Goal: Answer question/provide support

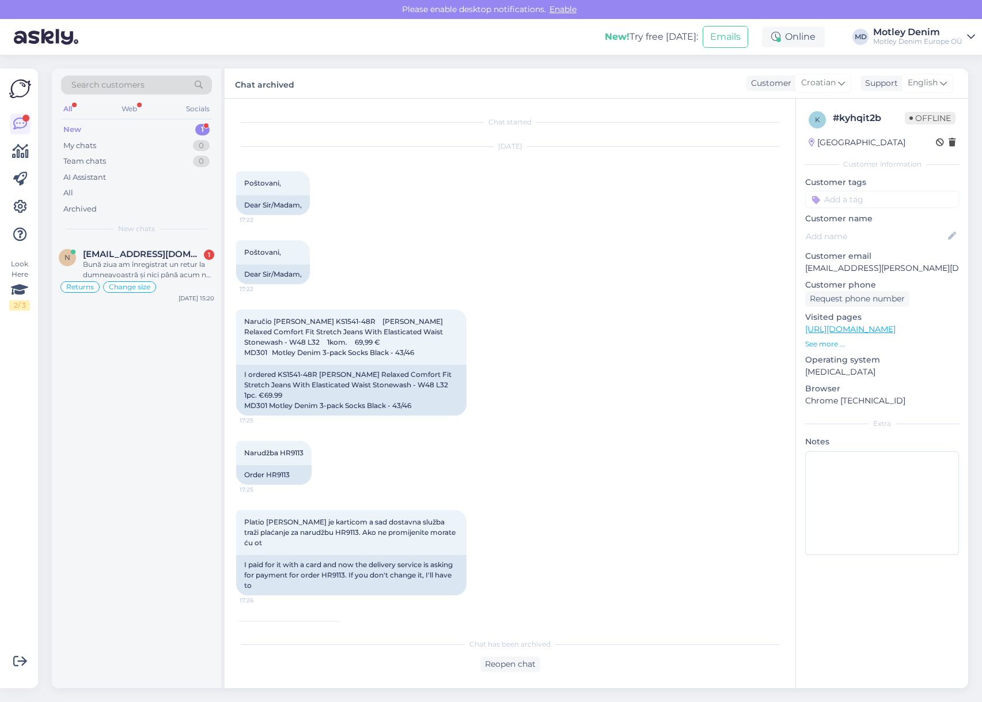
scroll to position [982, 0]
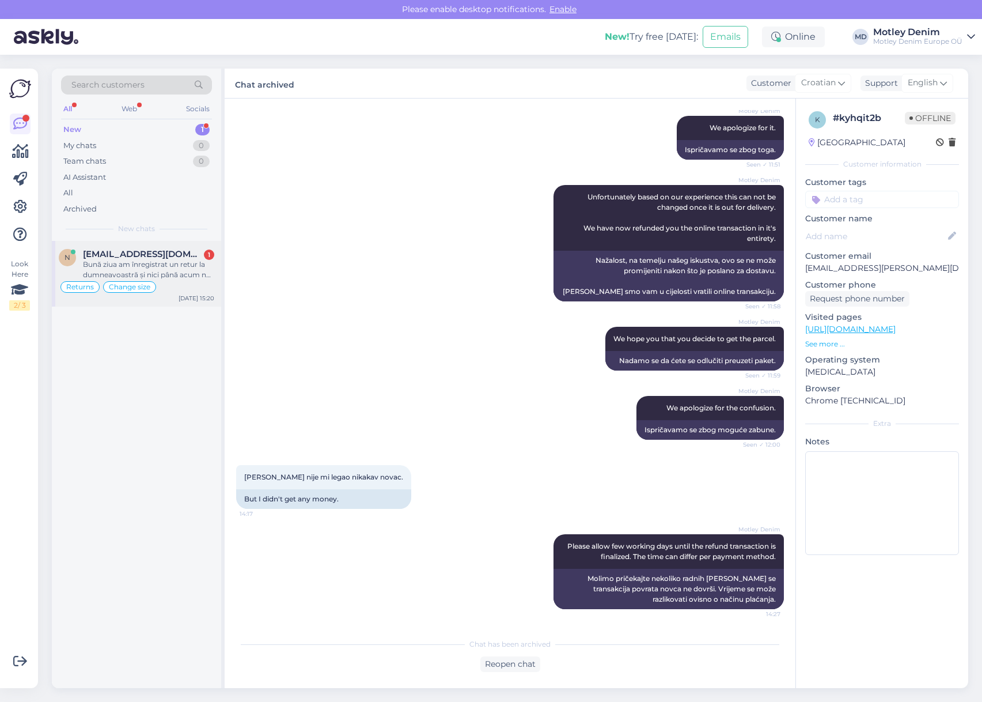
click at [172, 259] on div "Bună ziua am înregistrat un retur la dumneavoastră și nici până acum nu a venit…" at bounding box center [148, 269] width 131 height 21
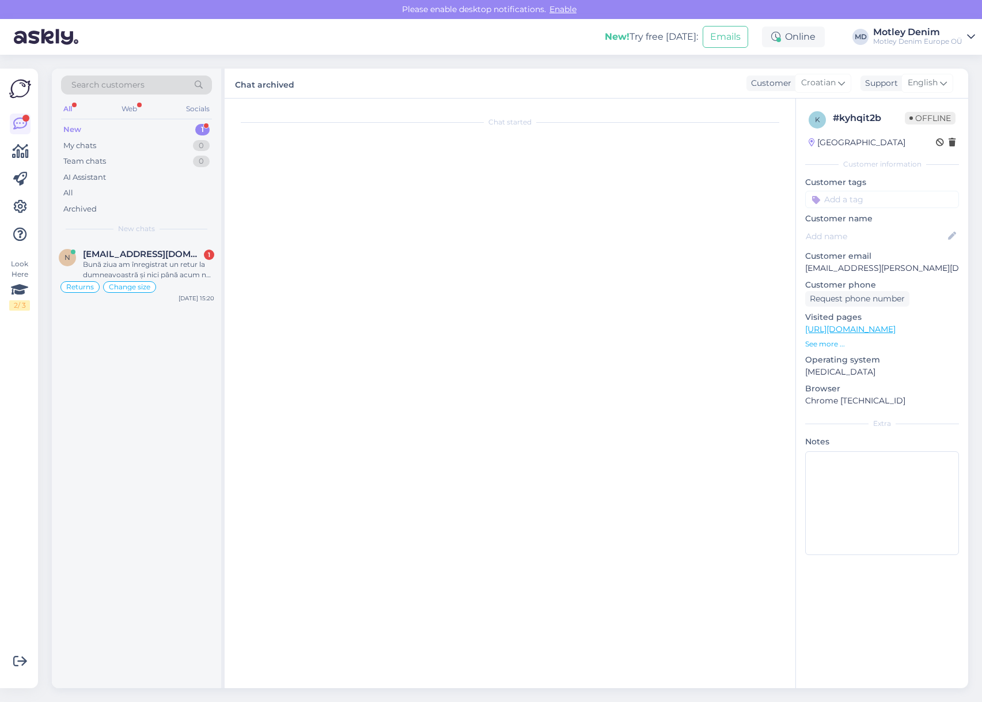
scroll to position [26, 0]
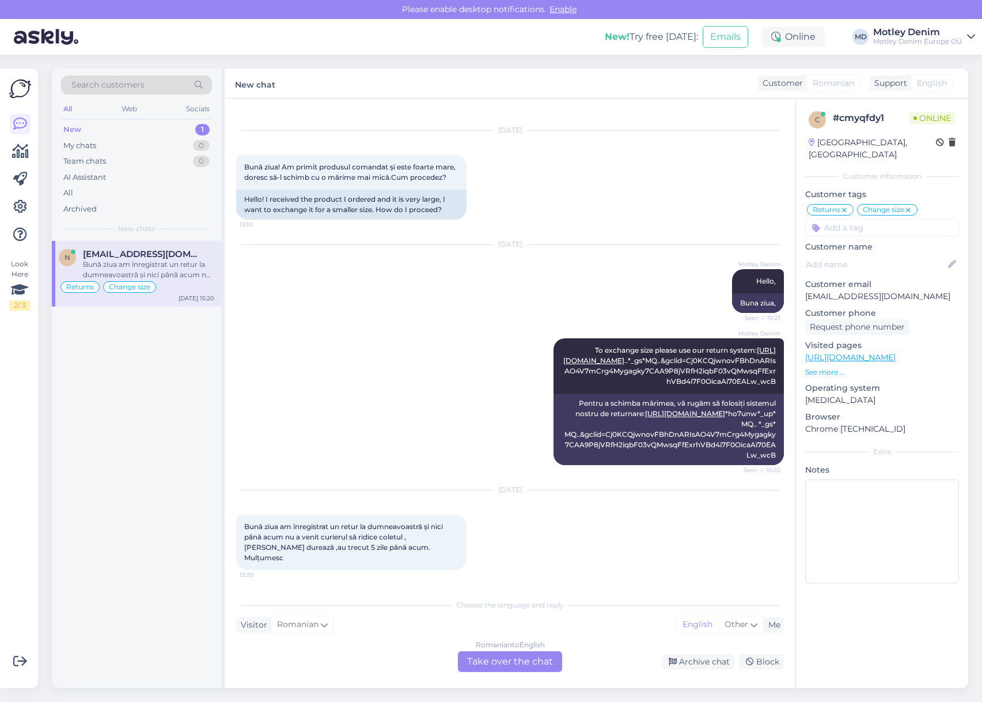
click at [509, 660] on div "Romanian to English Take over the chat" at bounding box center [510, 661] width 104 height 21
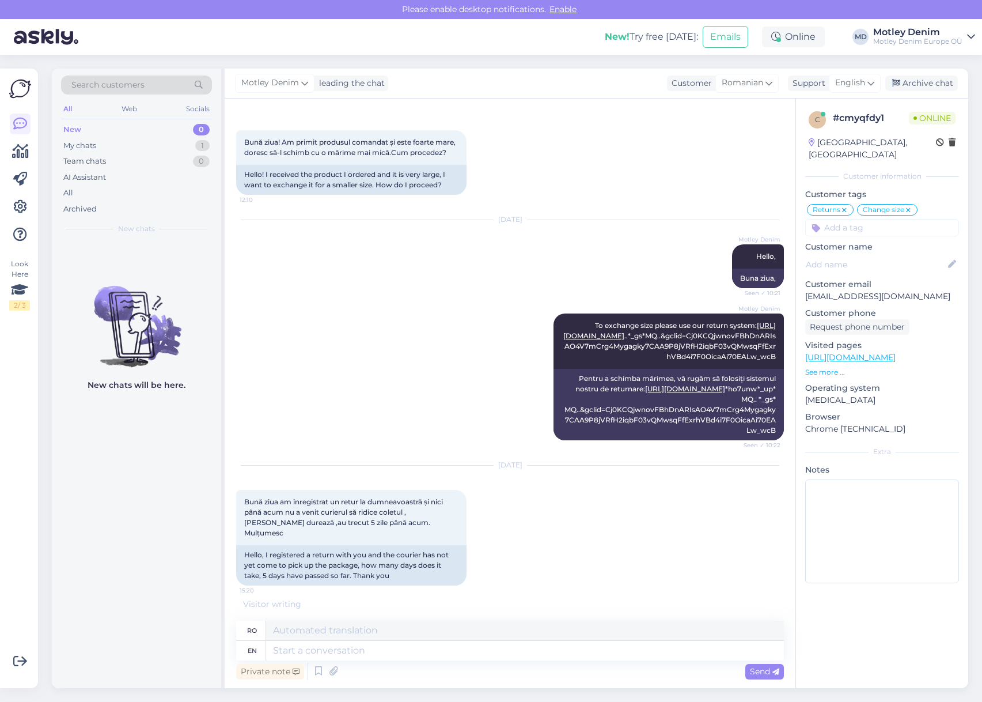
scroll to position [51, 0]
click at [453, 653] on textarea at bounding box center [525, 651] width 518 height 20
type textarea "Hello"
type textarea "Buna ziua"
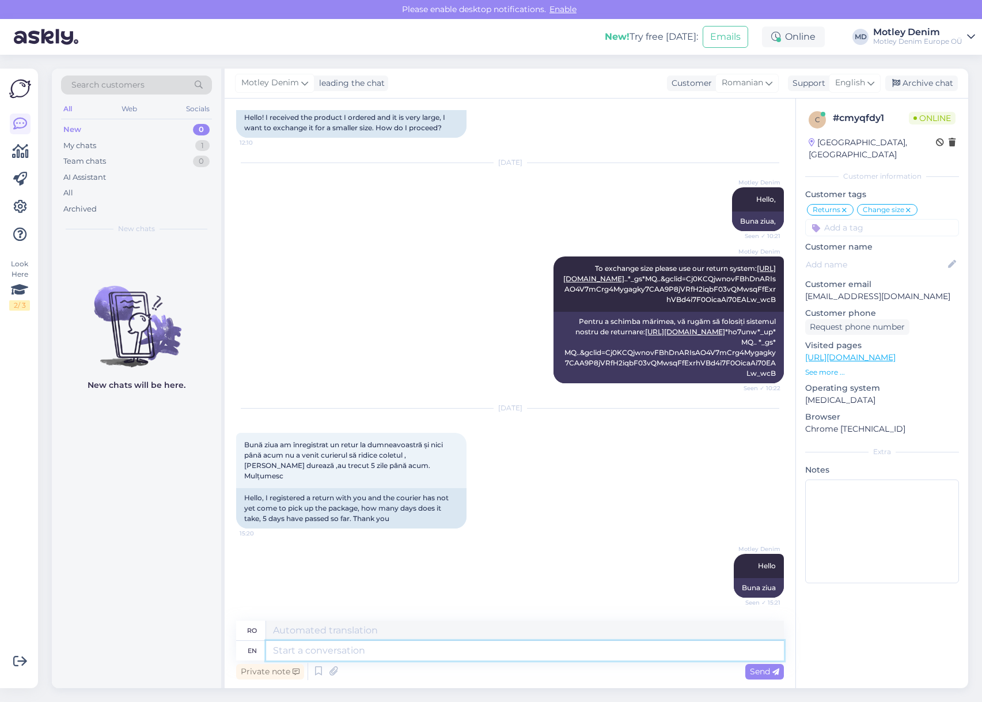
scroll to position [177, 0]
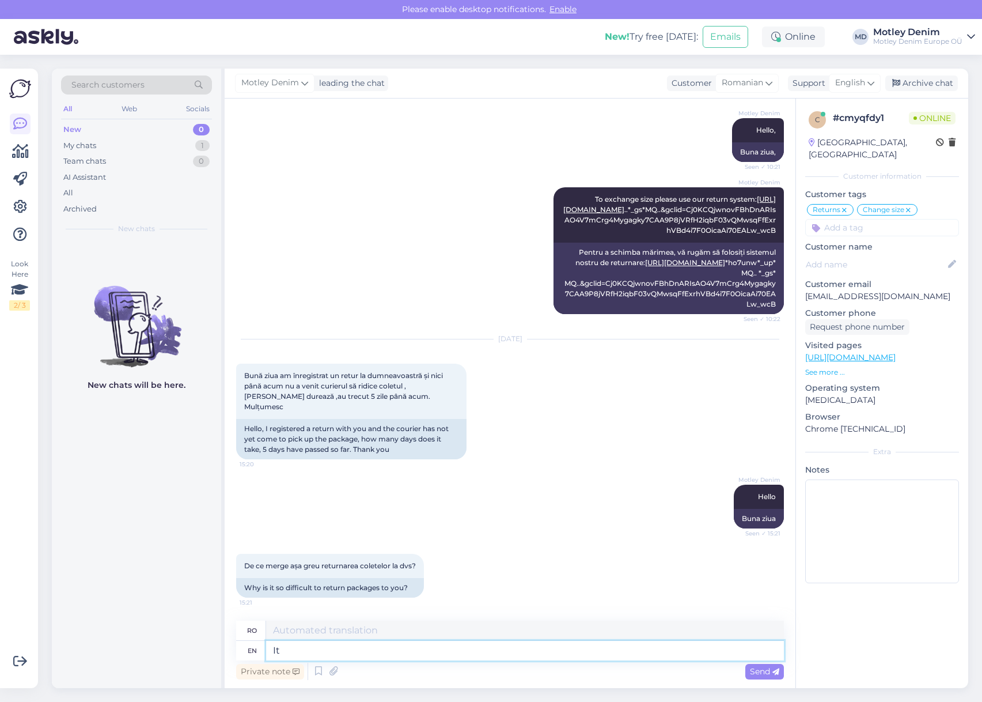
type textarea "It"
type textarea "Acesta"
type textarea "It is n"
type textarea "Este"
type textarea "It is not di"
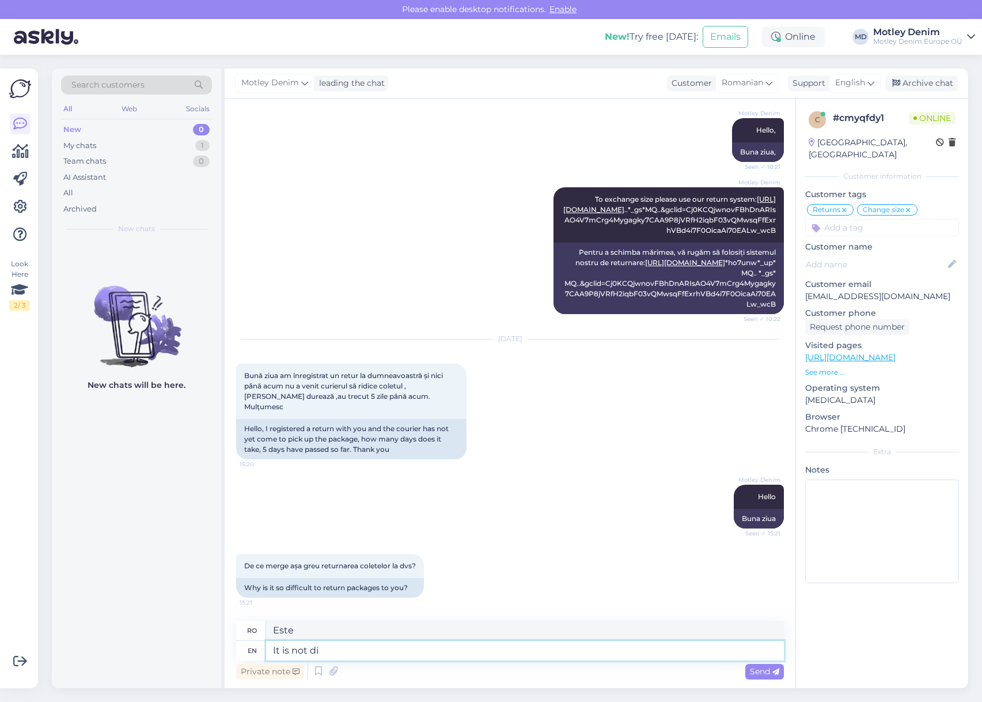
type textarea "Nu este"
type textarea "It is not difficult at"
type textarea "Nu este dificil"
type textarea "It is not difficult at"
type textarea "Nu este dificil la"
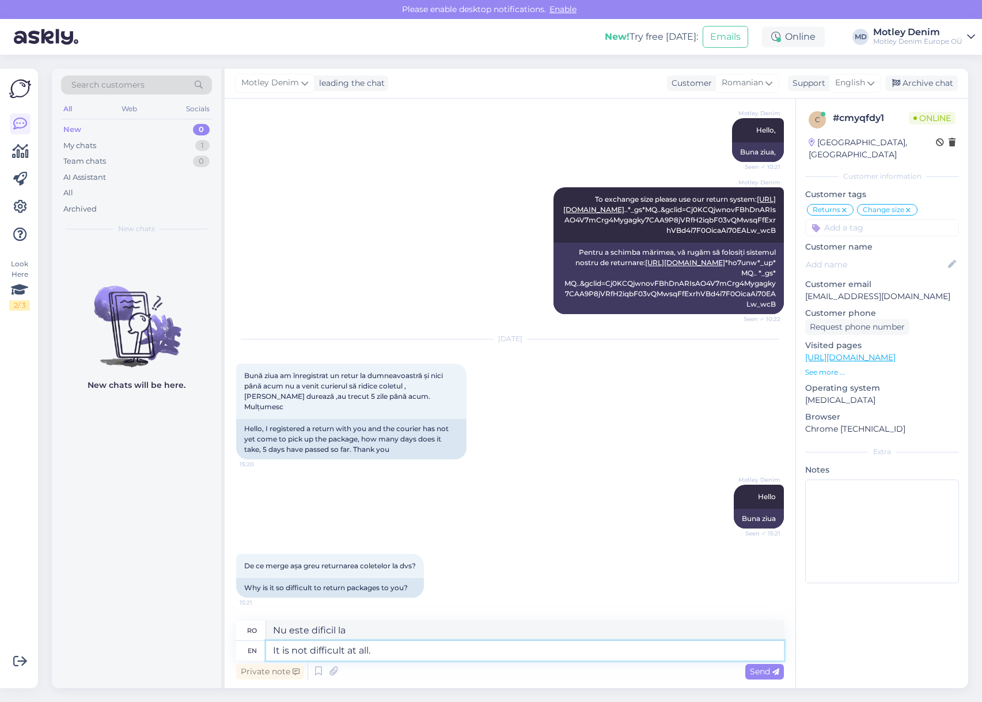
type textarea "It is not difficult at all."
type textarea "Nu este deloc dificil."
type textarea "M"
type textarea "Luni"
type textarea "Why"
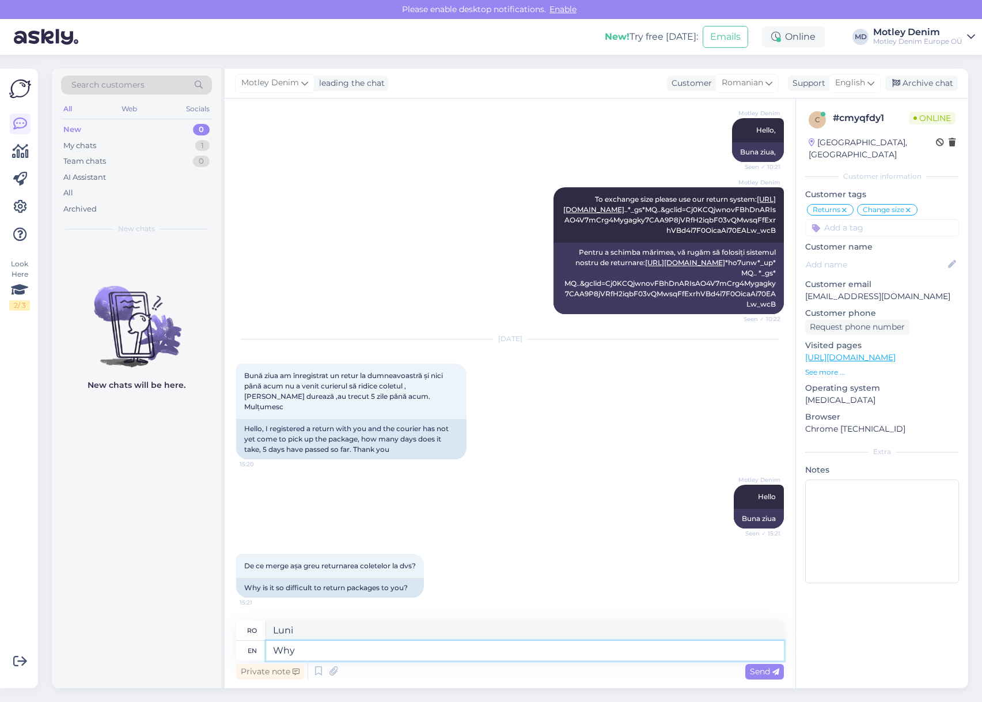
type textarea "De ce"
type textarea "e h"
type textarea "e"
type textarea "e have"
type textarea "avem"
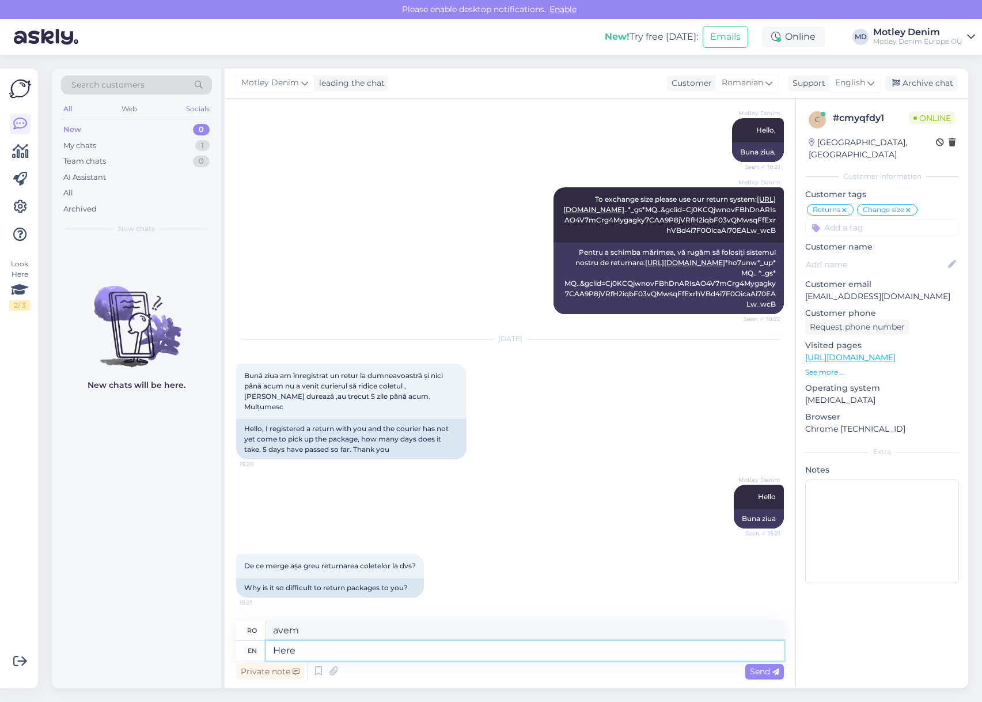
type textarea "Here i"
type textarea "Aici"
type textarea "Here is"
type textarea "Aici eu"
type textarea "Here is th"
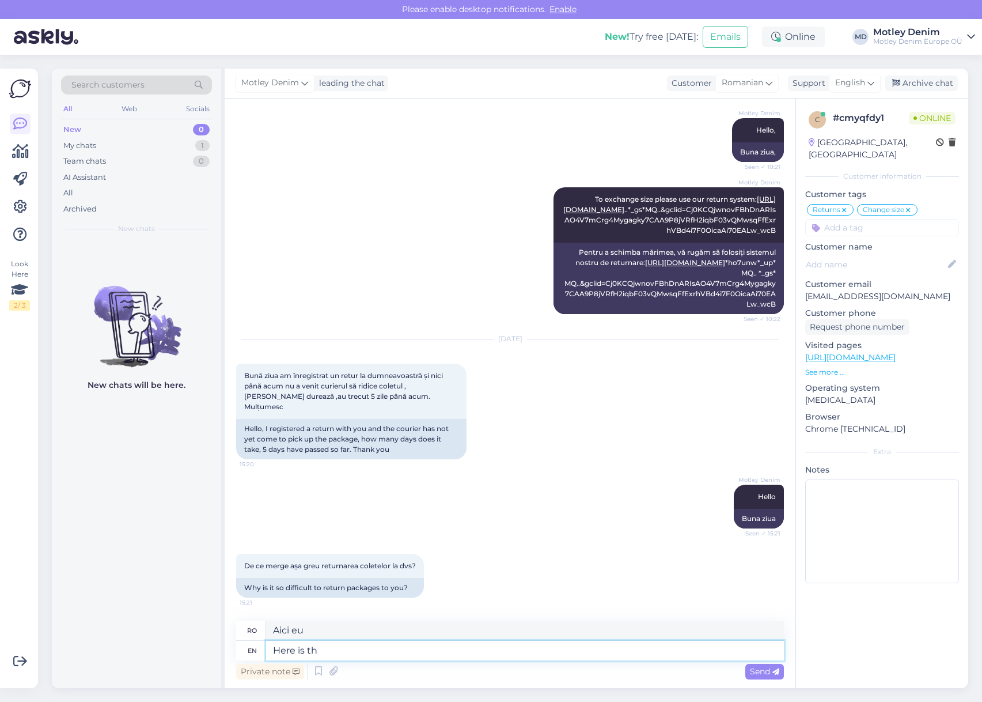
type textarea "Iată este"
type textarea "Here is the in"
type textarea "Iată"
type textarea "Here is the info w"
type textarea "Iată informațiile"
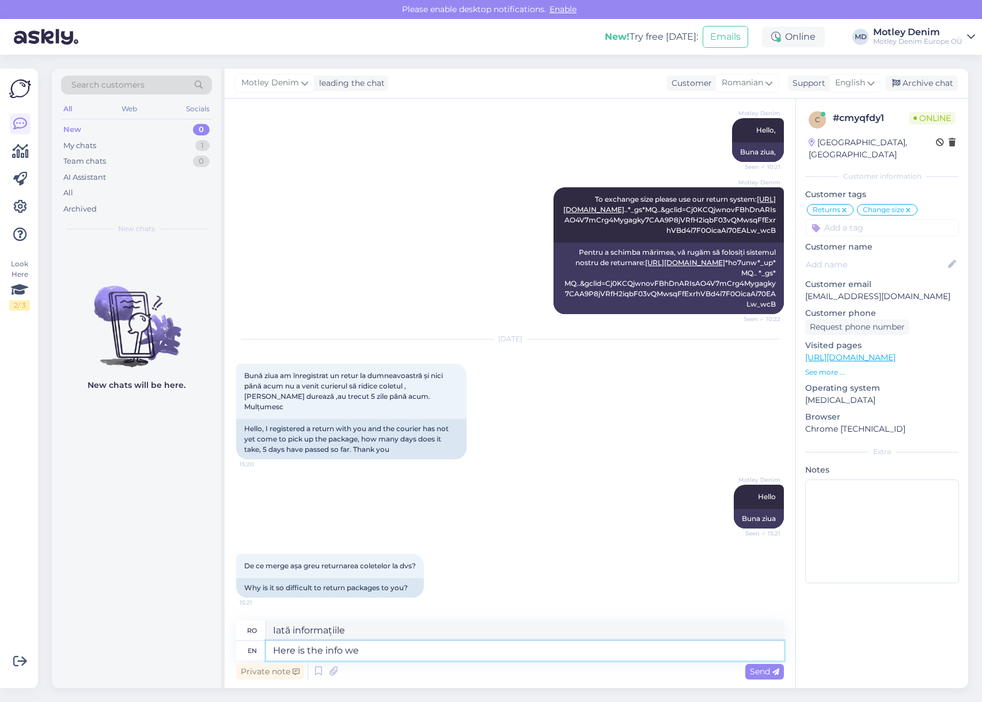
type textarea "Here is the info we p"
type textarea "Iată informațiile pe care le avem"
type textarea "Here is the info we provided"
type textarea "Iată informațiile pe care le-am furnizat"
type textarea "Here is the info we provided you wi"
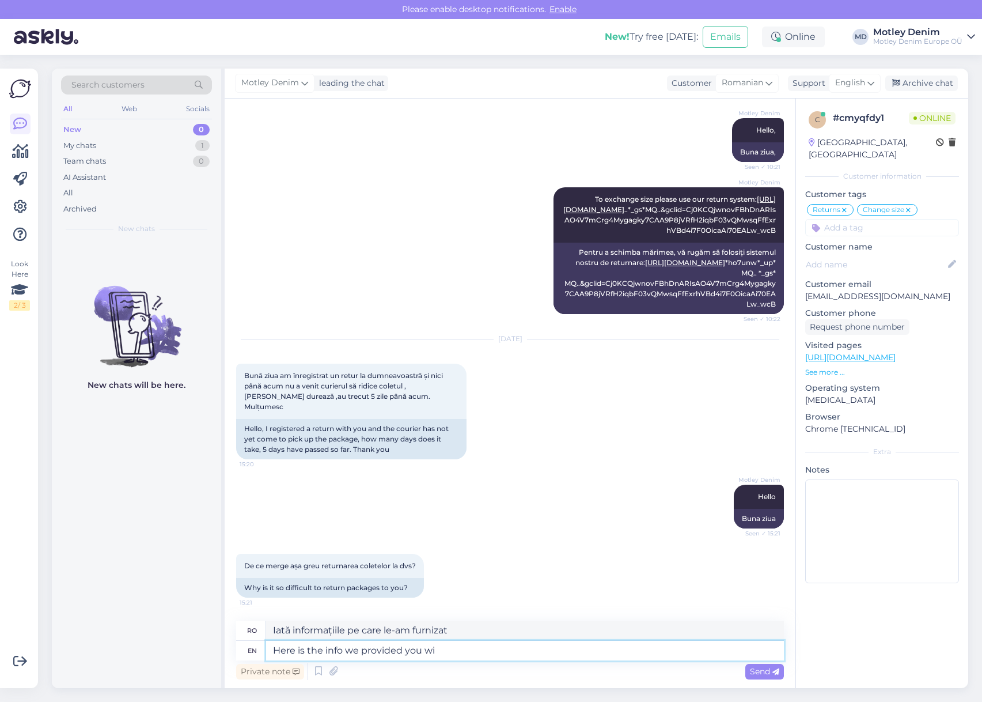
type textarea "Iată informațiile pe care vi le-am furnizat"
type textarea "Here is the info we provided you with when y"
type textarea "Iată informațiile pe care vi le-am furnizat când"
type textarea "Here is the info we provided you with when you reg"
type textarea "Iată informațiile pe care vi le-am furnizat atunci când ați"
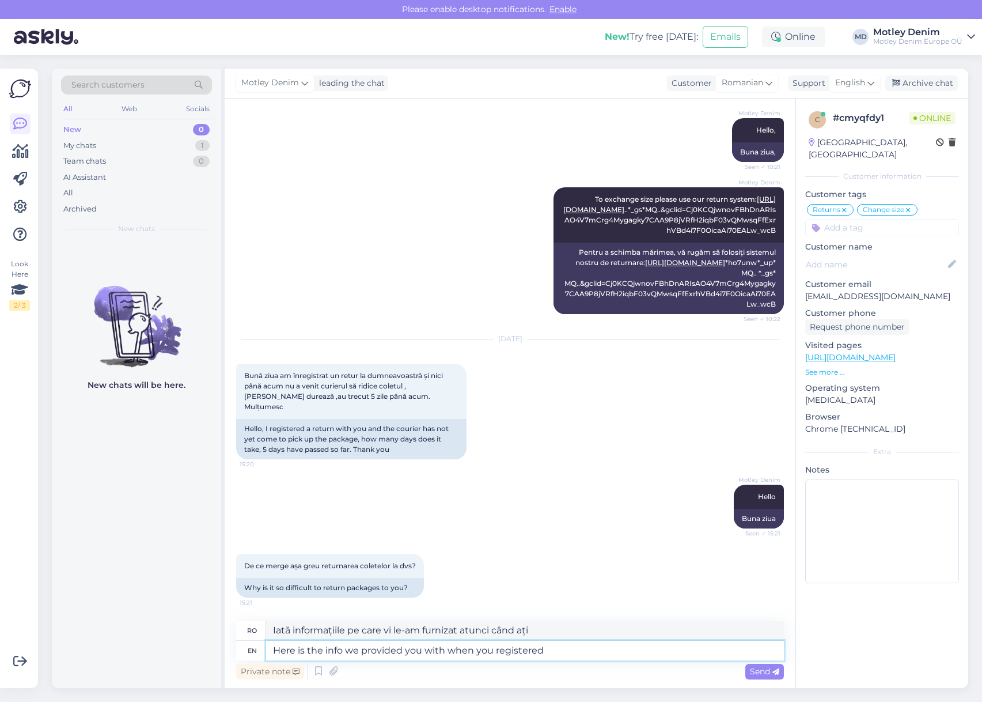
type textarea "Here is the info we provided you with when you registered y"
type textarea "Iată informațiile pe care ți le-am furnizat când te-ai înregistrat"
type textarea "Here is the info we provided you with when you registered your retu"
type textarea "Iată informațiile pe care vi le-am furnizat când v-ați înregistrat"
type textarea "Here is the info we provided you with when you registered your return"
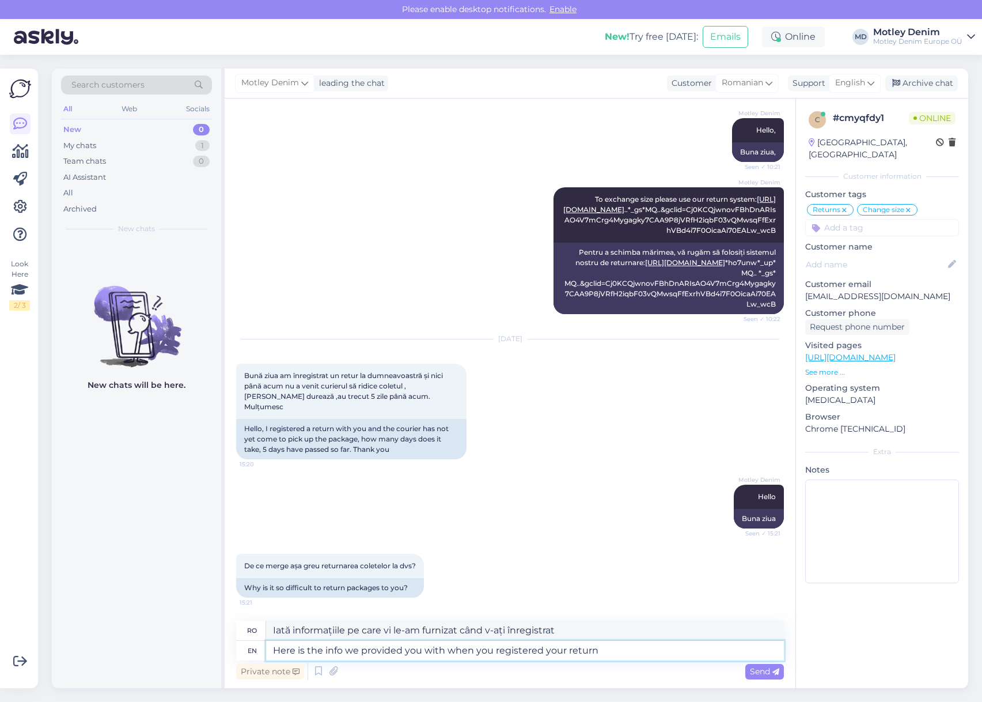
type textarea "Iată informațiile pe care vi le-am furnizat când ați înregistrat declarația."
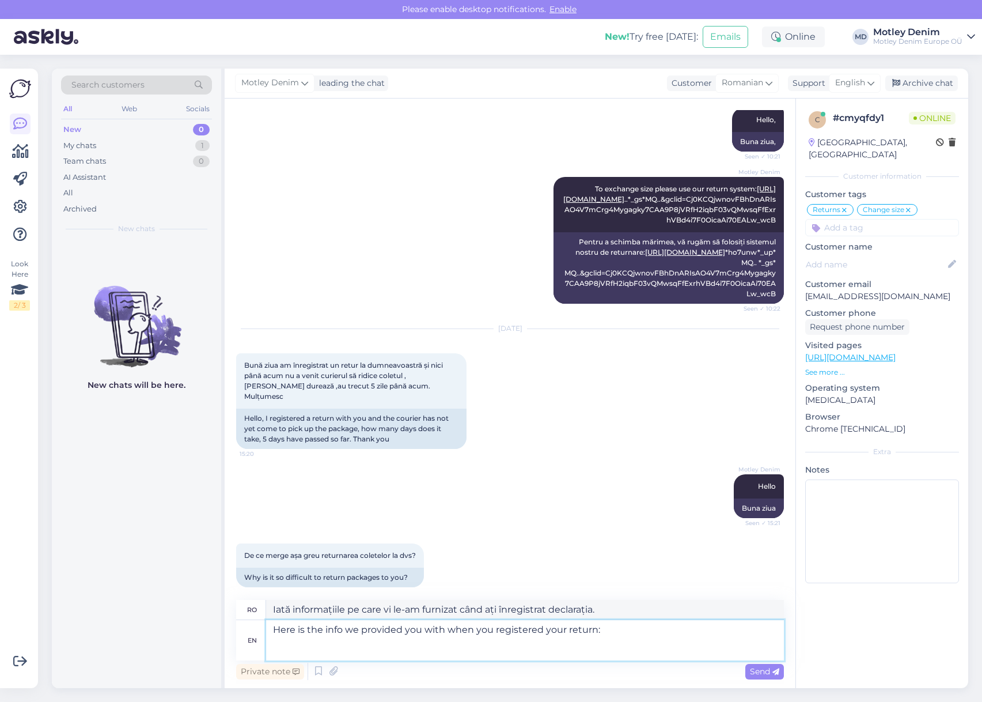
paste textarea "Cum să returnezi un colet folosind serviciul de returnare Packetas Packeta ofer…"
type textarea "Here is the info we provided you with when you registered your return: Cum să r…"
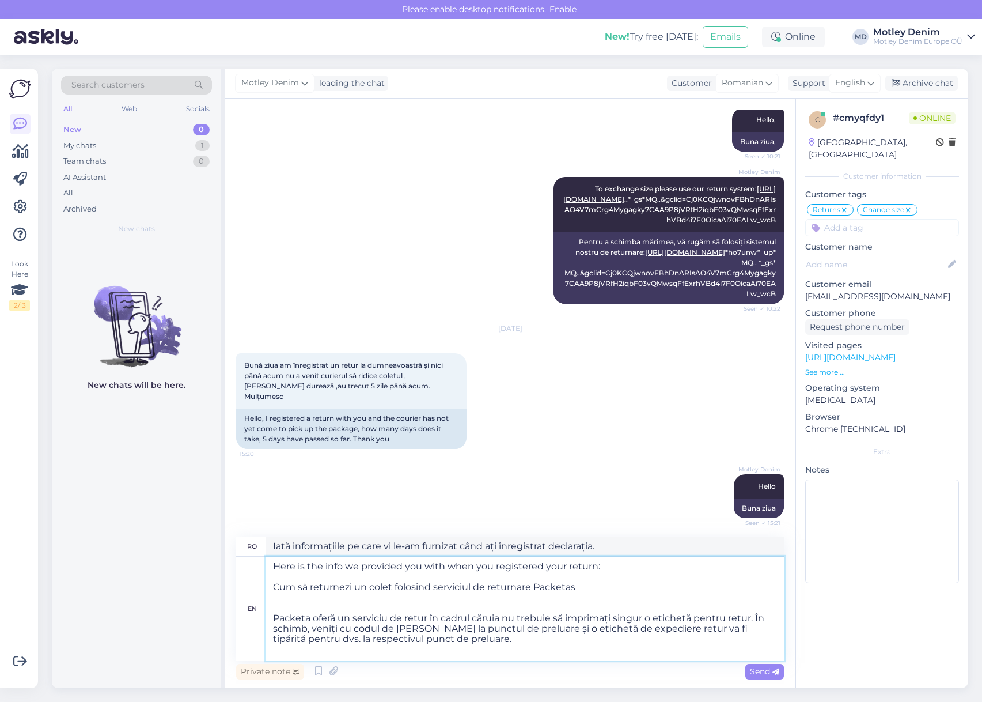
type textarea "Iată informațiile pe care le-am furnizat atunci când ați înregistrat returnarea…"
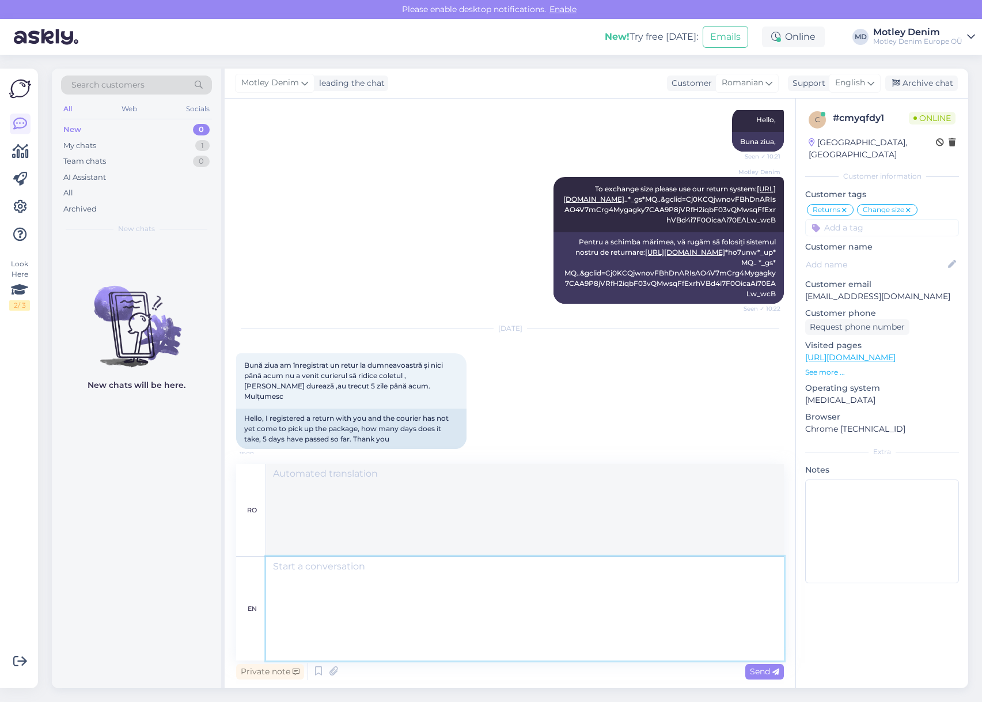
scroll to position [485, 0]
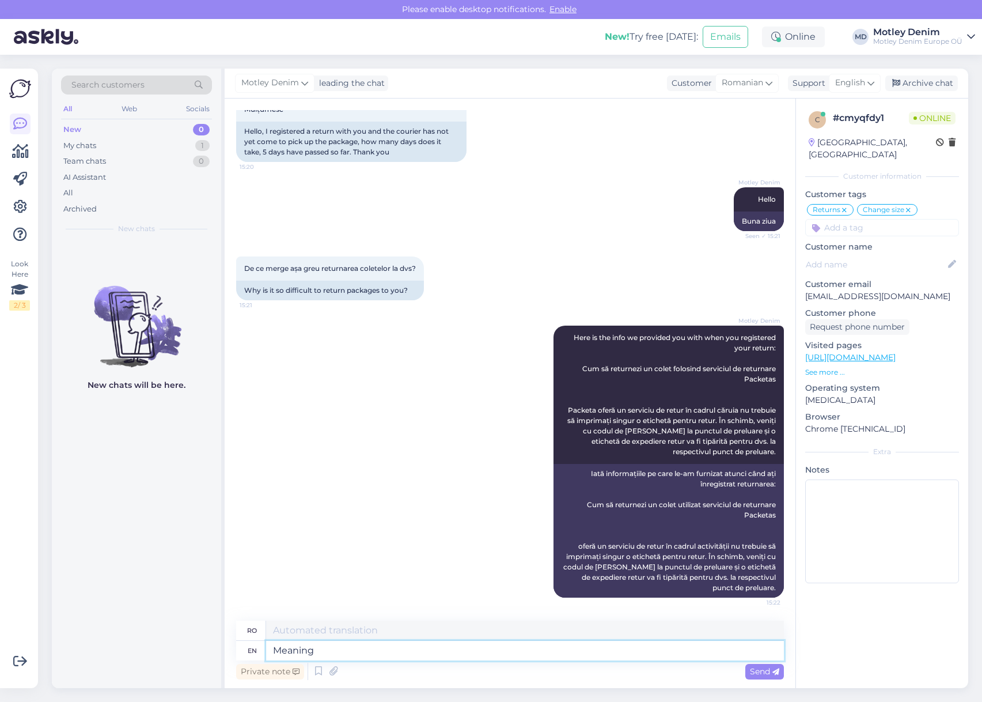
type textarea "Meaning"
type textarea "Sens"
type textarea "Meaning nobody wi"
type textarea "Adică nimeni"
type textarea "Meaning nobody will p"
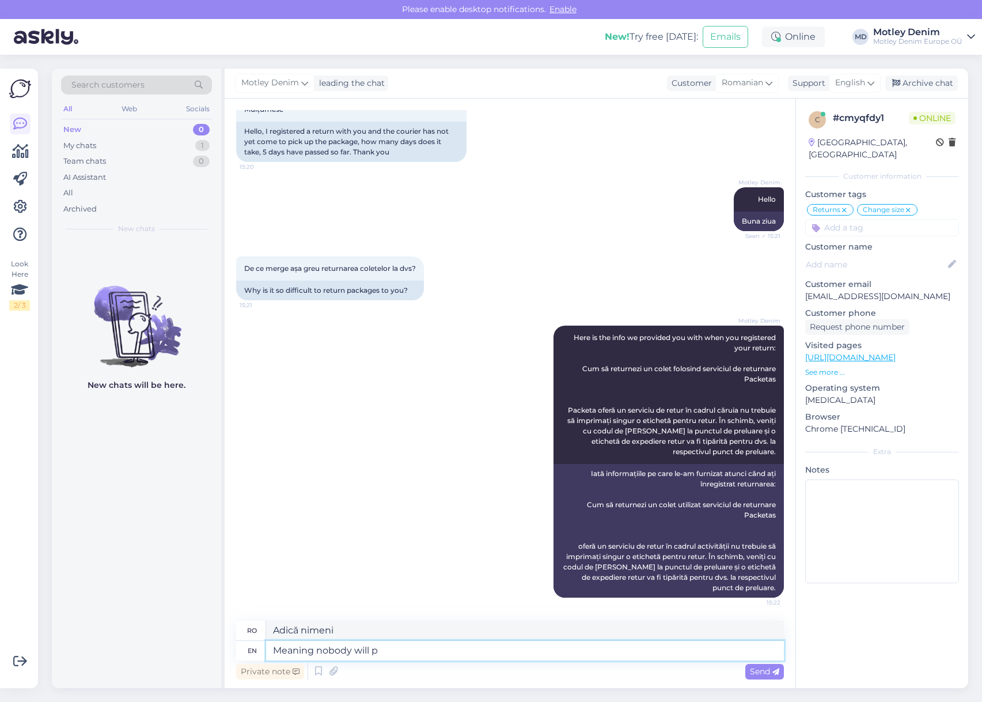
type textarea "Adică nimeni nu va"
type textarea "Meaning nobody will pick u"
type textarea "Adică nimeni nu va alege"
type textarea "Meaning nobody will pick up"
type textarea "Adică nimeni nu va răspunde"
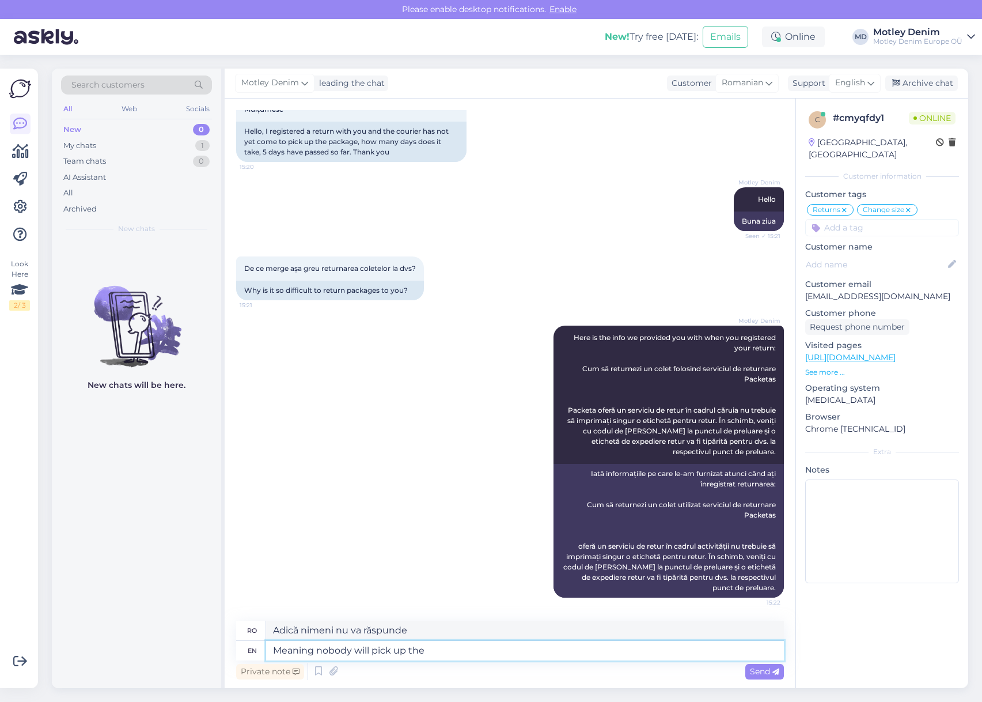
type textarea "Meaning nobody will pick up the"
type textarea "Adică nimeni nu va ridica"
type textarea "Meaning nobody will pick up the return pa"
type textarea "Adică nimeni nu va ridica returul"
type textarea "Meaning nobody will pick up the return parcel"
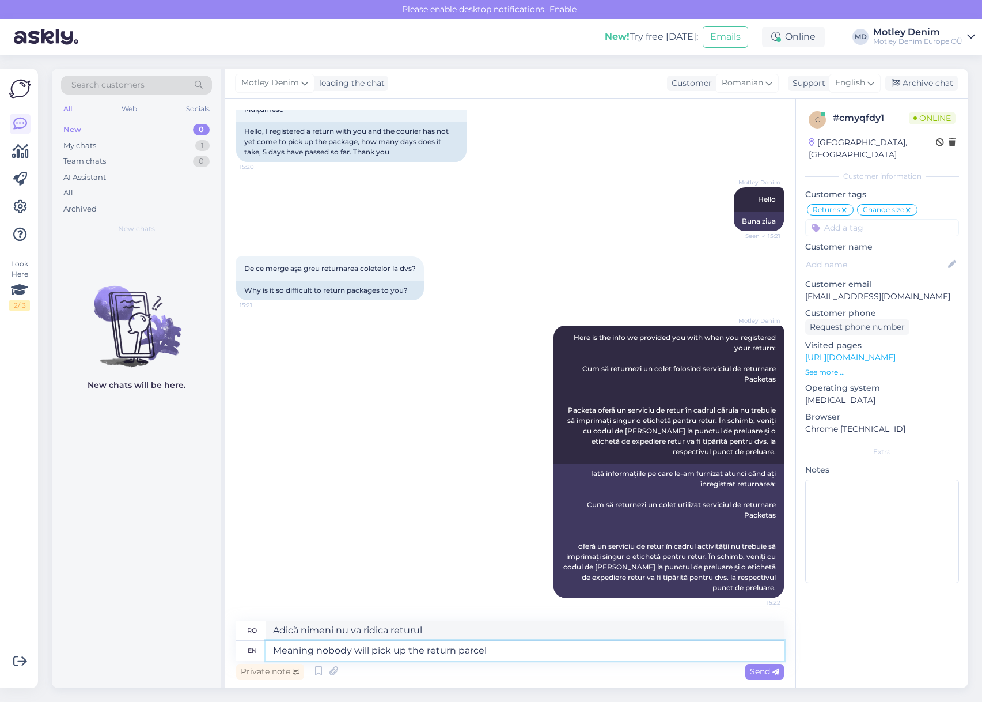
type textarea "Adică nimeni nu va ridica coletul returnat"
type textarea "Meaning nobody will pick up the return parcel and i"
type textarea "Adică nimeni nu va ridica coletul returnat și"
type textarea "Meaning nobody will pick up the return parcel and it is s"
type textarea "Adică nimeni nu va ridica coletul returnat și este"
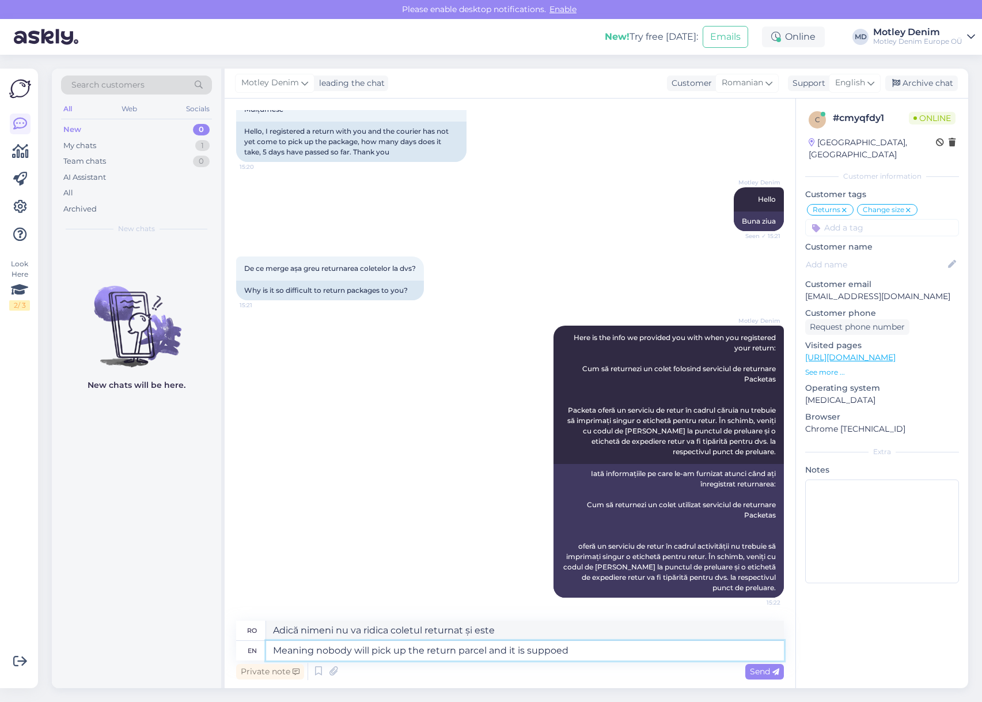
type textarea "Meaning nobody will pick up the return parcel and it is suppoed"
type textarea "Adică nimeni nu va ridica coletul returnat și se presupune că"
type textarea "Meaning nobody will pick up the return parcel and it is supposed to be"
type textarea "Adică nimeni nu va ridica coletul returnat și se presupune că va"
type textarea "Meaning nobody will pick up the return parcel and it is supposed to be de"
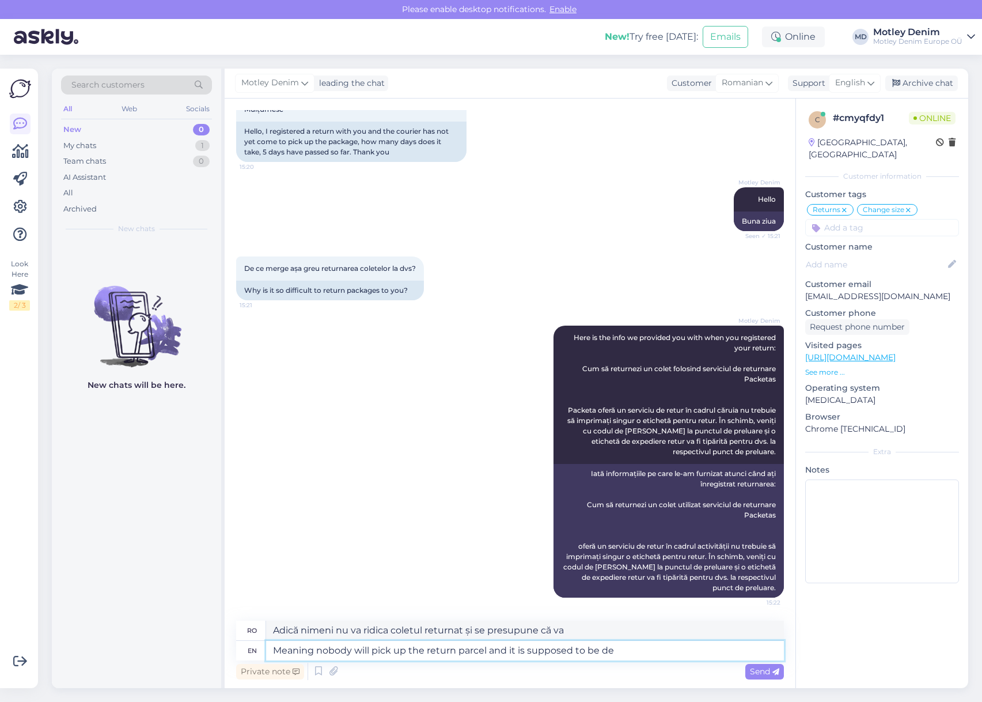
type textarea "Adică nimeni nu va ridica coletul returnat și se presupune că este"
type textarea "Meaning nobody will pick up the return parcel and it is supposed to be deli"
type textarea "Adică nimeni nu va ridica coletul returnat și se presupune că este livrat la li…"
type textarea "Meaning nobody will pick up the return parcel and it is supposed to be delivered"
type textarea "Adică nimeni nu va ridica coletul returnat și se presupune că acesta este livra…"
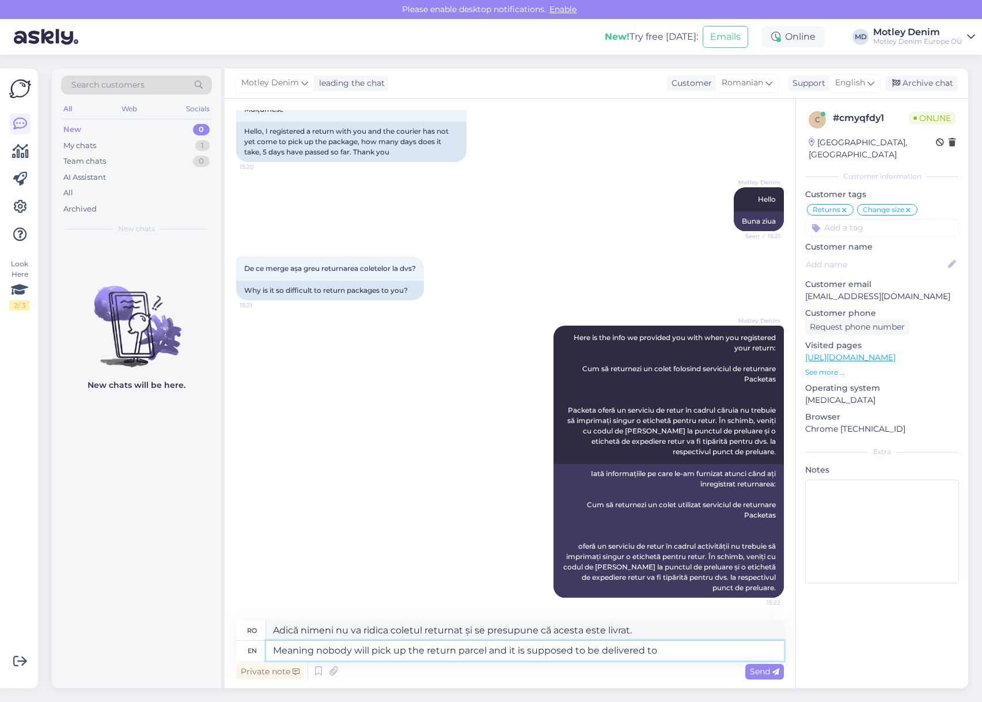
type textarea "Meaning nobody will pick up the return parcel and it is supposed to be delivere…"
type textarea "Adică nimeni nu va ridica coletul returnat și acesta ar trebui livrat la"
type textarea "Meaning nobody will pick up the return parcel and it is supposed to be delivere…"
type textarea "Adică nimeni nu va ridica coletul returnat și acesta ar trebui livrat la punctu…"
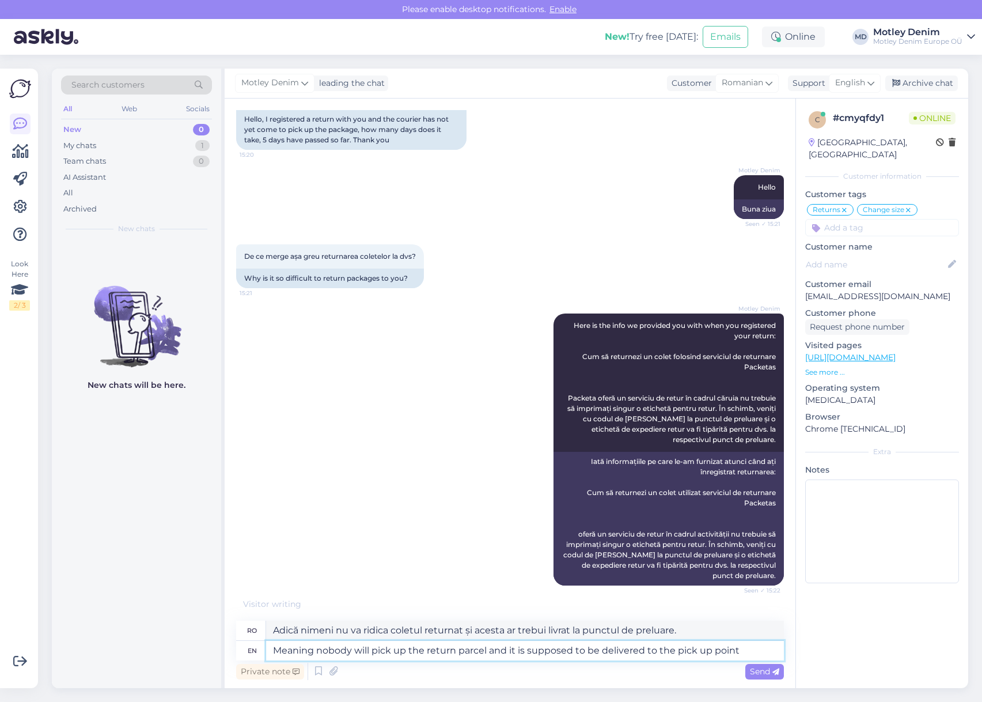
type textarea "Meaning nobody will pick up the return parcel and it is supposed to be delivere…"
type textarea "Adică nimeni nu va ridica coletul returnat și acesta ar trebui livrat la punctu…"
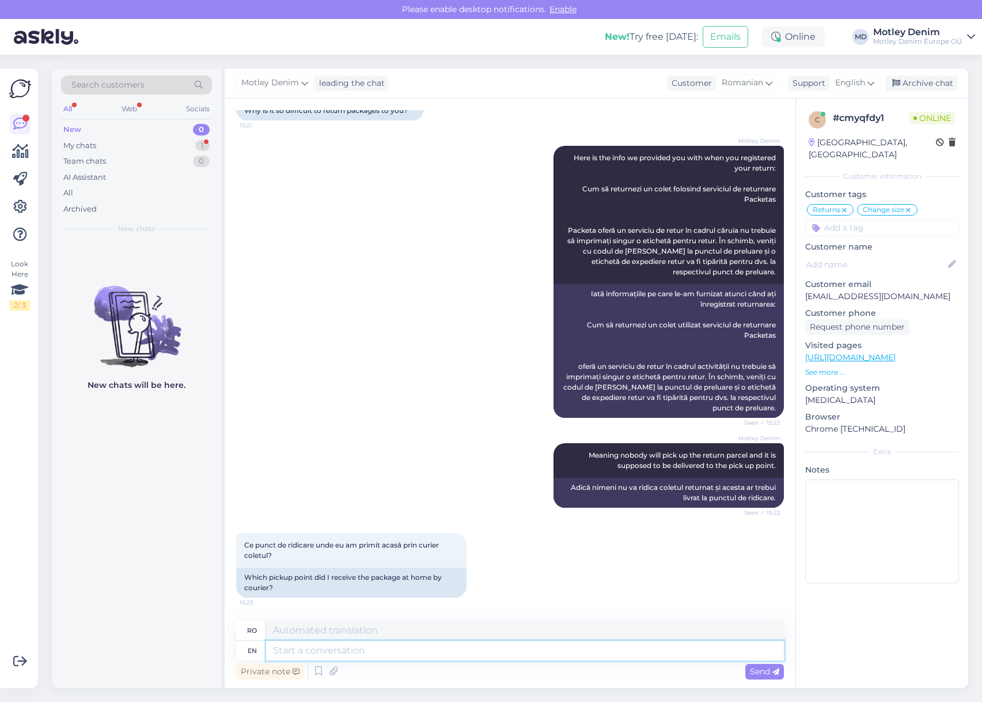
scroll to position [677, 0]
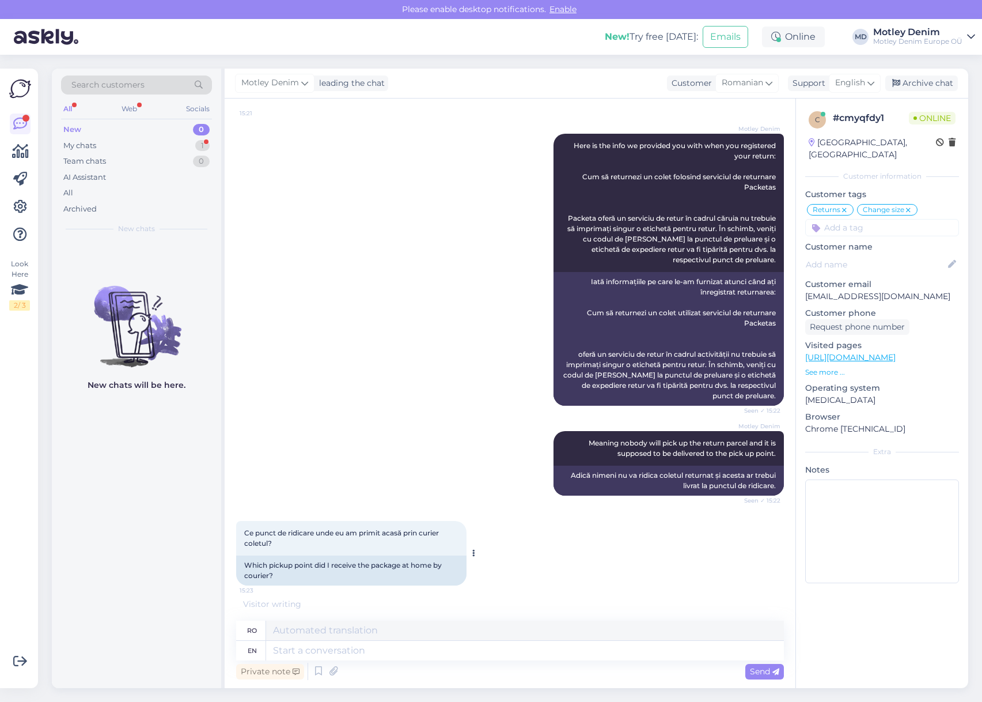
click at [347, 575] on div "Which pickup point did I receive the package at home by courier?" at bounding box center [351, 570] width 230 height 30
click at [817, 290] on p "[EMAIL_ADDRESS][DOMAIN_NAME]" at bounding box center [882, 296] width 154 height 12
drag, startPoint x: 817, startPoint y: 284, endPoint x: 905, endPoint y: 286, distance: 88.2
click at [905, 290] on p "[EMAIL_ADDRESS][DOMAIN_NAME]" at bounding box center [882, 296] width 154 height 12
copy p "[EMAIL_ADDRESS][DOMAIN_NAME]"
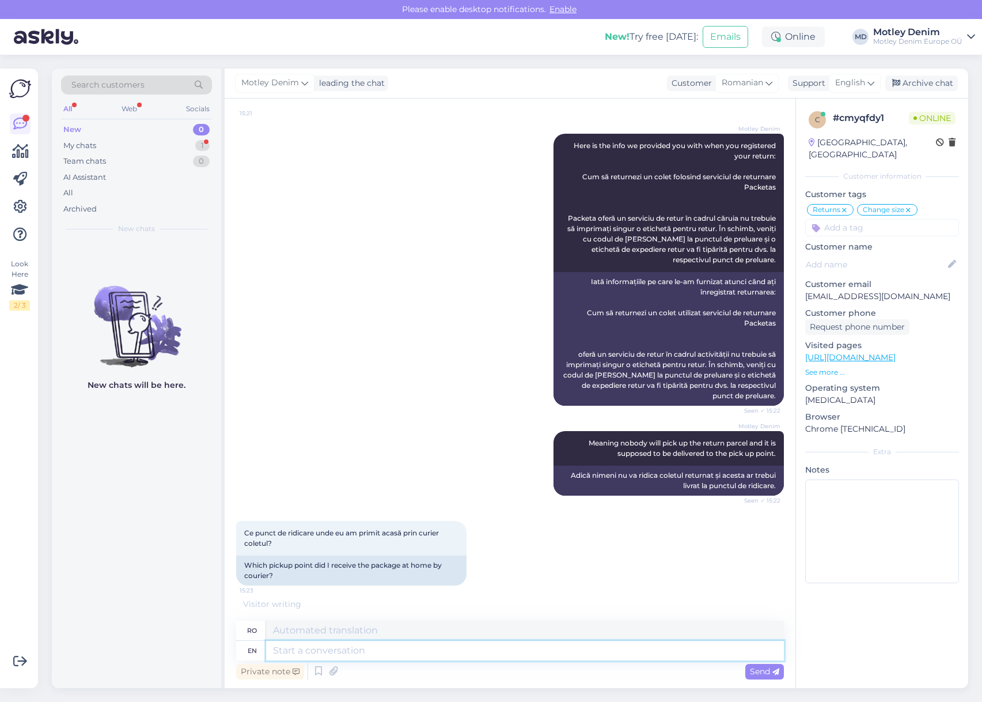
click at [446, 648] on textarea at bounding box center [525, 651] width 518 height 20
type textarea "Here i"
type textarea "Aici"
type textarea "Here is t"
type textarea "Iată este"
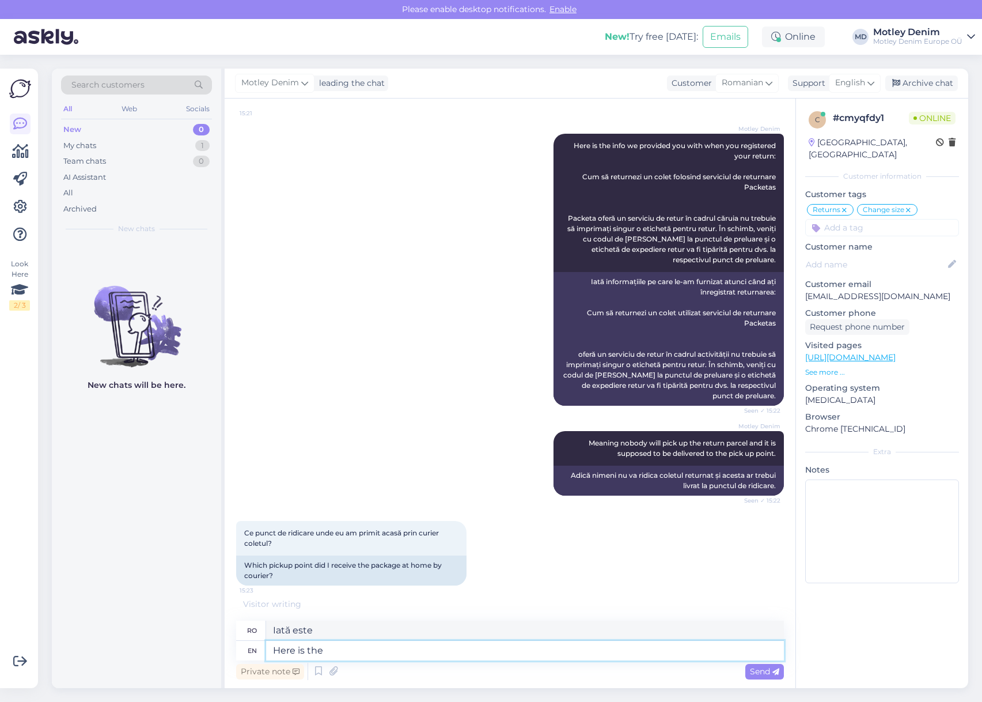
type textarea "Here is the c"
type textarea "Iată"
type textarea "Here is the code"
type textarea "Iată codul"
type textarea "Here is the code that"
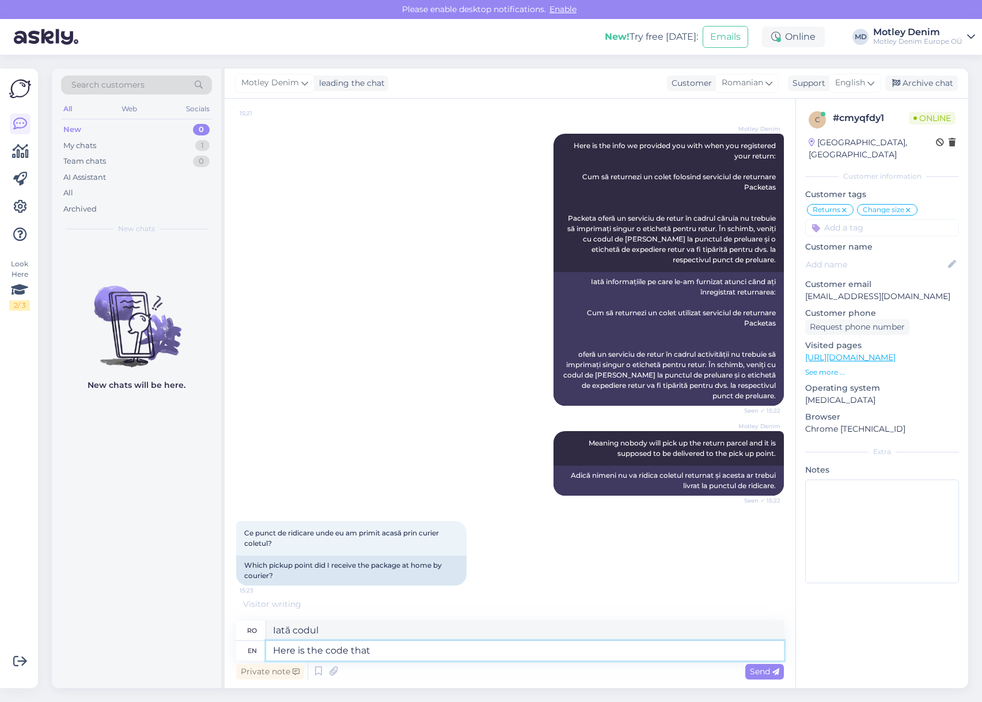
type textarea "Iată codul care"
type textarea "Here is the code that you"
type textarea "Iată codul pe care îl aveți"
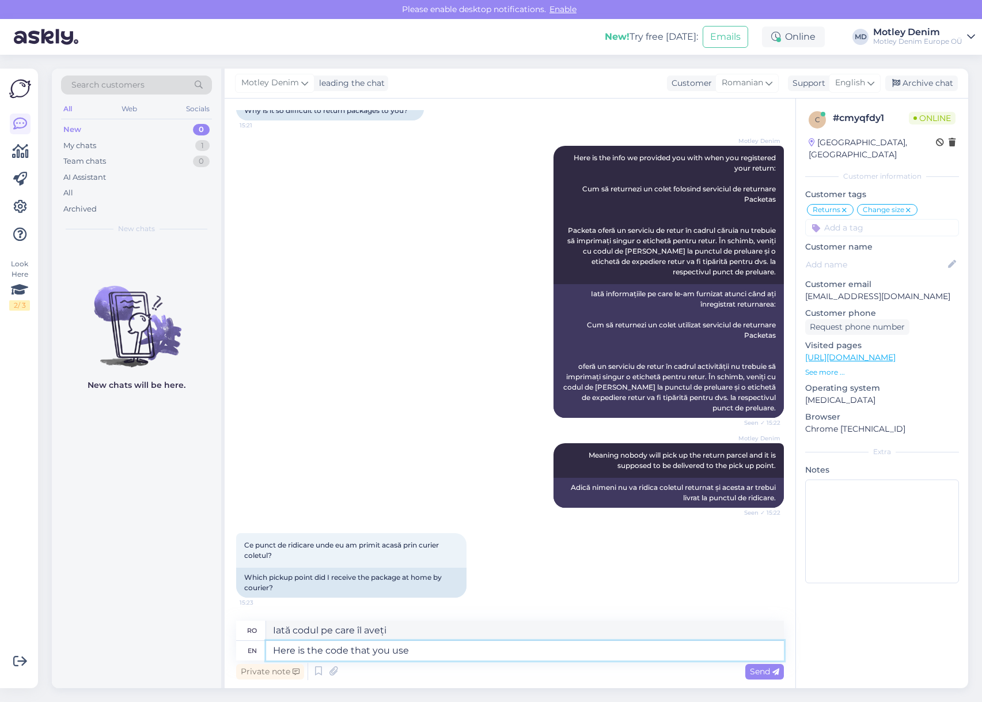
type textarea "Here is the code that you use t"
type textarea "Iată codul pe care îl folosești"
type textarea "Here is the code that you use to"
type textarea "Iată codul pe care îl folosești pentru a"
type textarea "Here is the code that you use to get a"
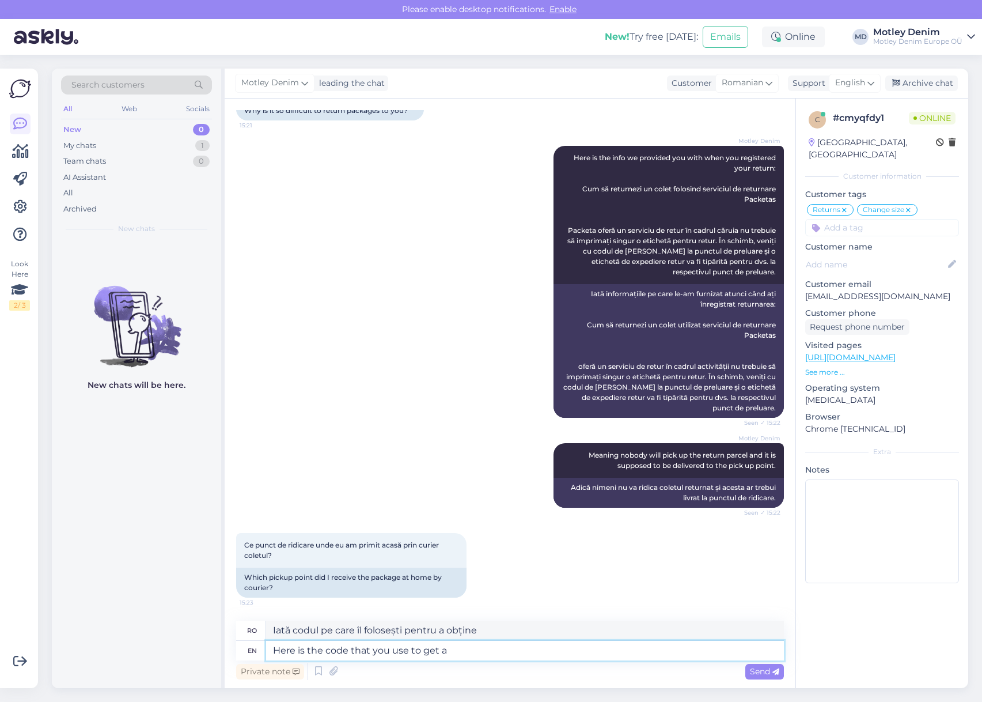
type textarea "Iată codul pe care îl folosești pentru a obține un"
type textarea "Here is the code that you use to get a return"
type textarea "Iată codul pe care îl utilizați pentru a obține un retur"
type textarea "Here is the code that you use to get"
type textarea "Iată codul pe care îl folosești pentru a obține un"
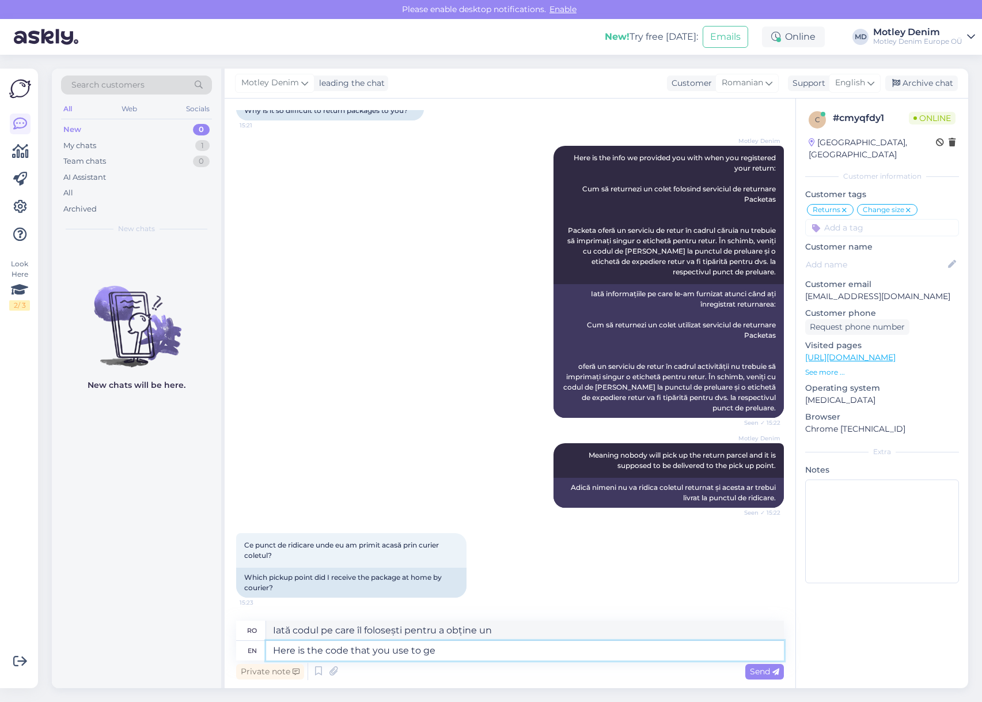
type textarea "Here is the code that you use to g"
type textarea "Iată codul pe care îl folosești pentru a obține"
type textarea "Here is the code that you use to ret"
type textarea "Iată codul pe care îl folosești pentru a"
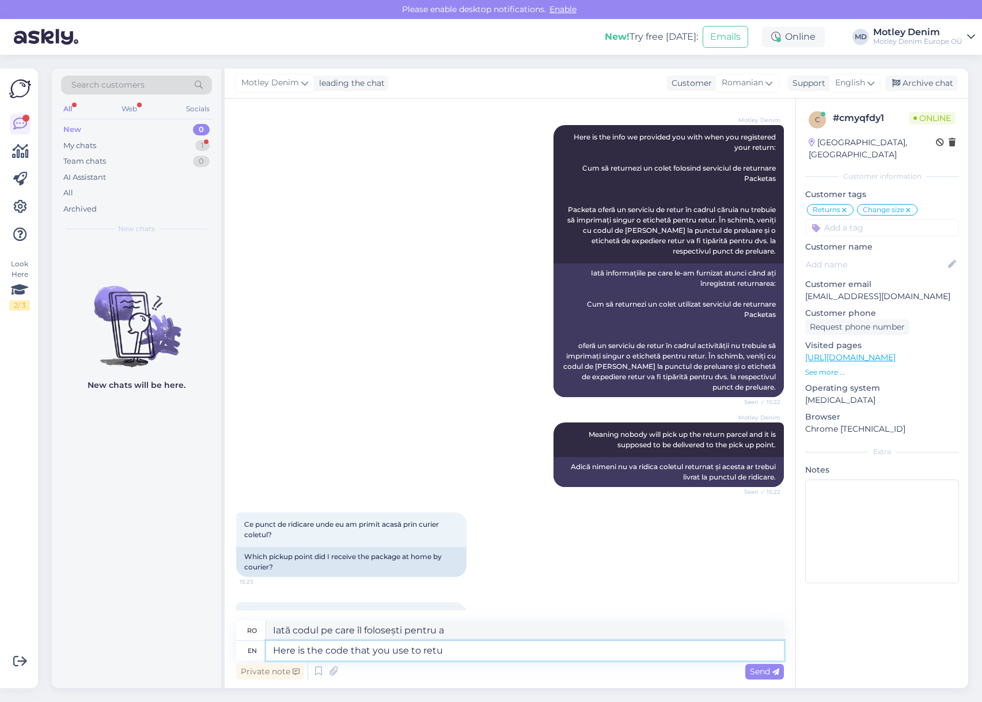
scroll to position [755, 0]
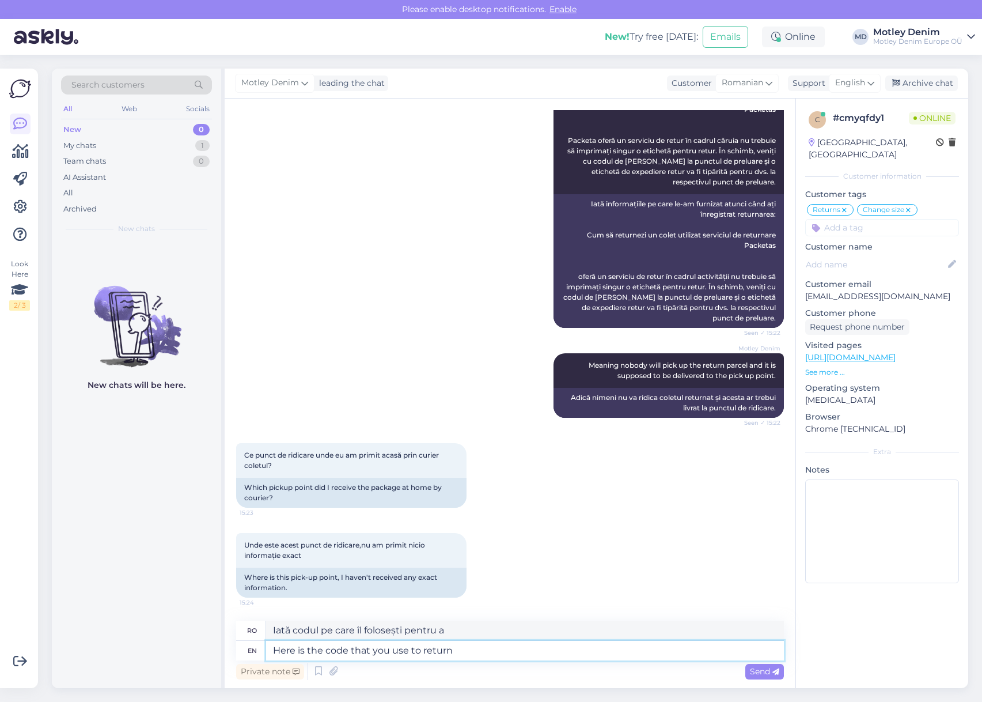
type textarea "Here is the code that you use to return:"
type textarea "Iată codul pe care îl folosești pentru a returna"
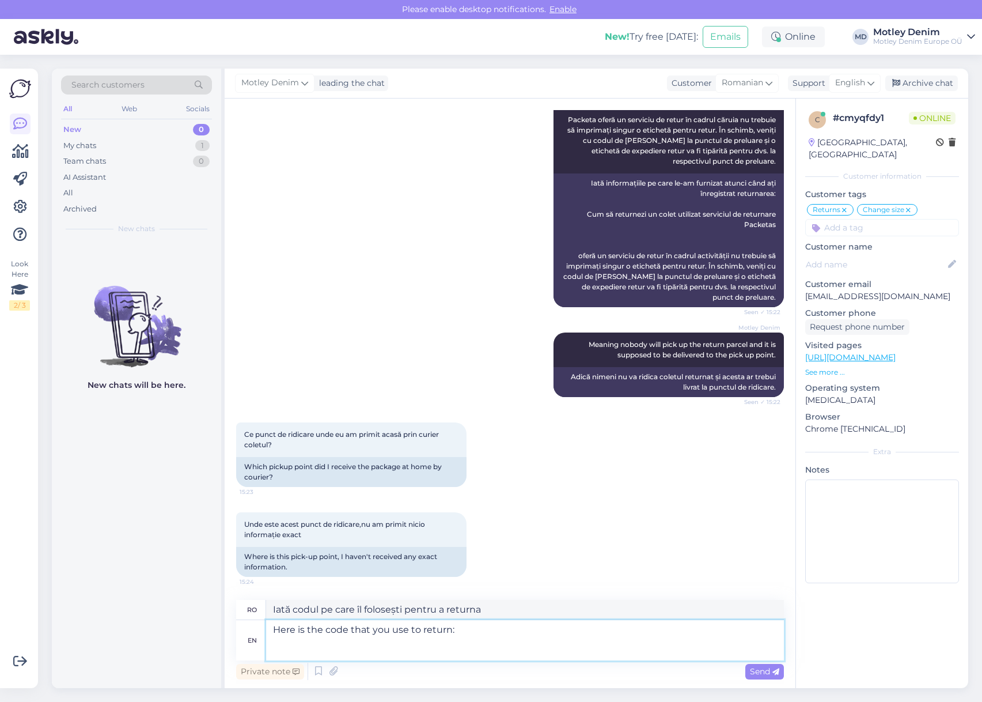
paste textarea "Cod de retur pachet: 95886026"
type textarea "Here is the code that you use to return: Cod de retur pachet: 95886026"
type textarea "Iată codul pe care îl utilizați pentru a returna: Cod de retur pachet: 95886026"
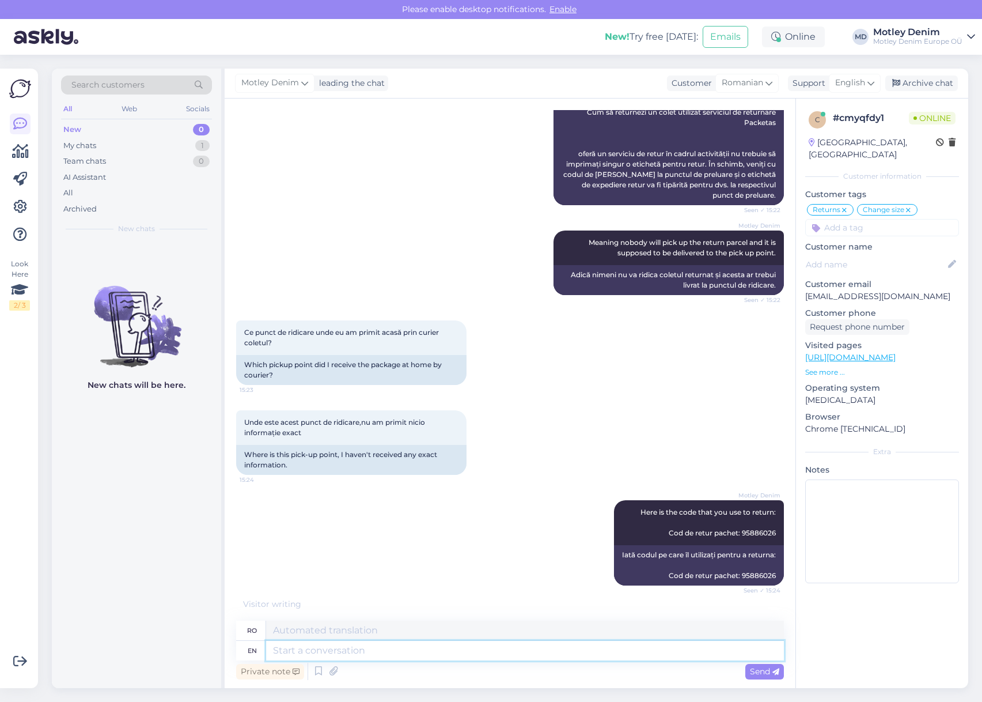
scroll to position [877, 0]
paste textarea "Unde trebuie [PERSON_NAME] returul?"
type textarea "Unde trebuie [PERSON_NAME] returul?"
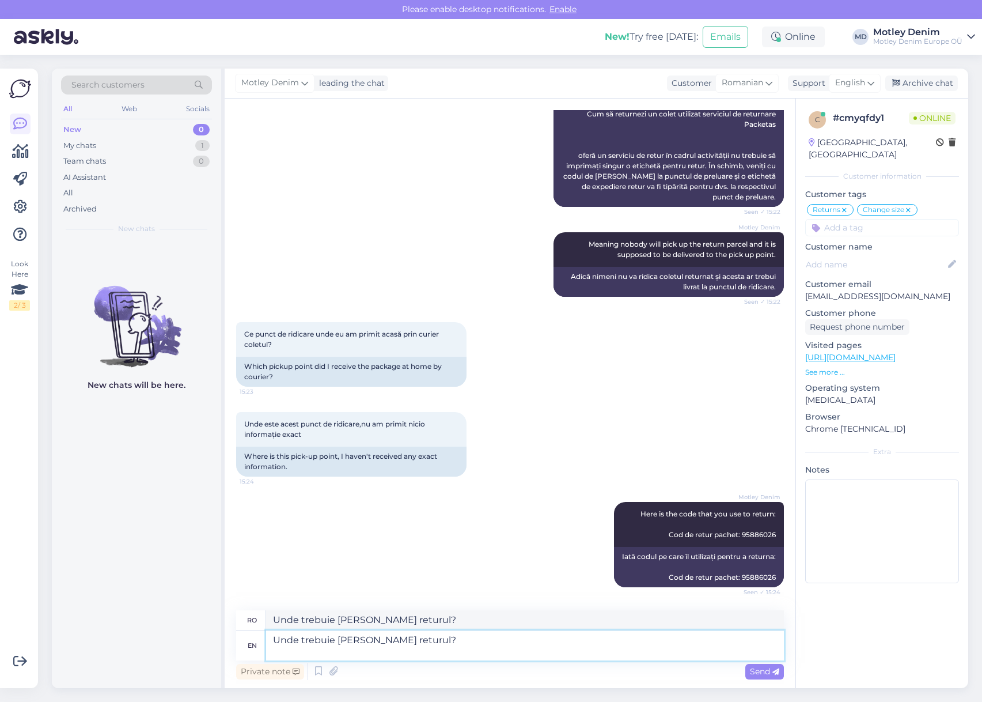
scroll to position [876, 0]
paste textarea "[URL][DOMAIN_NAME]"
type textarea "Unde trebuie [PERSON_NAME] returul? [URL][DOMAIN_NAME]"
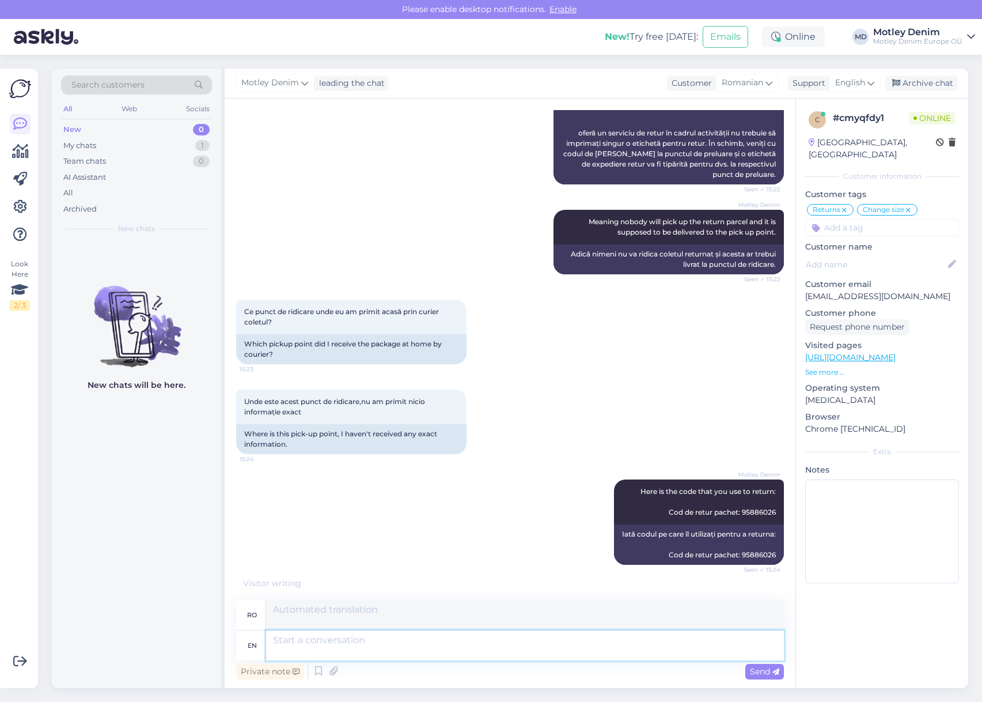
scroll to position [955, 0]
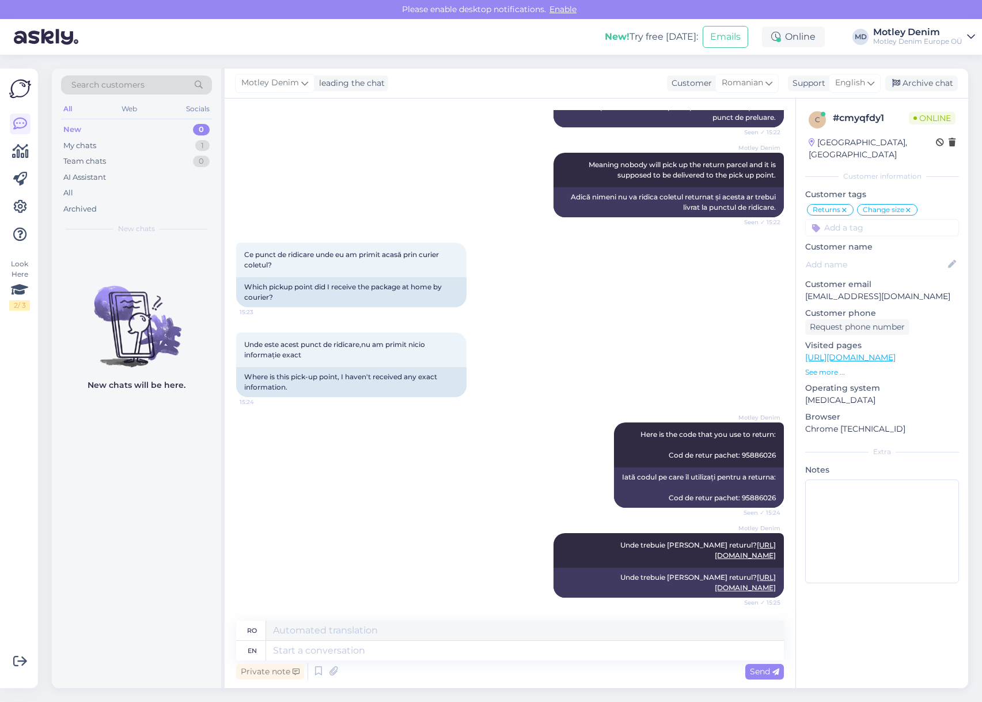
click at [417, 604] on div "Motley Denim Unde trebuie [PERSON_NAME] returul? [URL][DOMAIN_NAME] Seen ✓ 15:2…" at bounding box center [510, 565] width 548 height 90
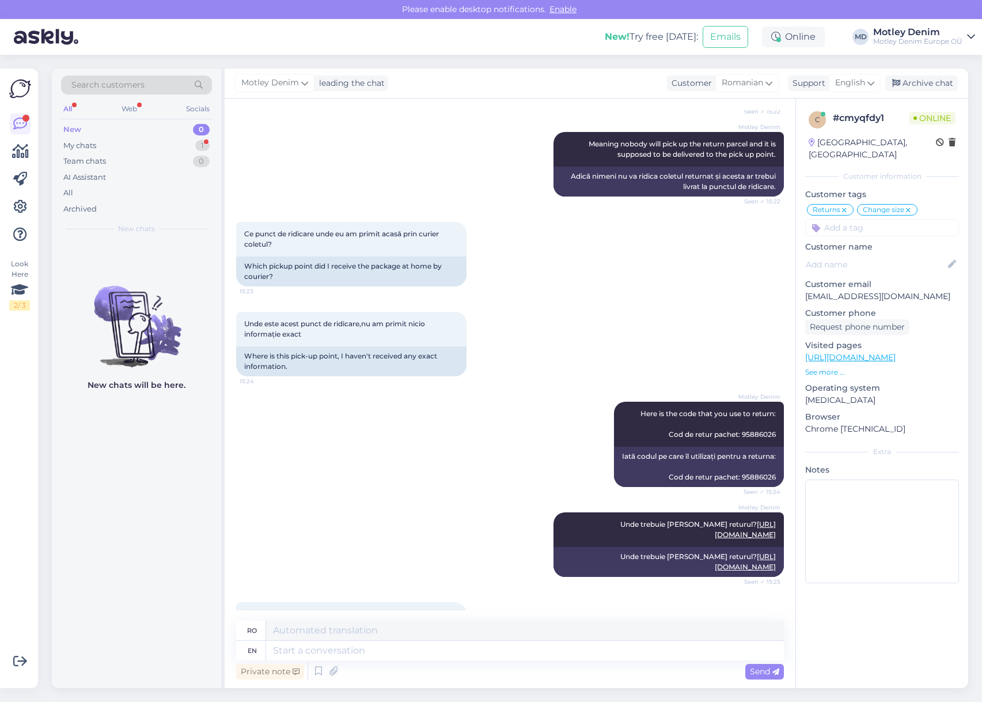
scroll to position [1045, 0]
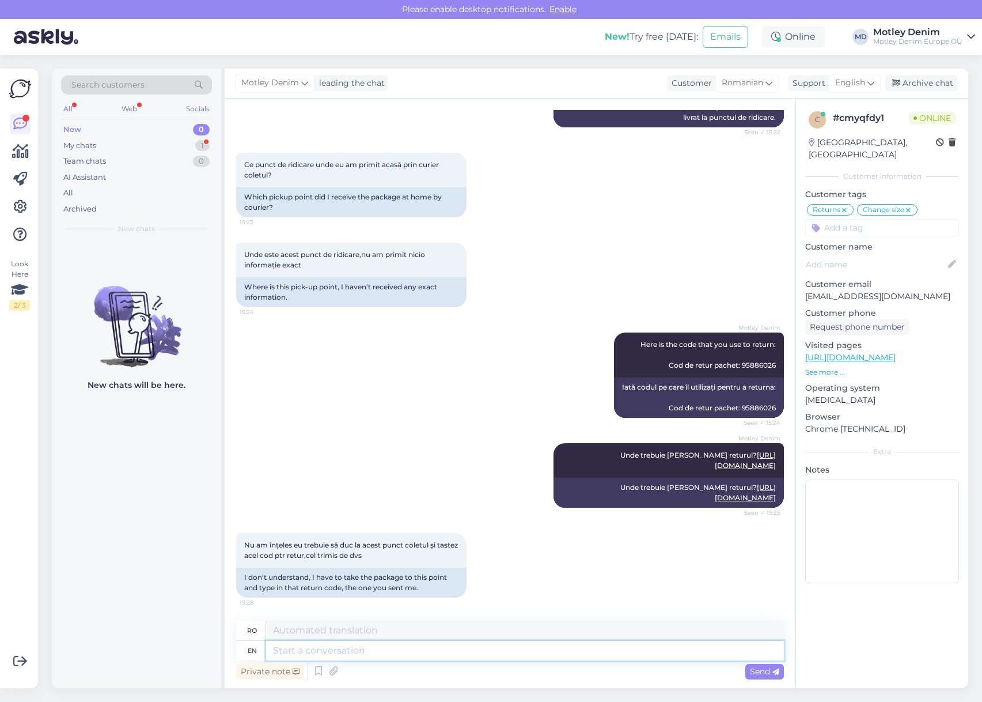
click at [411, 654] on textarea at bounding box center [525, 651] width 518 height 20
type textarea "Yes"
type textarea "Da"
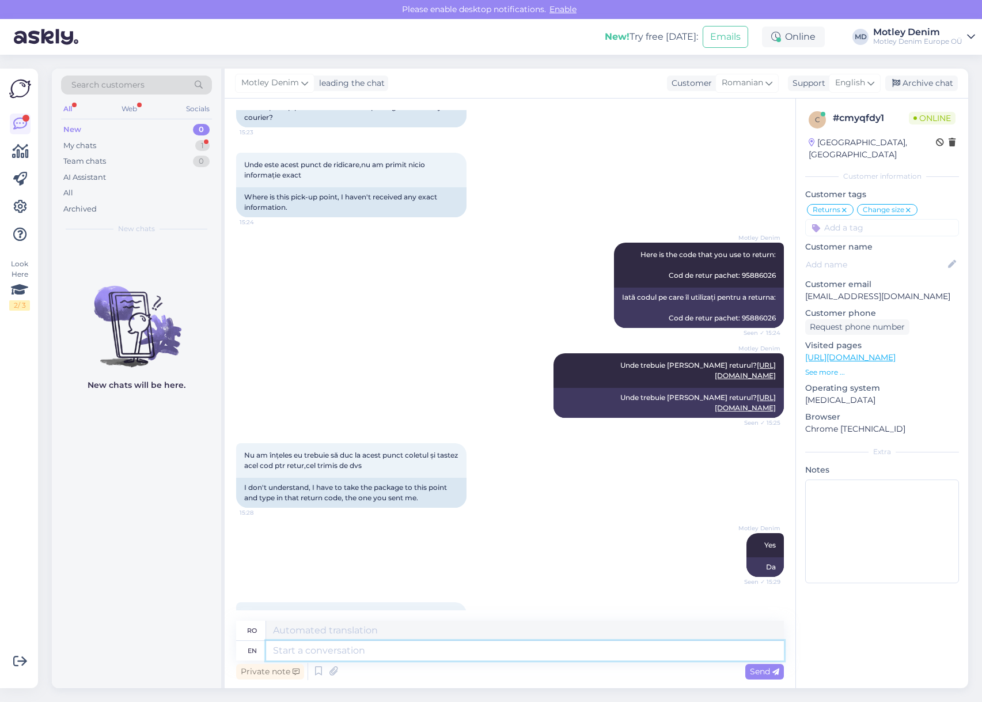
scroll to position [1225, 0]
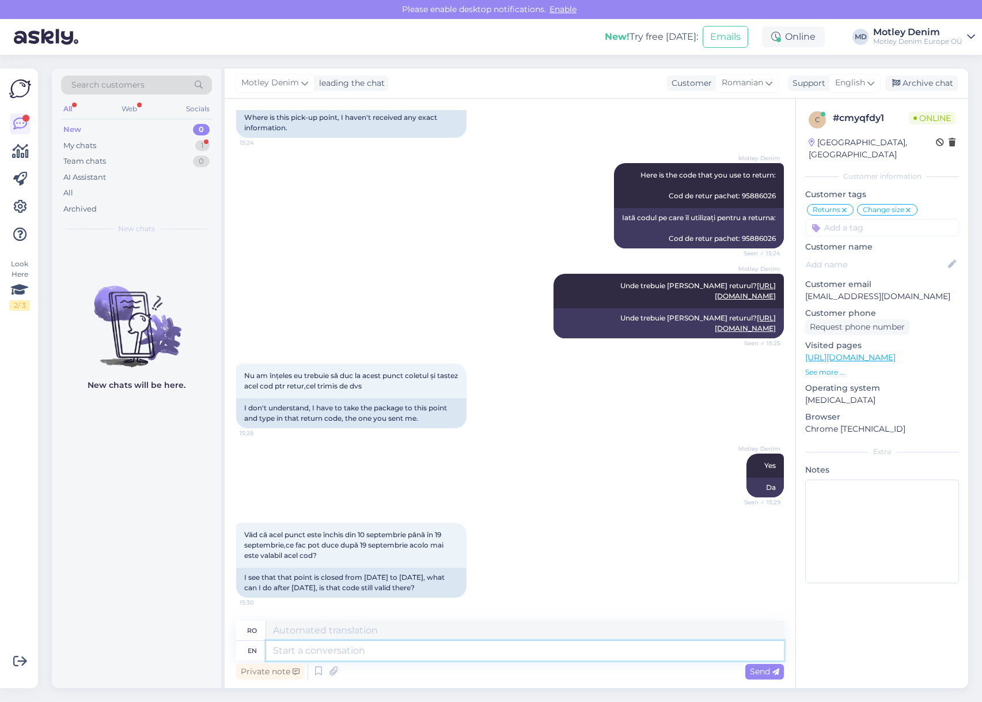
click at [423, 648] on textarea at bounding box center [525, 651] width 518 height 20
type textarea "Yes"
type textarea "Da"
type textarea "Yes of co"
type textarea "Da de"
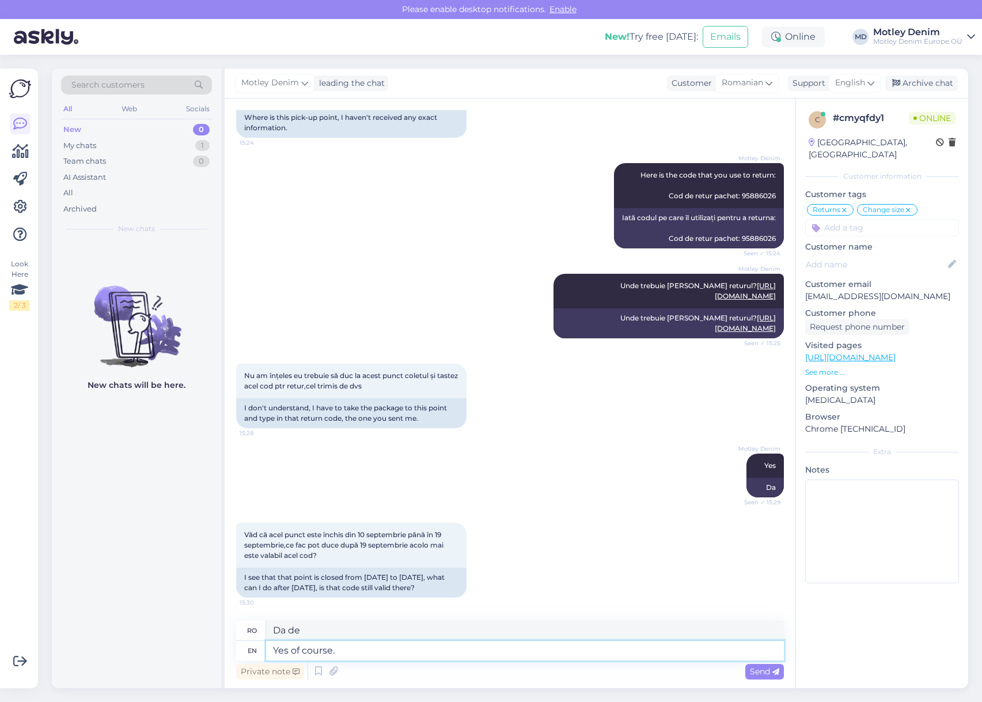
type textarea "Yes of course."
type textarea "Da, desigur."
type textarea "Yes of course. If th"
type textarea "Da, desigur. Dacă"
type textarea "Yes of course. If there s"
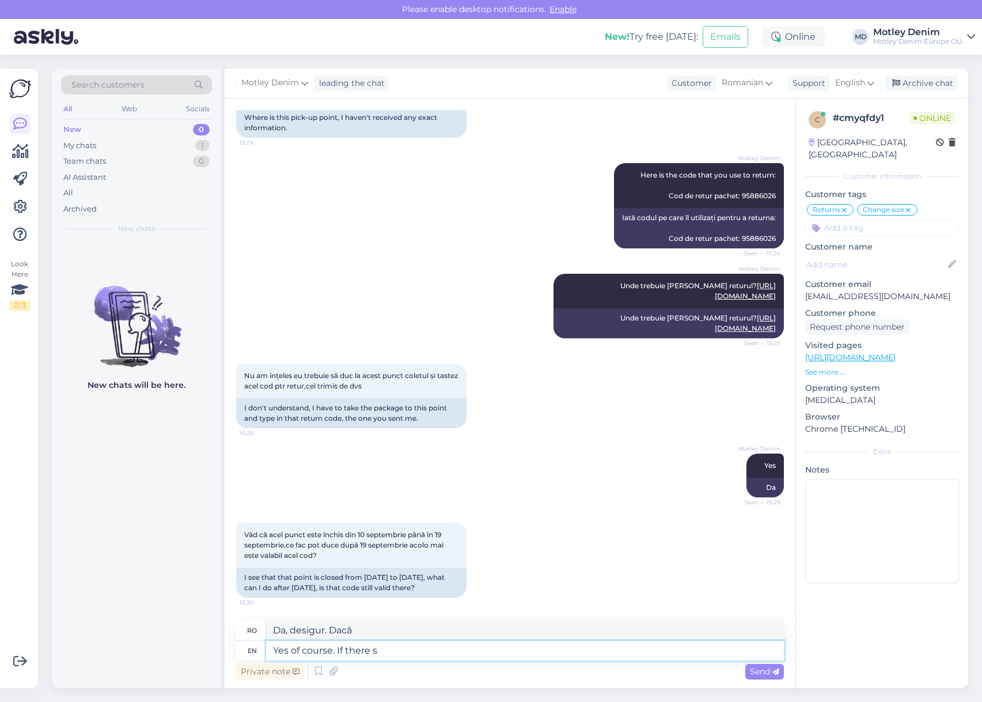
type textarea "Da, desigur. Dacă există"
type textarea "Yes of course. If there is reason i"
type textarea "Da, desigur. Dacă există un motiv."
type textarea "Yes of course. If there is reason in del"
type textarea "Da, desigur. Dacă există un motiv în"
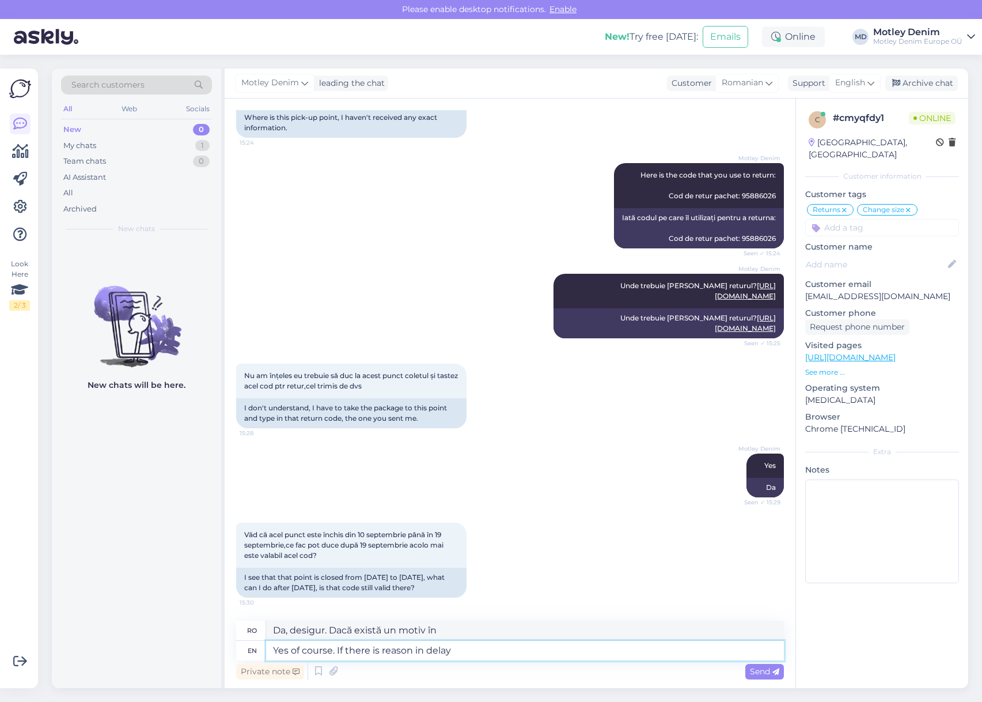
type textarea "Yes of course. If there is reason in delay"
type textarea "Da, desigur. Dacă există un motiv pentru întârziere"
type textarea "Yes of course. If there is reason in delay we a"
type textarea "Da, desigur. Dacă există un motiv pentru întârziere, noi"
type textarea "Yes of course. If there is reason in delay we always l"
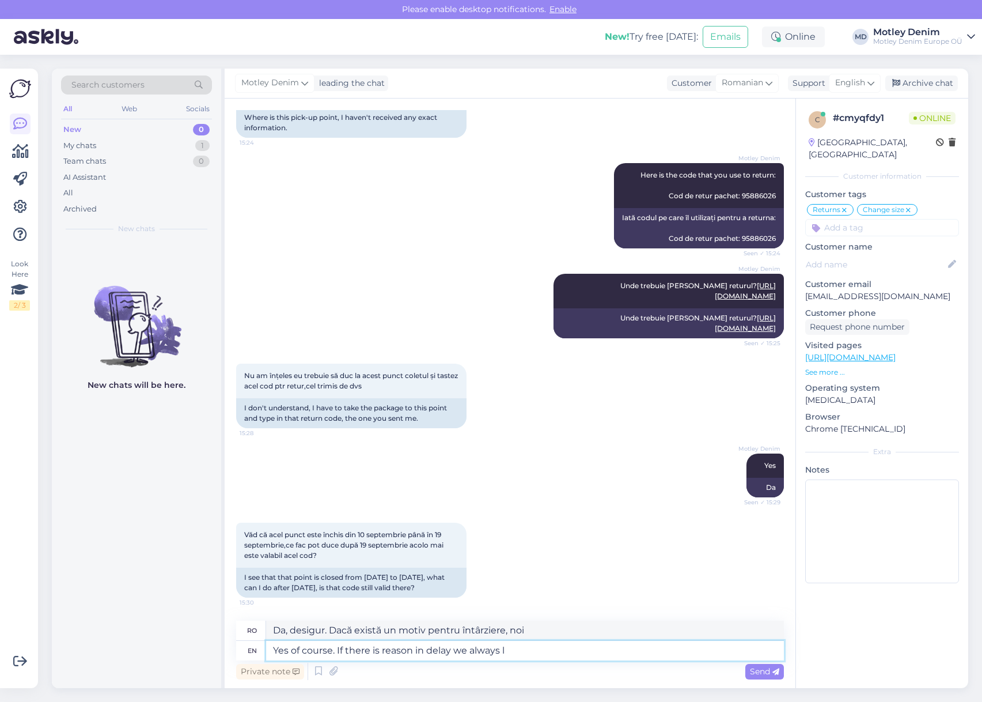
type textarea "Da, desigur. Dacă există un motiv pentru întârziere, întotdeauna"
type textarea "Yes of course. If there is reason in delay we always listen"
type textarea "Da, desigur. Dacă există un motiv pentru întârziere, ascultăm întotdeauna."
type textarea "Yes of course. If there is reason in delay we always listen to o"
type textarea "Da, desigur. Dacă există un motiv pentru întârziere, ascultăm întotdeauna"
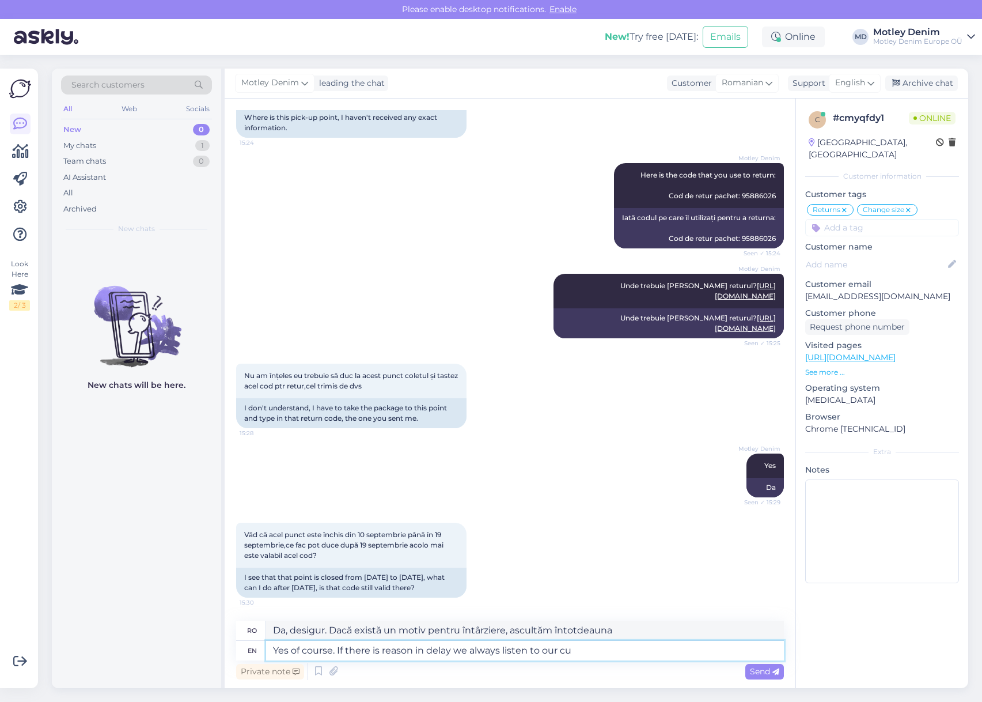
type textarea "Yes of course. If there is reason in delay we always listen to our cus"
type textarea "Da, desigur. Dacă există un motiv pentru întârziere, ascultăm întotdeauna de ai…"
type textarea "Yes of course. If there is reason in delay we always listen to our customers :"
type textarea "Da, desigur. Dacă există un motiv pentru întârziere, ascultăm întotdeauna clien…"
type textarea "Yes of course. If there is reason in delay we always listen to our customers :)"
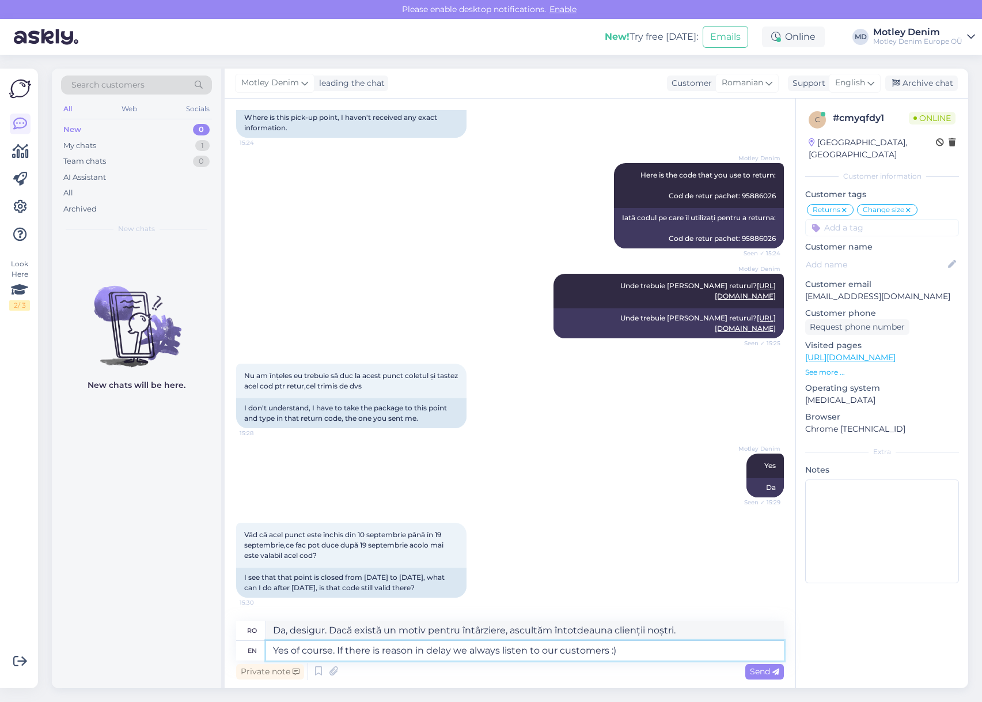
type textarea "Da, desigur. Dacă există un motiv pentru întârziere, ascultăm întotdeauna clien…"
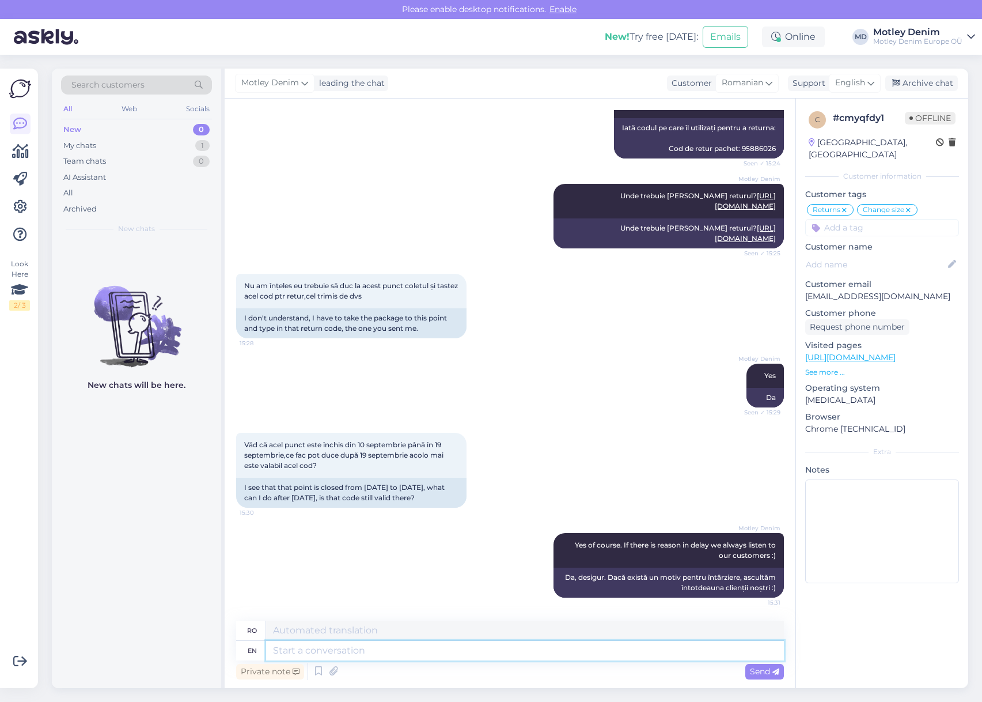
scroll to position [1315, 0]
click at [561, 656] on textarea at bounding box center [525, 651] width 518 height 20
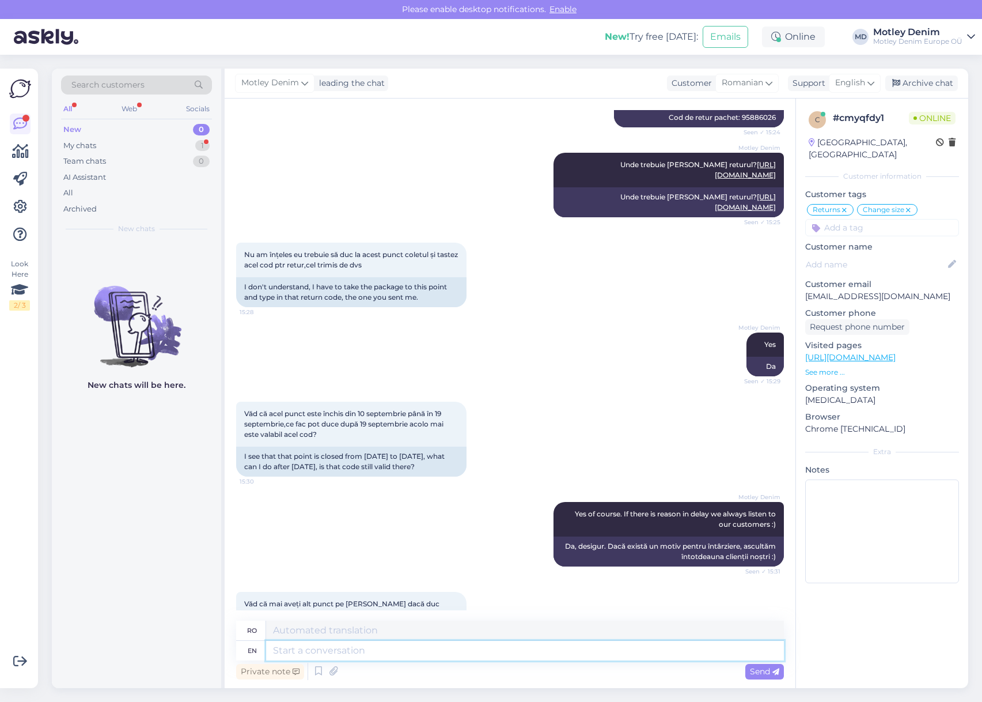
scroll to position [1404, 0]
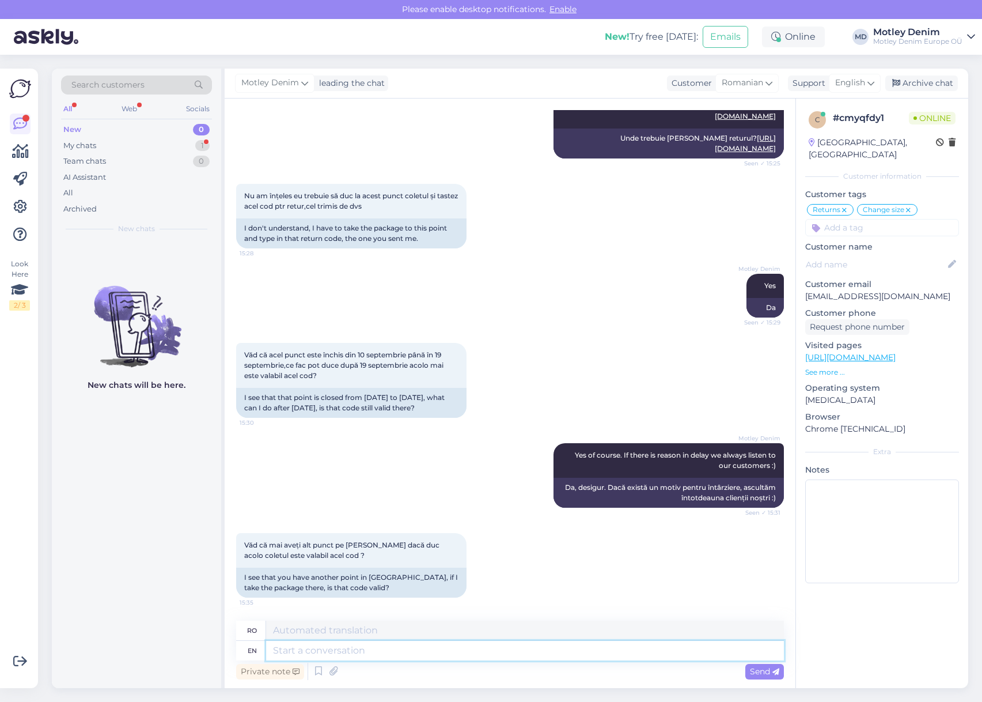
click at [479, 651] on textarea at bounding box center [525, 651] width 518 height 20
type textarea "yes."
type textarea "Da."
type textarea "yes. This"
type textarea "da. Asta"
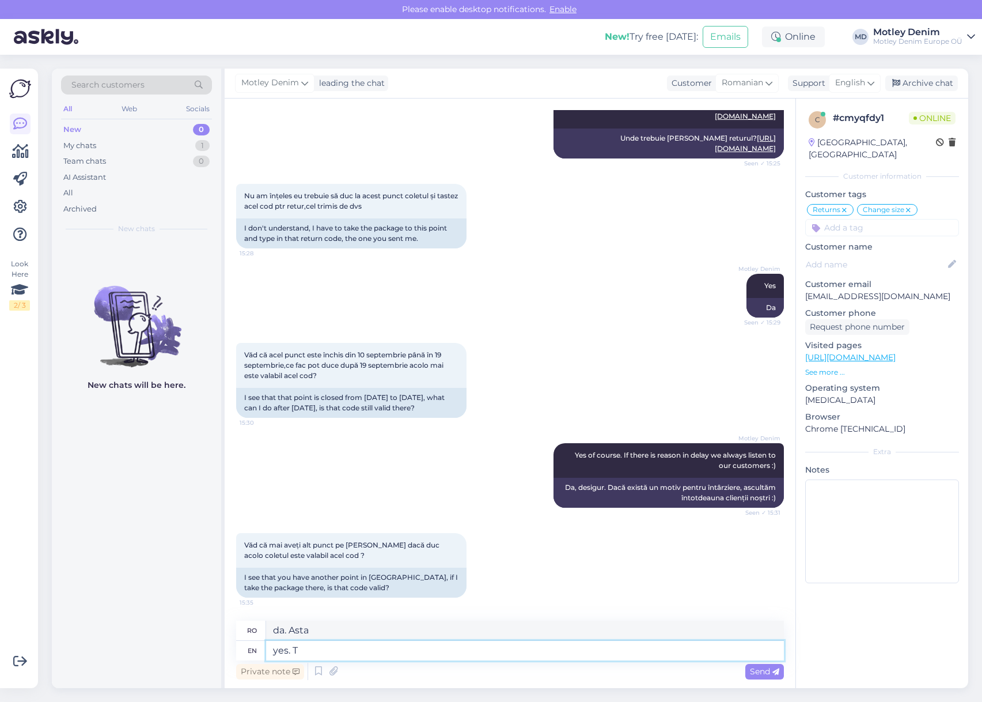
type textarea "yes."
type textarea "Da."
type textarea "yes. We h"
type textarea "da. [GEOGRAPHIC_DATA]"
type textarea "yes. We have ma"
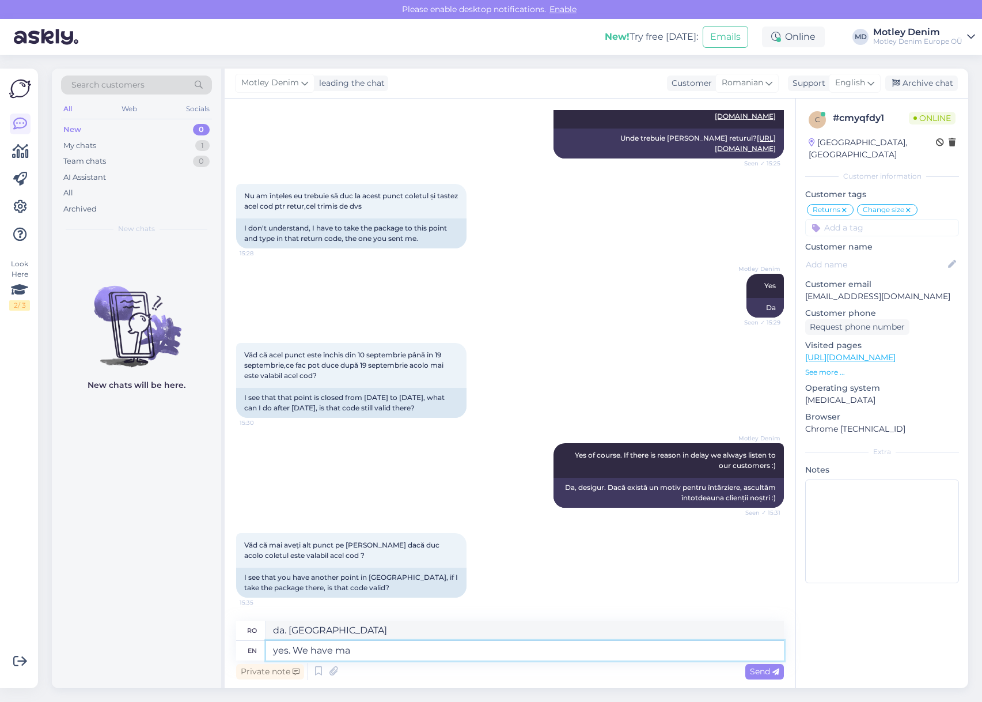
type textarea "da. Avem"
type textarea "yes. We have made i"
type textarea "da. Am făcut"
type textarea "yes. We have made it s"
type textarea "Da. Am reușit"
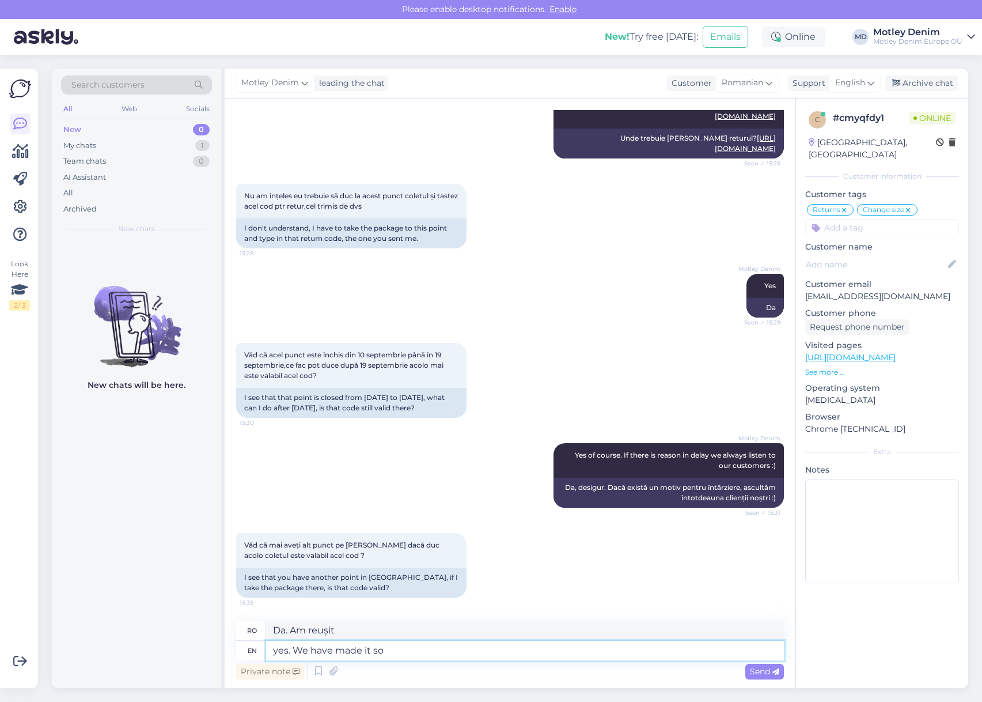
type textarea "yes. We have made it so t"
type textarea "Da. Am făcut-o așa"
type textarea "yes. We have made it so that th"
type textarea "da. Am făcut în așa fel încât"
type textarea "yes. We have made it so that this code"
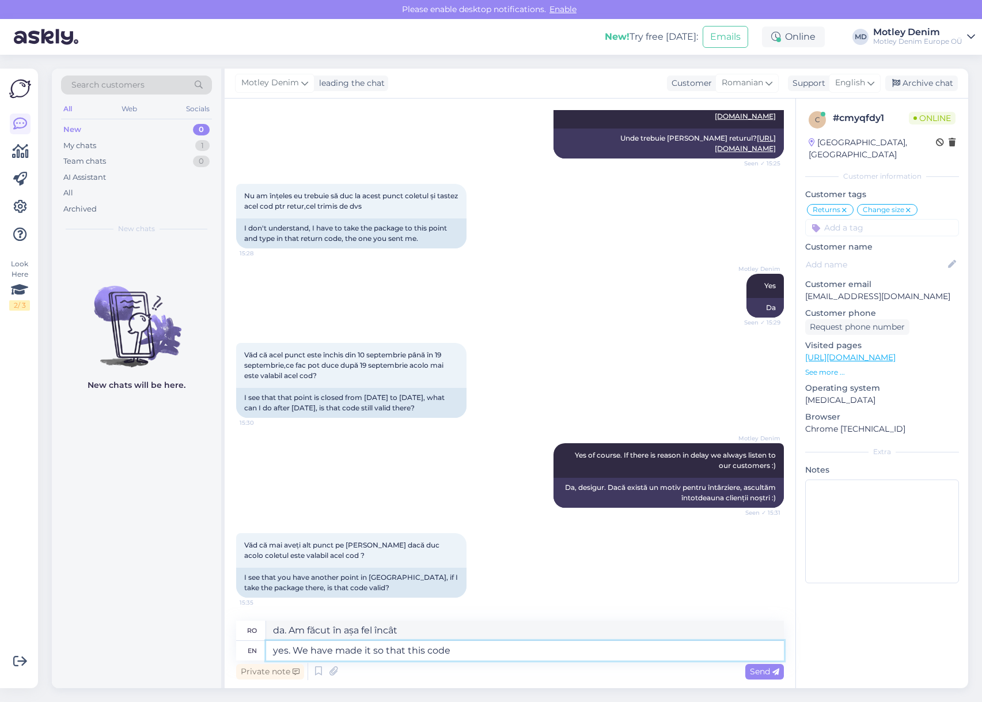
type textarea "da. Am făcut în așa fel încât acest lucru"
type textarea "yes. We have made it so that this code i"
type textarea "da. Am făcut în așa fel încât acest cod"
type textarea "yes. We have made it so that this code is"
type textarea "da. Am făcut în așa fel încât acest cod să fie"
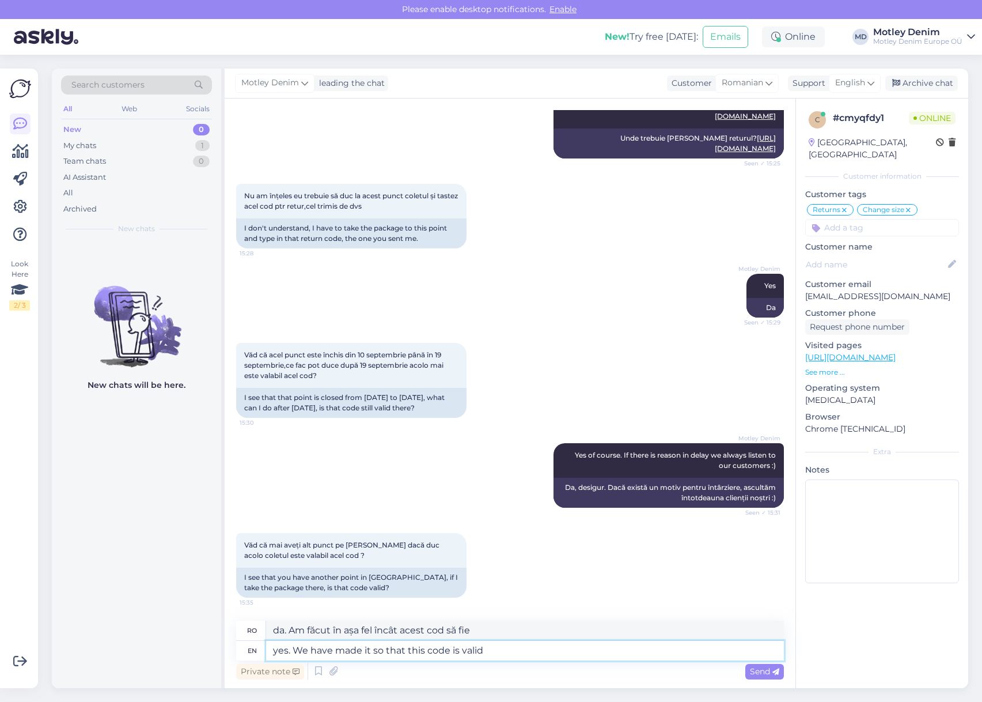
type textarea "yes. We have made it so that this code is valid"
type textarea "da. Am făcut în așa fel încât acest cod să fie valid"
type textarea "yes. We have made it so that this code is valid in al"
type textarea "da. Am făcut în așa fel încât acest cod să fie valid în"
type textarea "yes. We have made it so that this code is valid in all t"
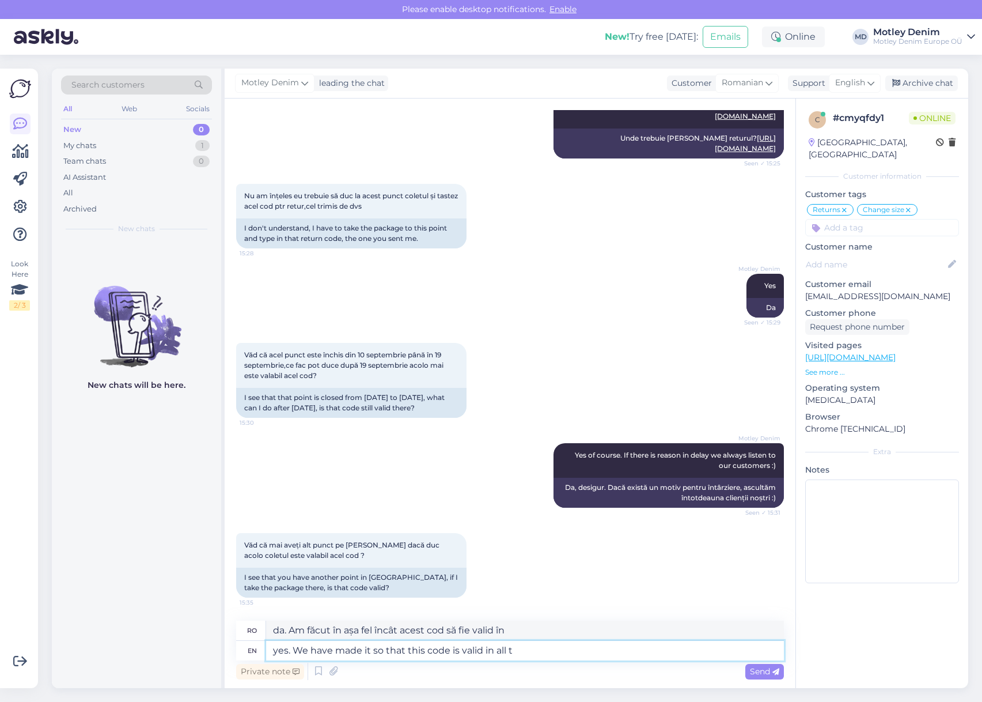
type textarea "da. Am făcut în așa fel încât acest cod să fie valabil în toate"
type textarea "yes. We have made it so that this code is valid in all the pick"
type textarea "Da. Ne-am asigurat că acest cod este valabil în toate opțiunile de selecție."
type textarea "yes. We have made it so that this code is valid in all the pick up p"
type textarea "Da. Ne-am asigurat că acest cod este valabil în toate locurile de preluare."
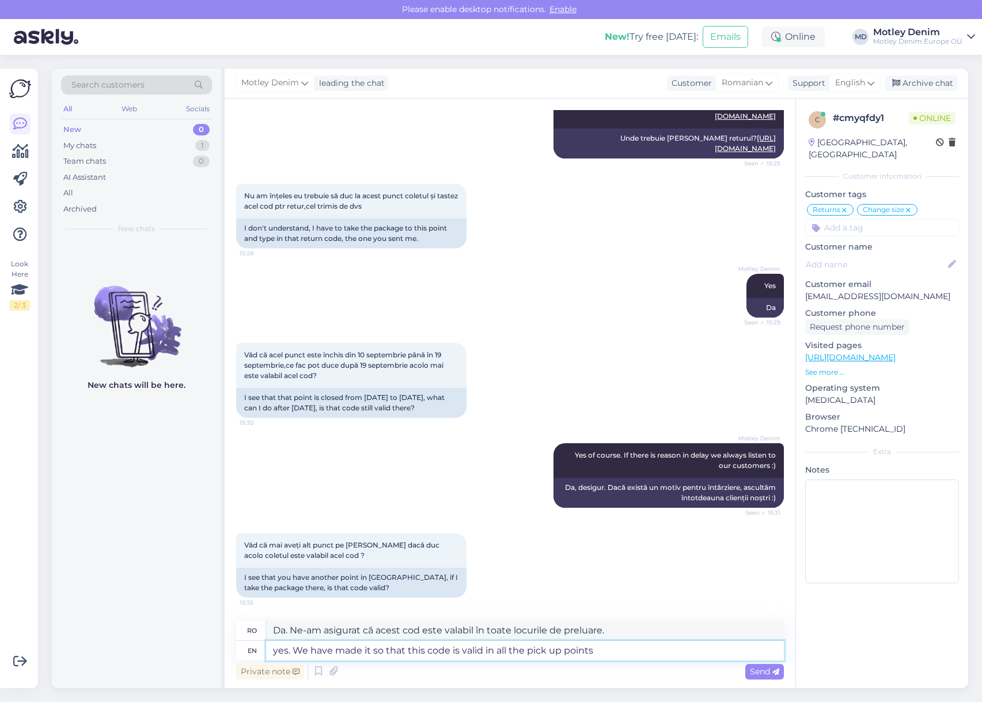
type textarea "yes. We have made it so that this code is valid in all the pick up points"
type textarea "Da. Ne-am asigurat că acest cod este valabil în toate punctele de ridicare."
type textarea "yes. We have made it so that this code is valid in all the pick up points you ca"
type textarea "Da. Ne-am asigurat că acest cod este valabil în toate punctele de ridicare la c…"
type textarea "yes. We have made it so that this code is valid in all the pick up points you c…"
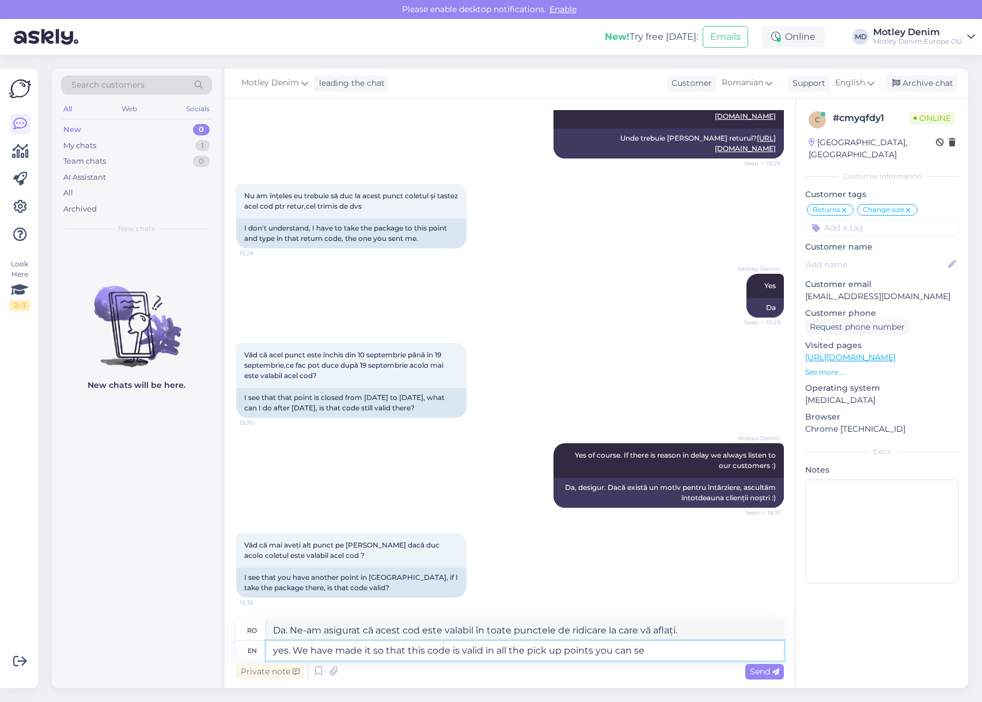
type textarea "Da. Ne-am asigurat că acest cod este valabil în toate punctele de ridicare pe c…"
type textarea "yes. We have made it so that this code is valid in all the pick up points you c…"
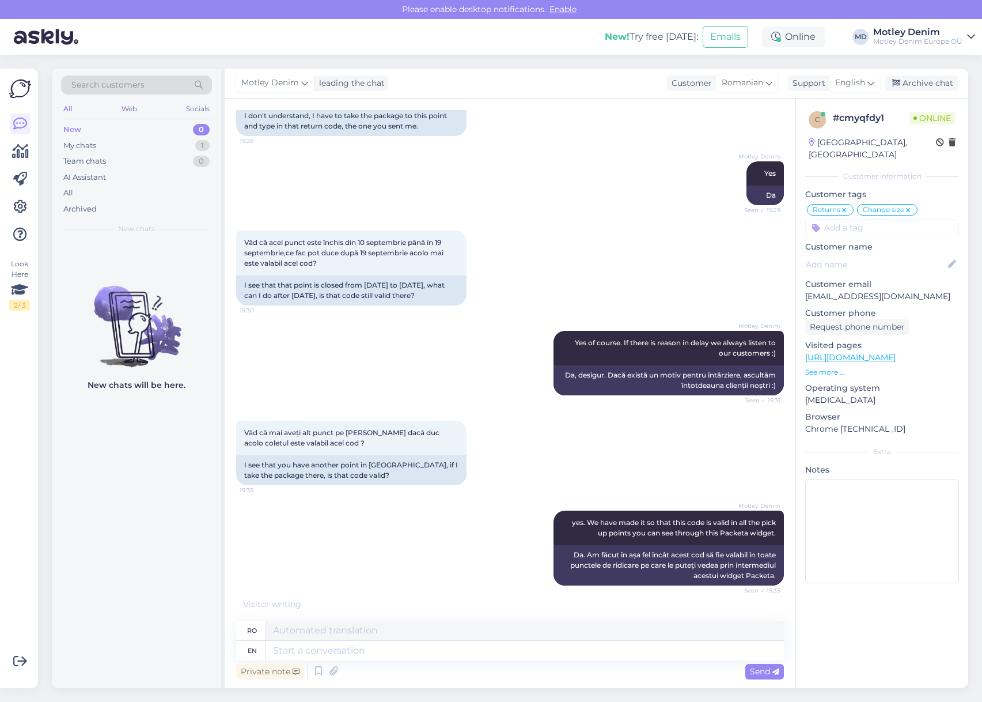
scroll to position [1595, 0]
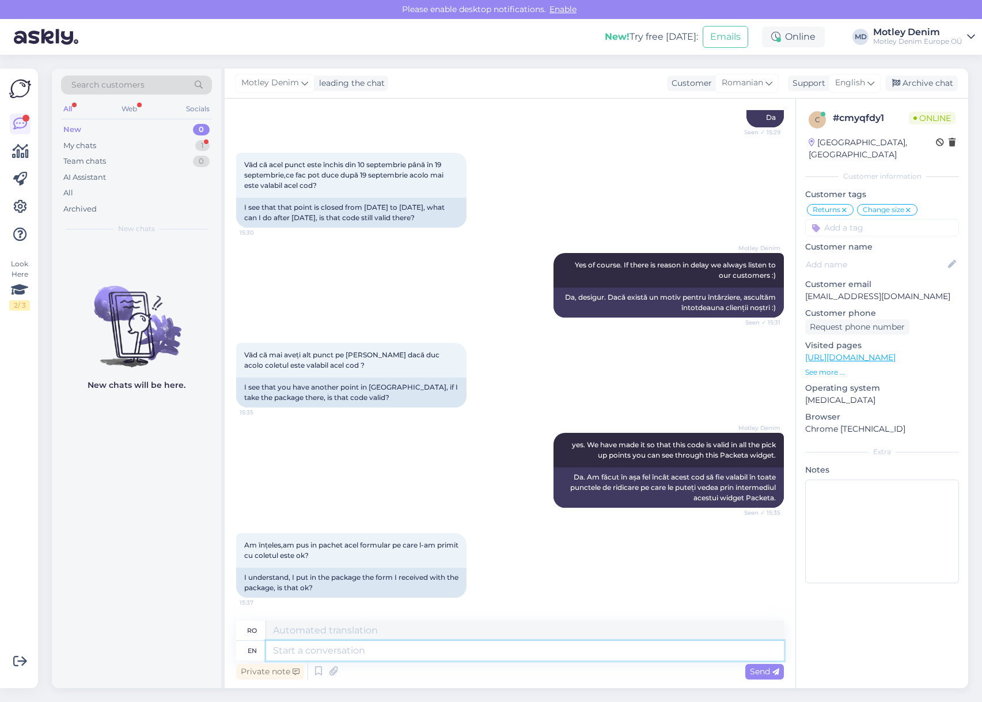
click at [499, 650] on textarea at bounding box center [525, 651] width 518 height 20
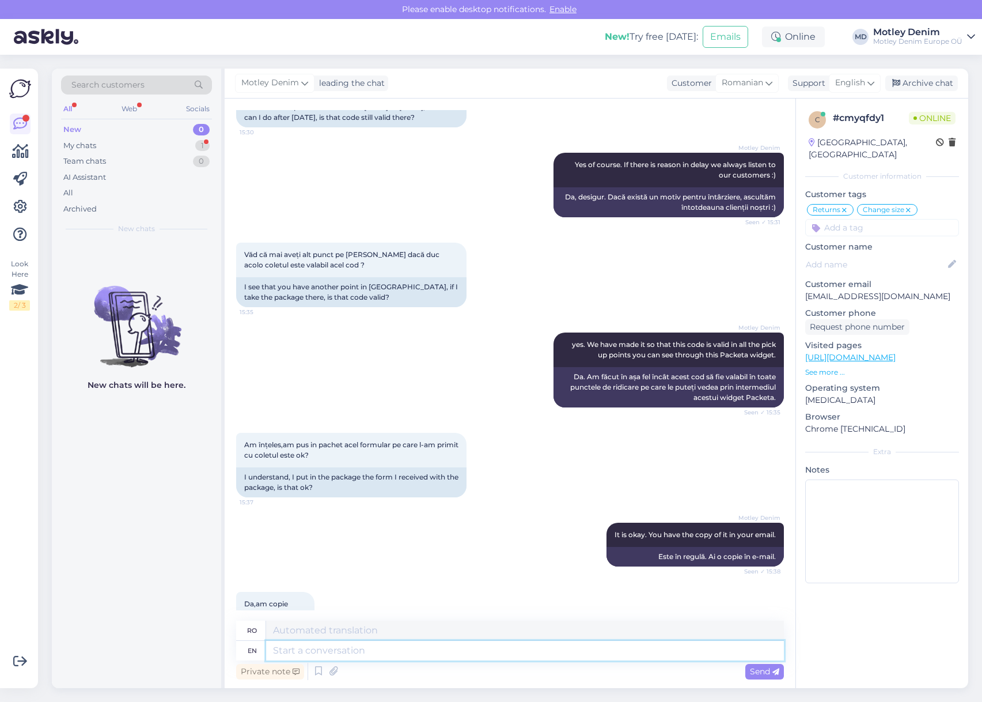
scroll to position [1733, 0]
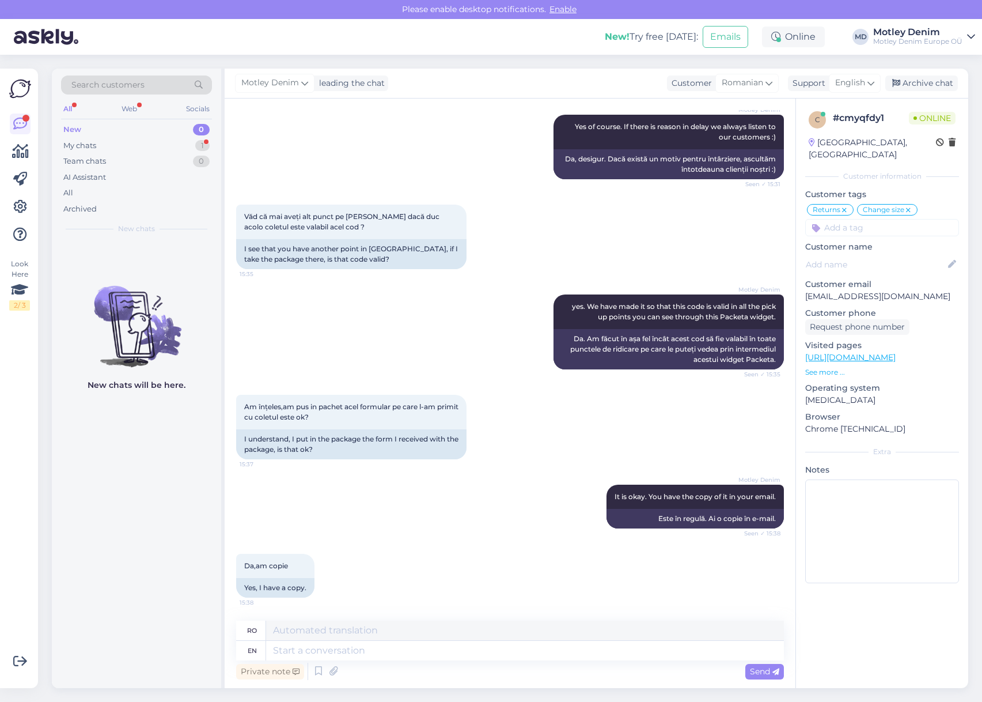
click at [467, 599] on div "Da,am copie 15:38 Yes, I have a copy." at bounding box center [510, 575] width 548 height 69
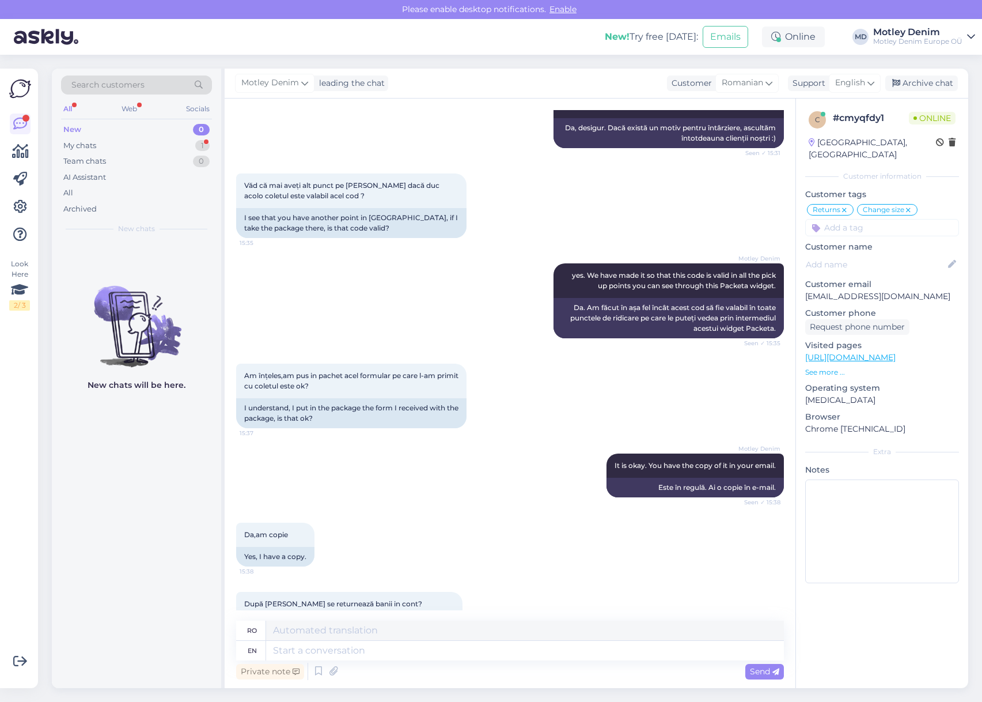
scroll to position [1802, 0]
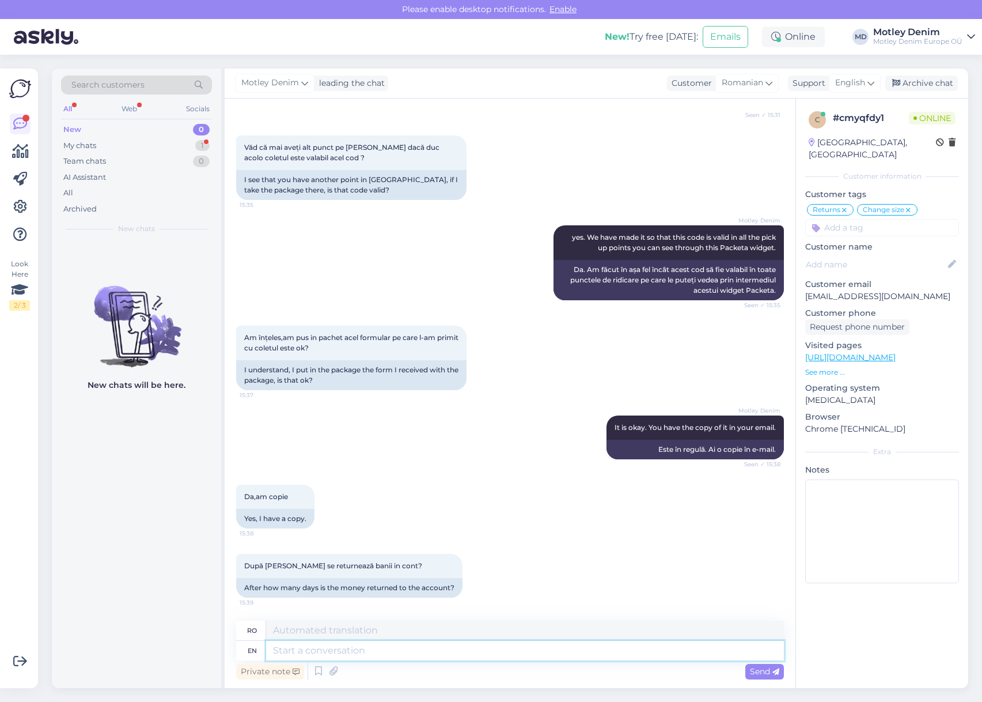
click at [450, 653] on textarea at bounding box center [525, 651] width 518 height 20
click at [825, 290] on p "[EMAIL_ADDRESS][DOMAIN_NAME]" at bounding box center [882, 296] width 154 height 12
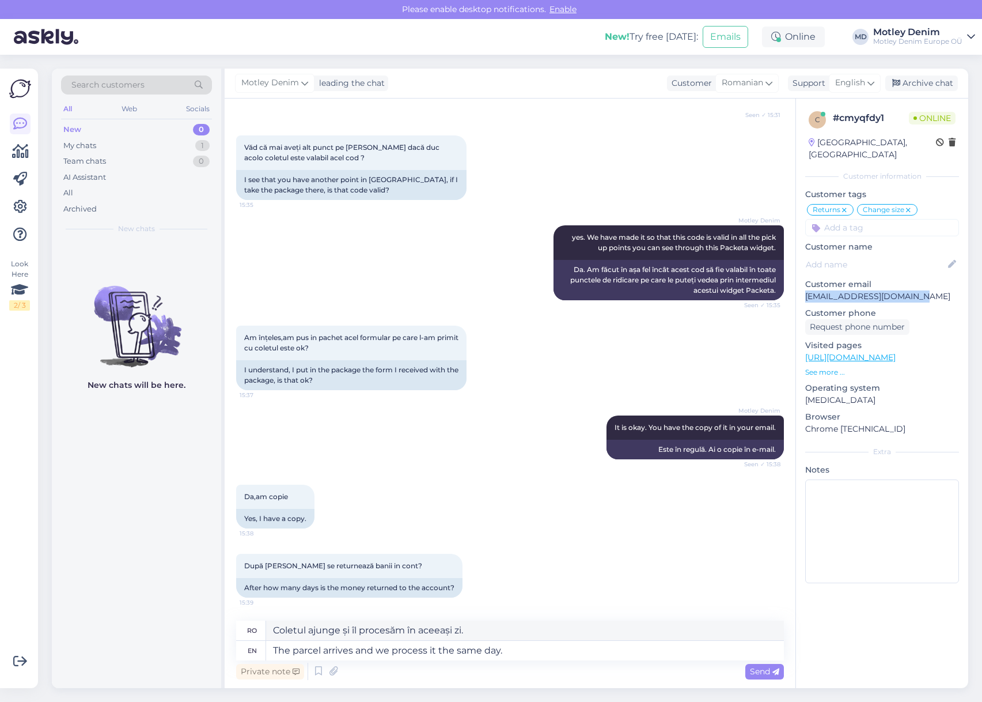
drag, startPoint x: 825, startPoint y: 287, endPoint x: 905, endPoint y: 282, distance: 80.2
click at [905, 290] on p "[EMAIL_ADDRESS][DOMAIN_NAME]" at bounding box center [882, 296] width 154 height 12
copy p "[EMAIL_ADDRESS][DOMAIN_NAME]"
click at [529, 650] on textarea "The parcel arrives and we process it the same day." at bounding box center [525, 651] width 518 height 20
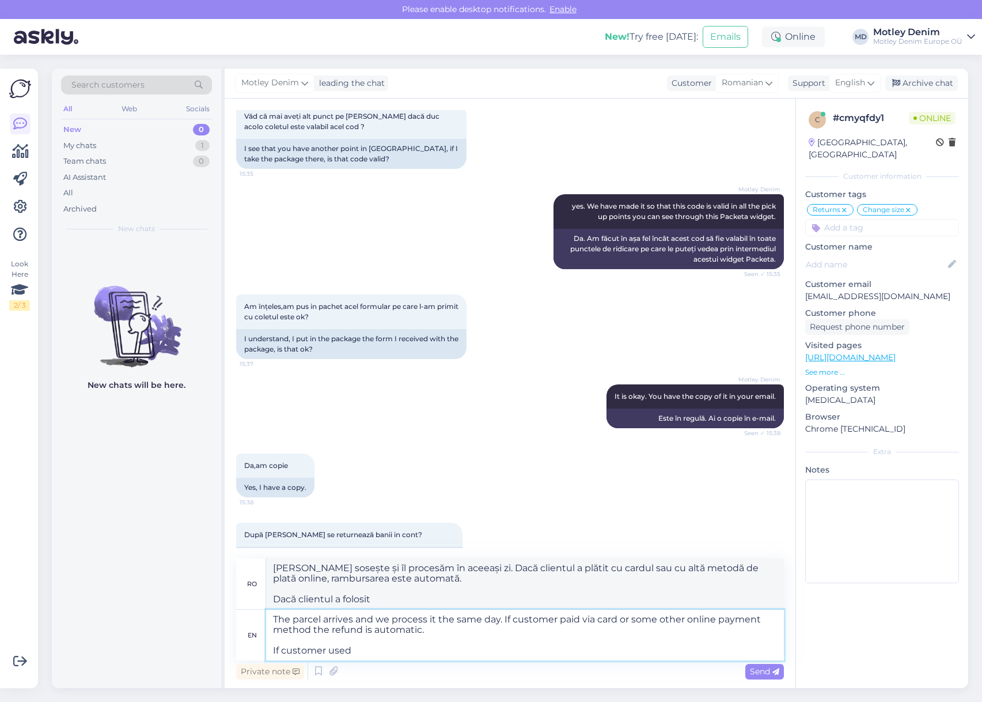
click at [277, 619] on textarea "The parcel arrives and we process it the same day. If customer paid via card or…" at bounding box center [525, 634] width 518 height 51
click at [281, 617] on textarea "The parcel arrives and we process it the same day. If customer paid via card or…" at bounding box center [525, 634] width 518 height 51
drag, startPoint x: 281, startPoint y: 617, endPoint x: 498, endPoint y: 616, distance: 217.2
click at [498, 616] on textarea "The parcel arrives and we process it the same day. If customer paid via card or…" at bounding box center [525, 634] width 518 height 51
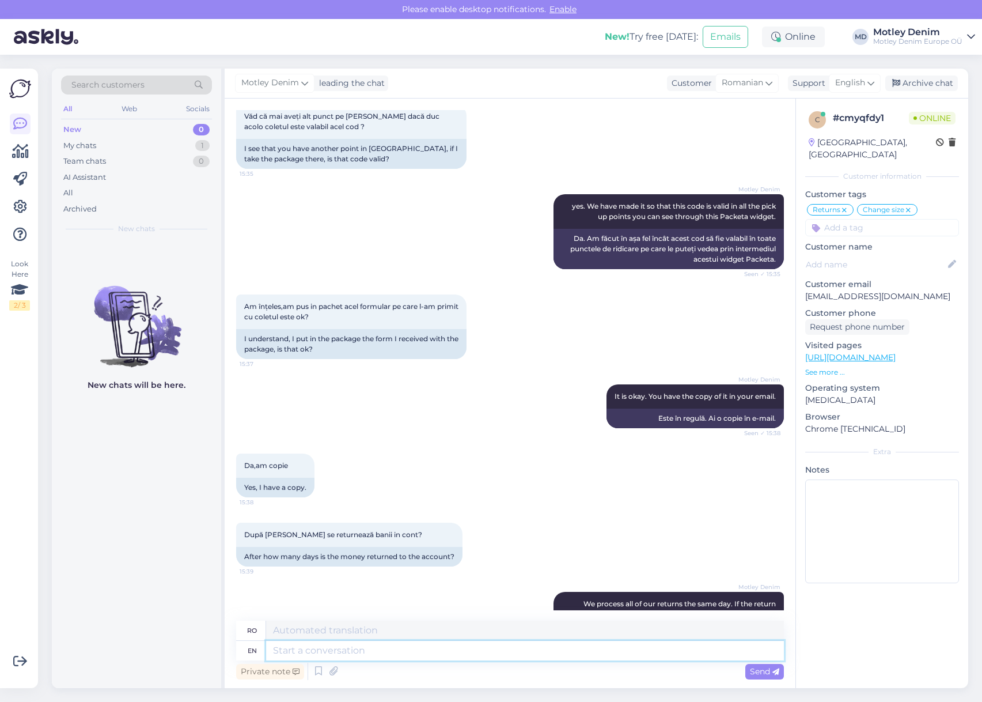
scroll to position [2047, 0]
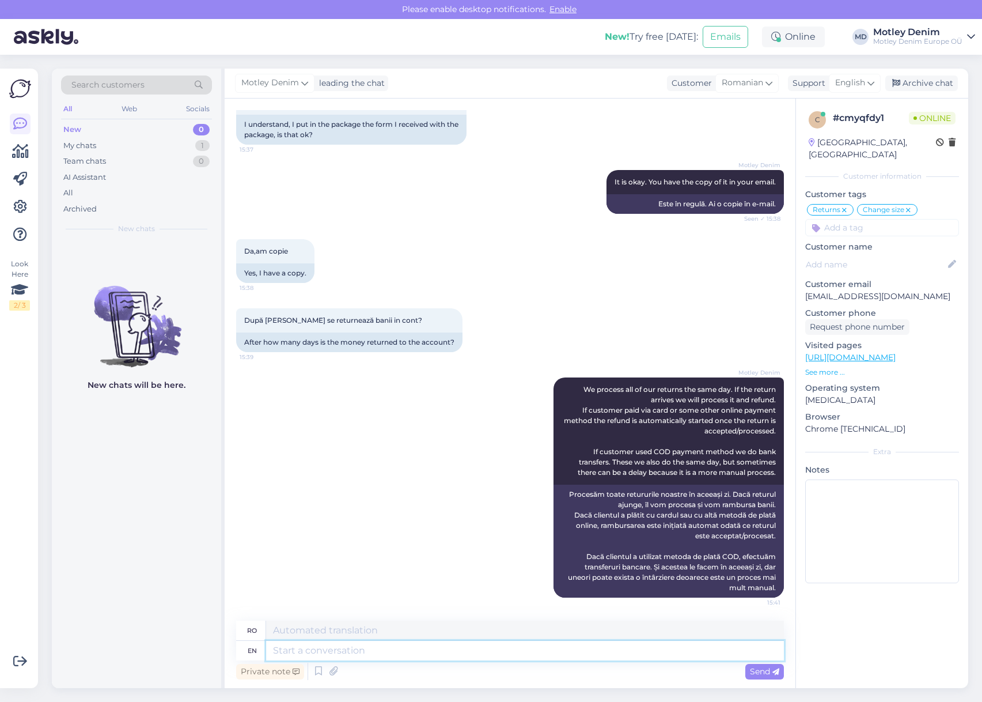
click at [507, 652] on textarea at bounding box center [525, 651] width 518 height 20
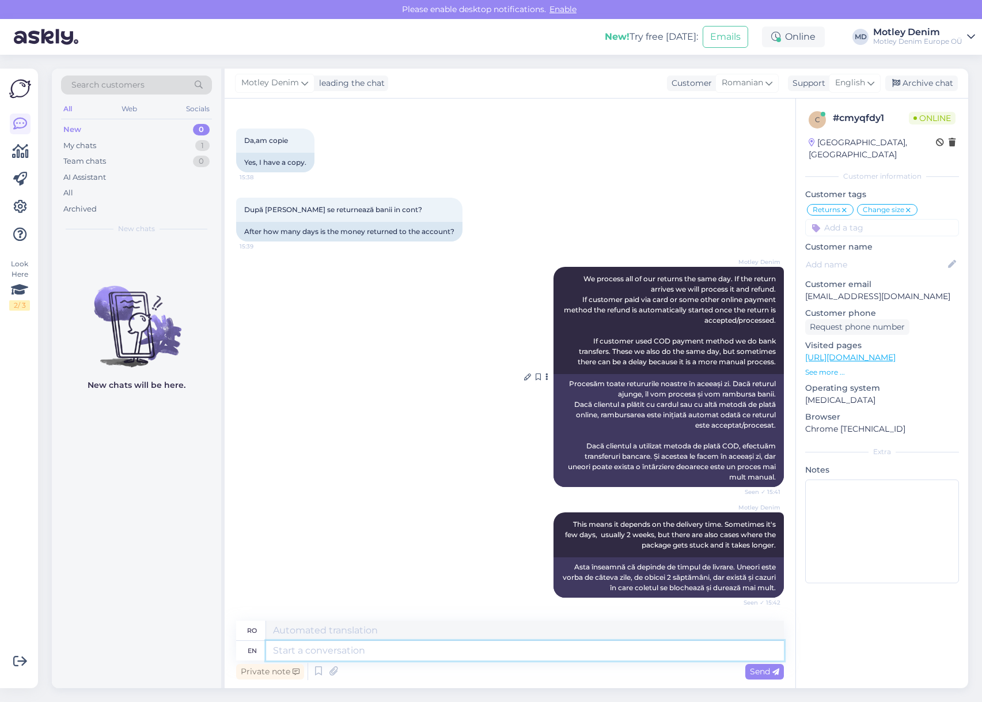
scroll to position [2158, 0]
click at [547, 650] on textarea at bounding box center [525, 651] width 518 height 20
click at [656, 216] on div "După [PERSON_NAME] se returnează banii in cont? 15:39 After how many days is th…" at bounding box center [510, 219] width 548 height 69
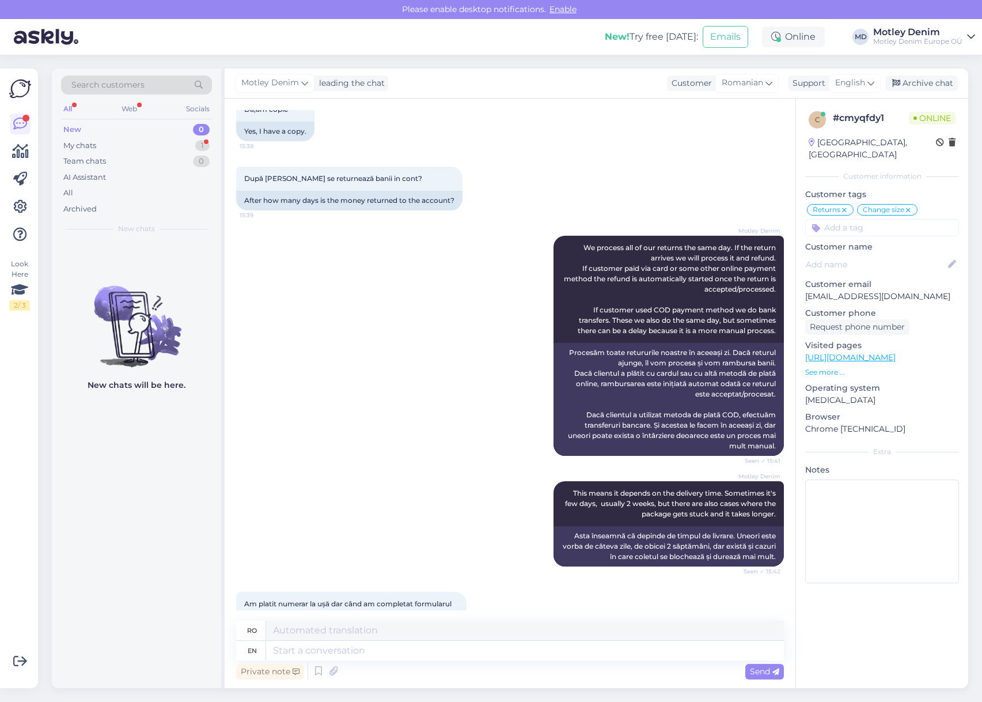
scroll to position [2258, 0]
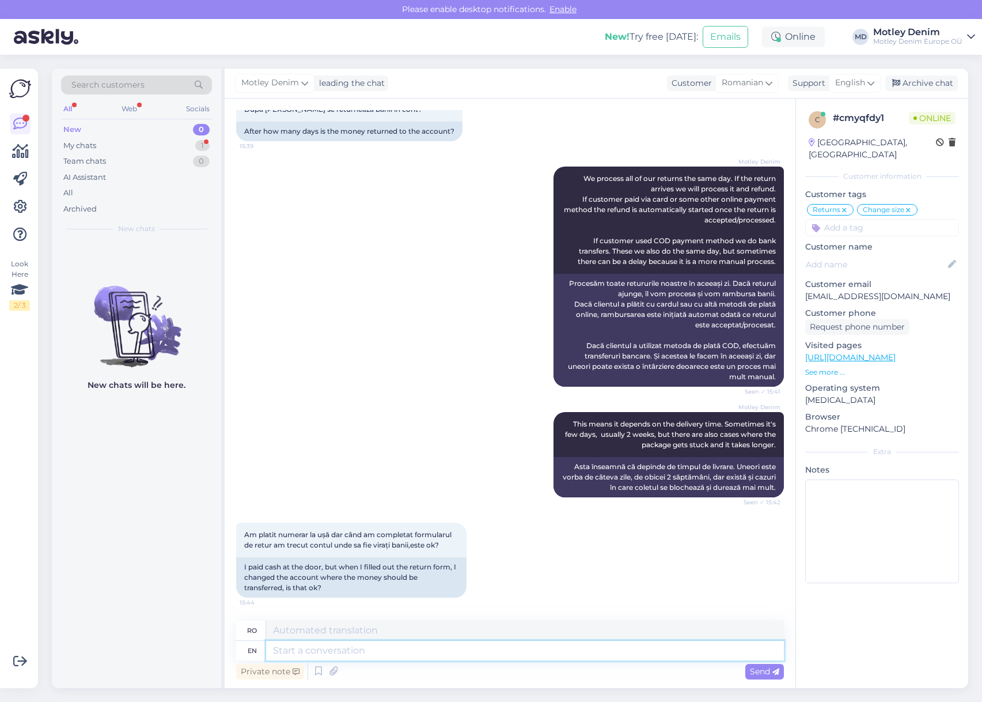
click at [450, 653] on textarea at bounding box center [525, 651] width 518 height 20
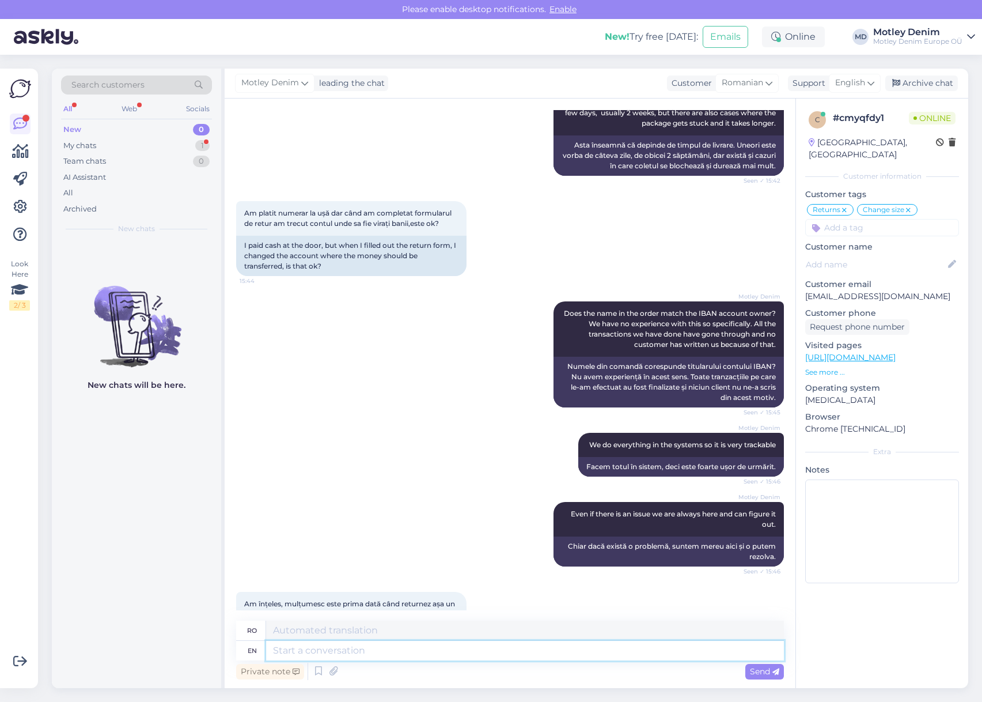
scroll to position [2649, 0]
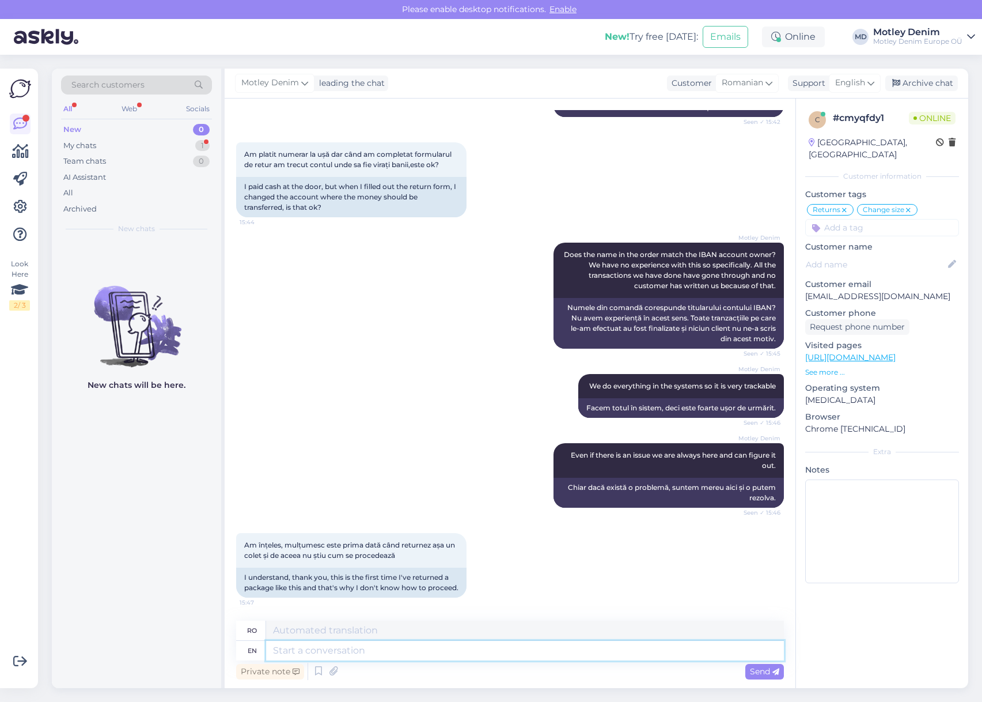
click at [408, 655] on textarea at bounding box center [525, 651] width 518 height 20
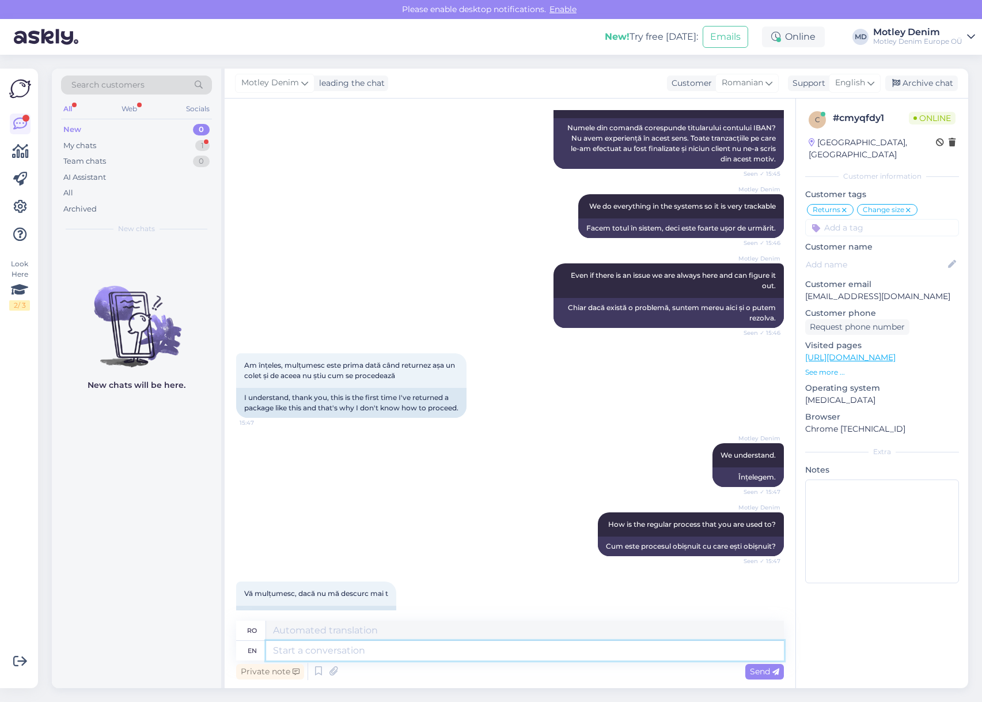
scroll to position [2856, 0]
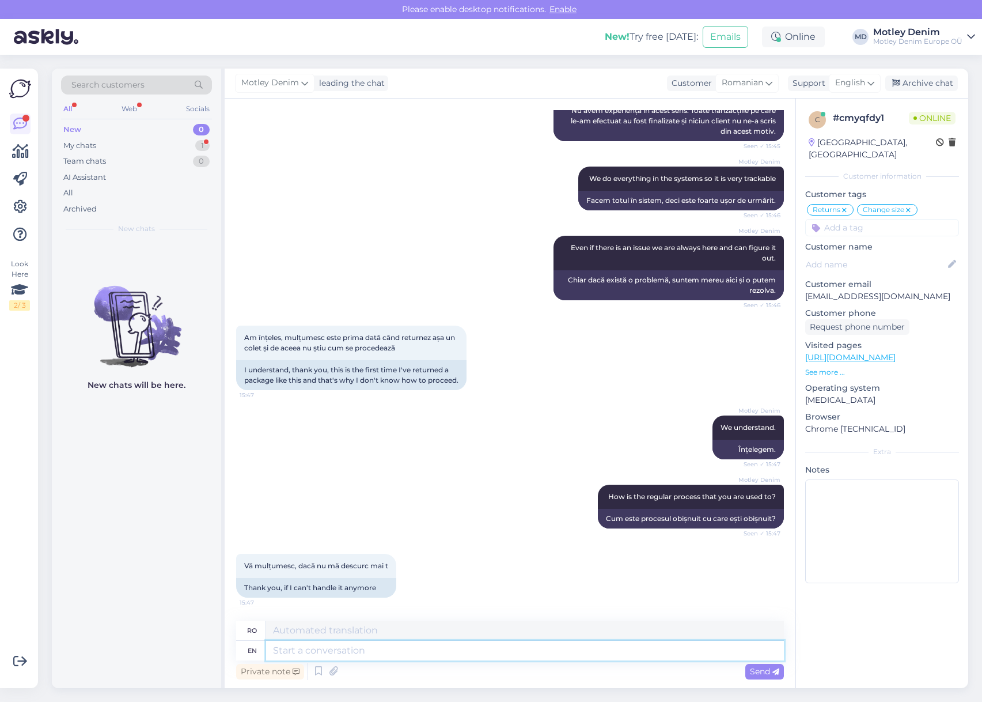
click at [361, 648] on textarea at bounding box center [525, 651] width 518 height 20
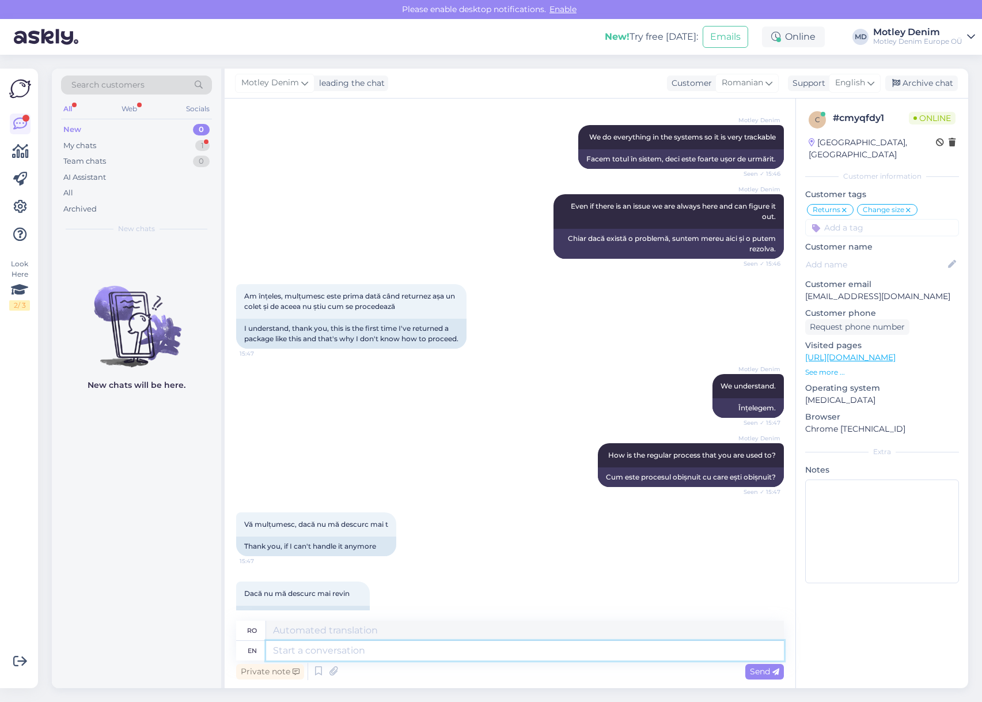
scroll to position [2925, 0]
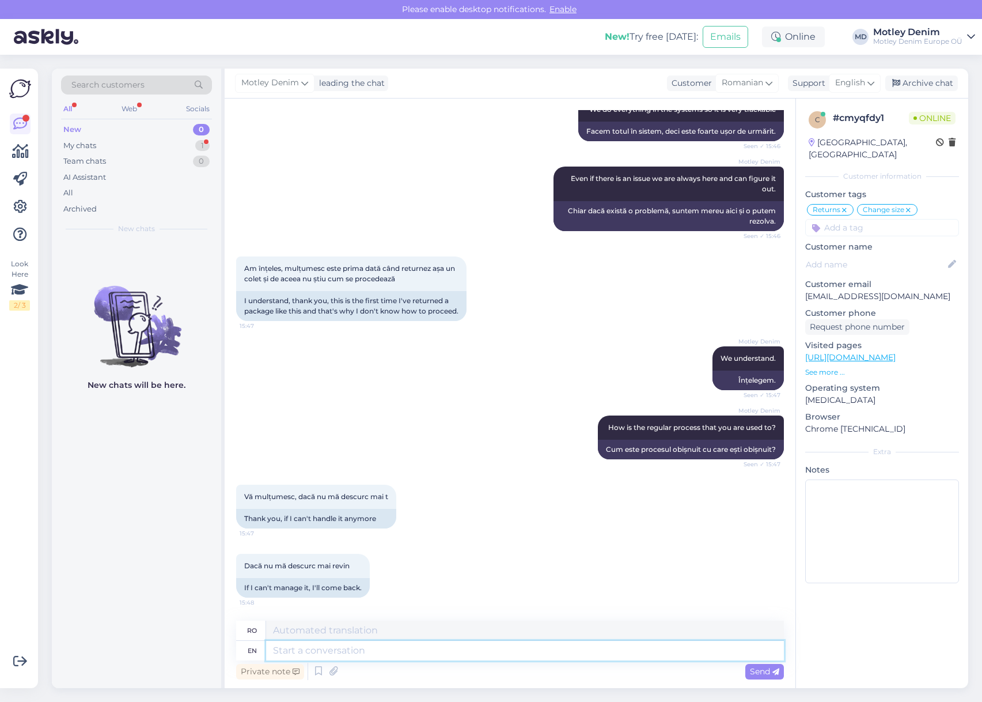
click at [464, 653] on textarea at bounding box center [525, 651] width 518 height 20
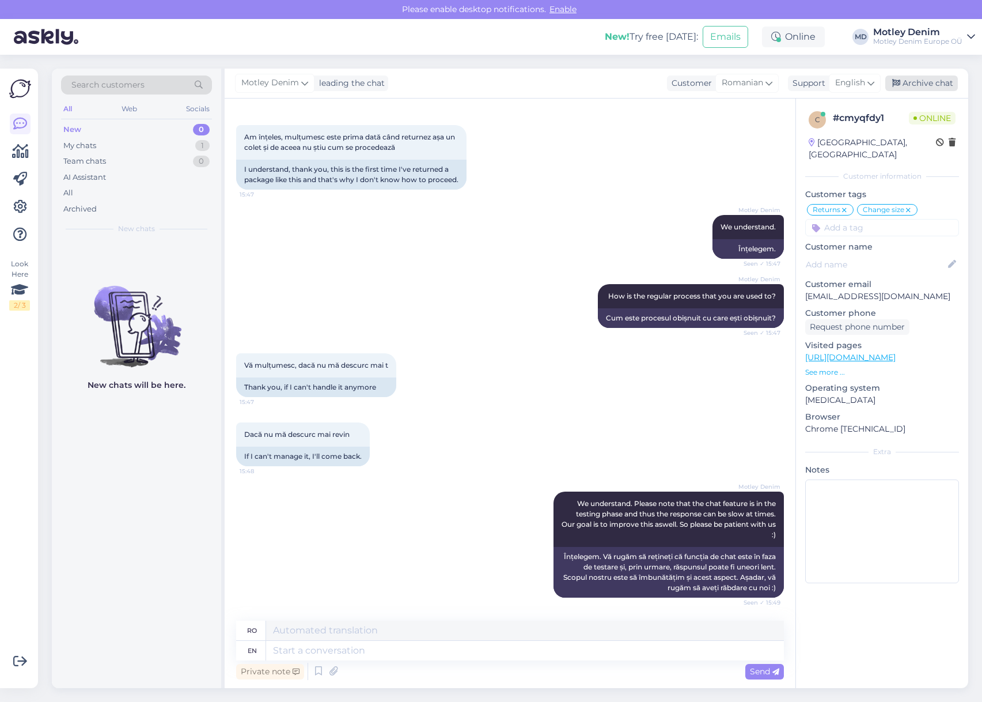
click at [921, 88] on div "Archive chat" at bounding box center [921, 83] width 73 height 16
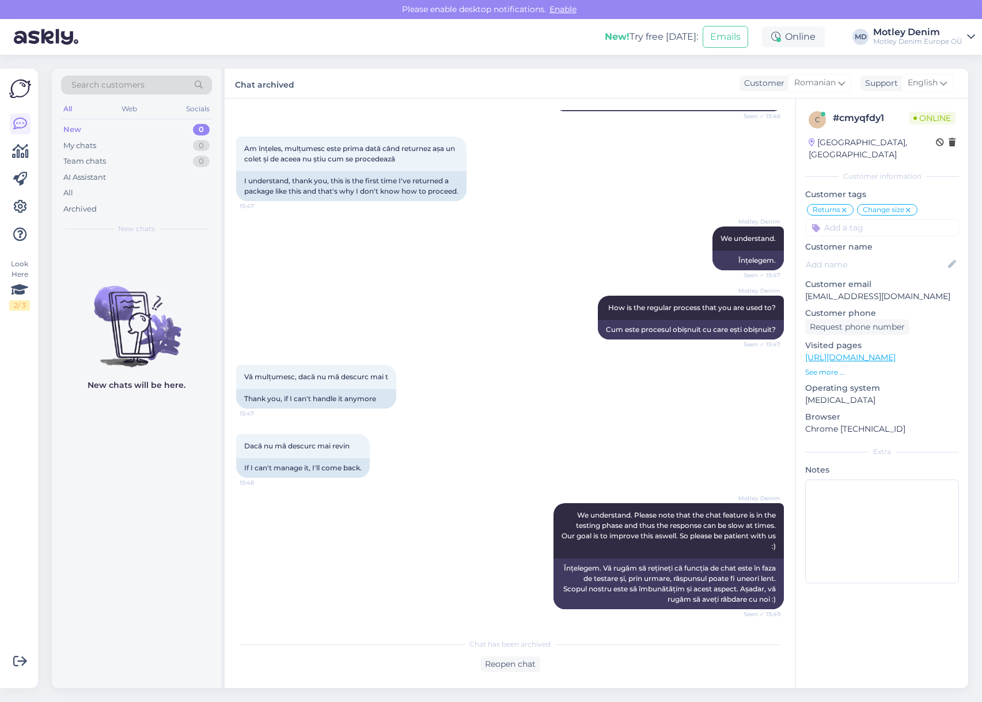
click at [150, 133] on div "New 0" at bounding box center [136, 130] width 151 height 16
click at [327, 227] on div "[PERSON_NAME] We understand. Seen ✓ 15:47 Înțelegem." at bounding box center [510, 248] width 548 height 69
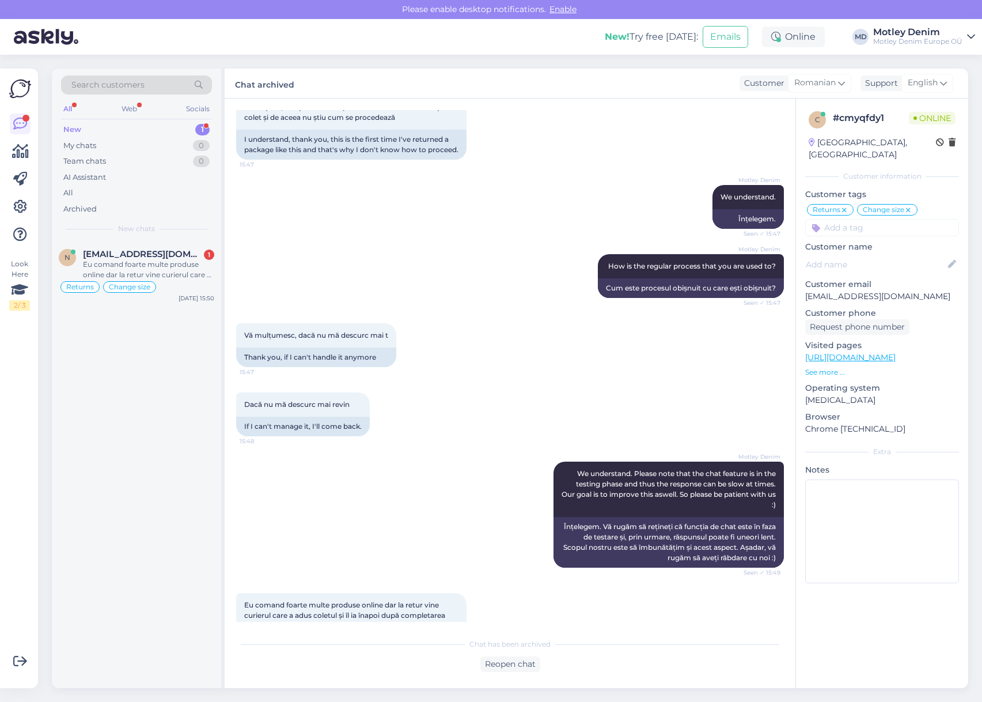
scroll to position [3115, 0]
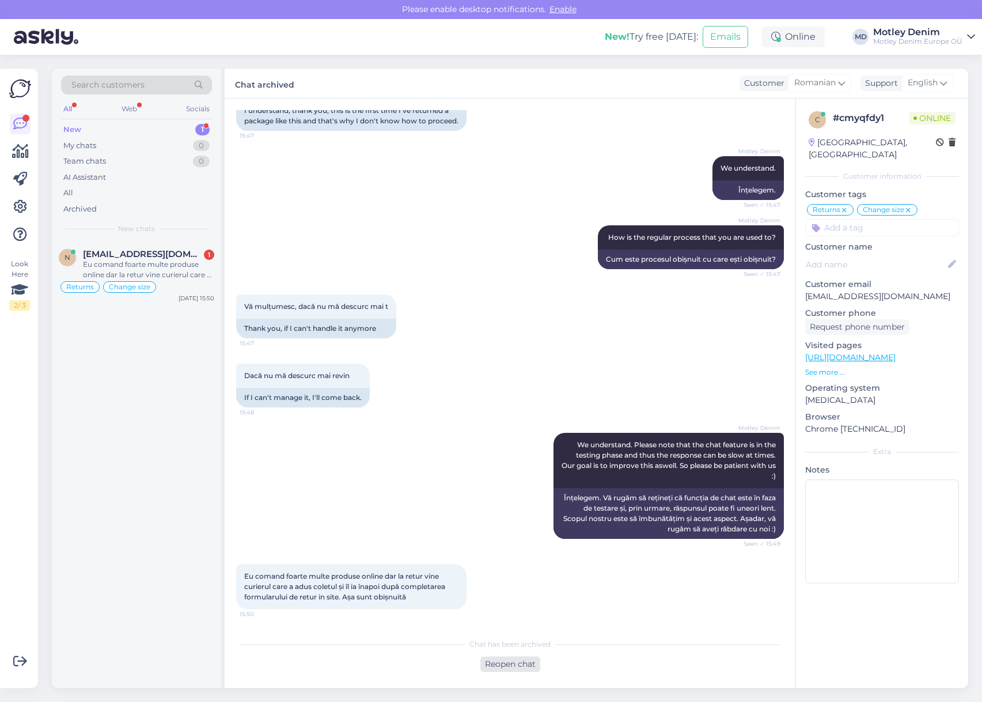
click at [509, 668] on div "Reopen chat" at bounding box center [510, 664] width 60 height 16
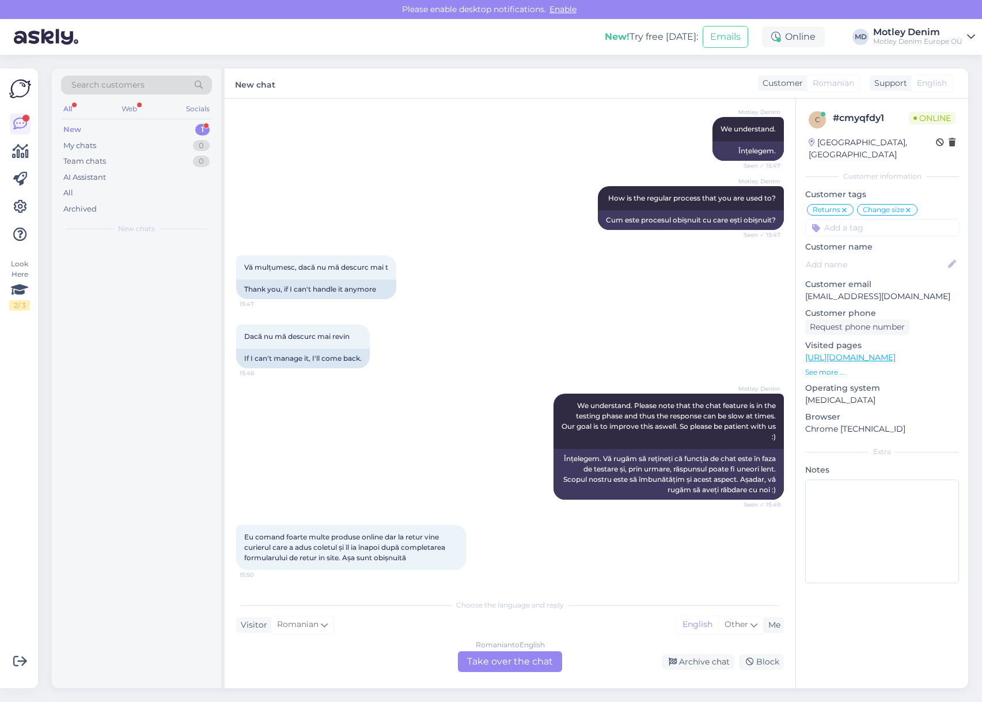
scroll to position [3128, 0]
click at [525, 660] on div "Romanian to English Take over the chat" at bounding box center [510, 661] width 104 height 21
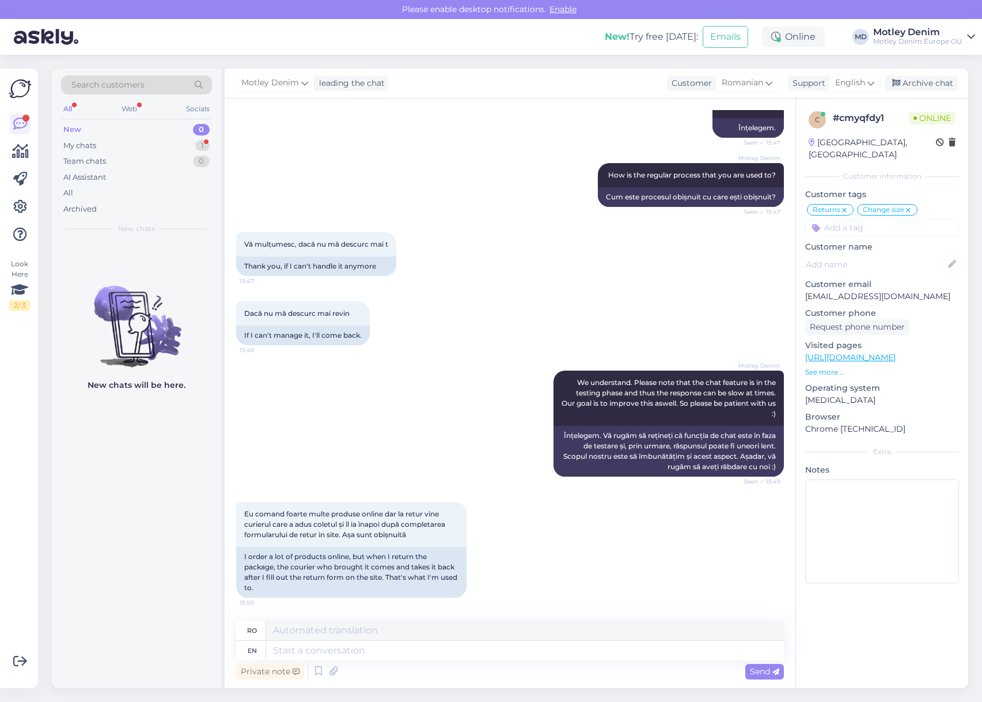
scroll to position [3178, 0]
click at [433, 653] on textarea at bounding box center [525, 651] width 518 height 20
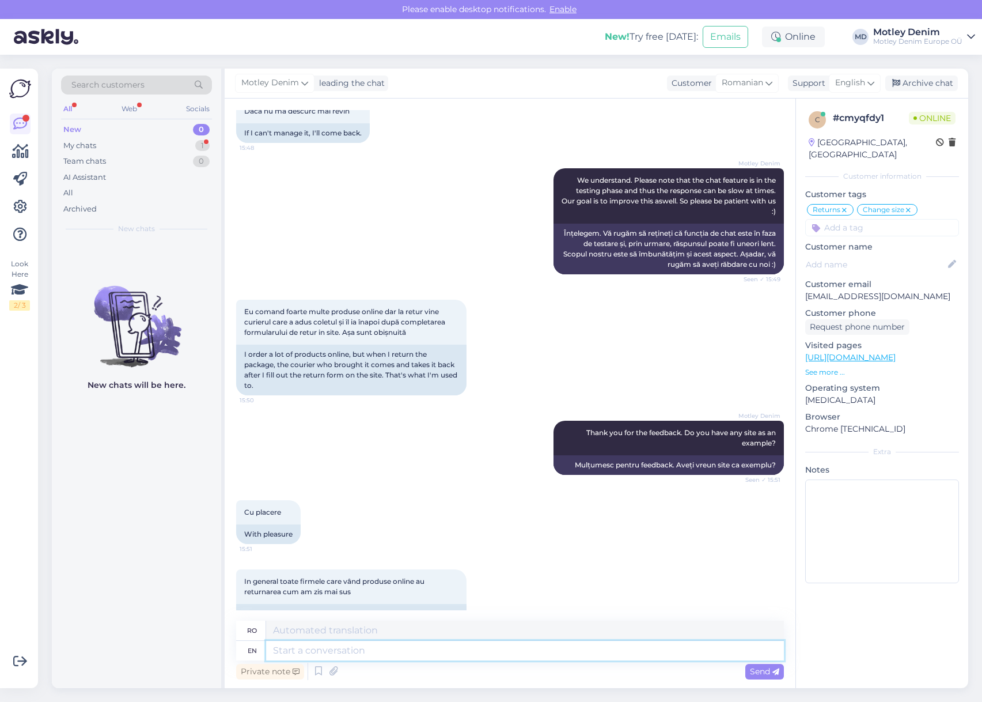
scroll to position [3416, 0]
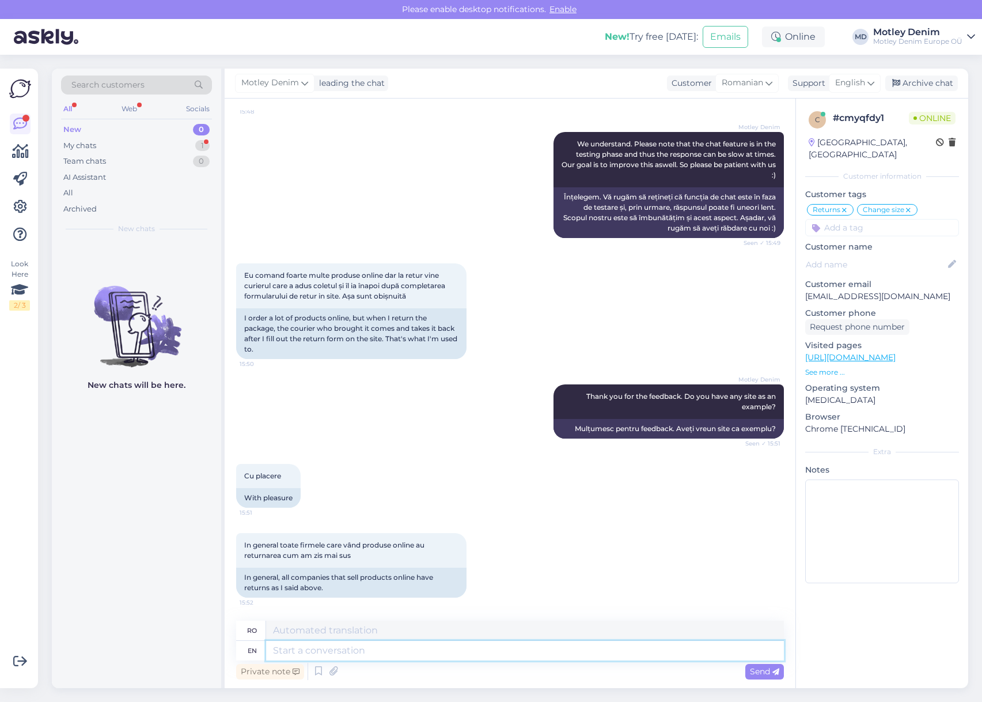
click at [376, 646] on textarea at bounding box center [525, 651] width 518 height 20
click at [359, 521] on div "In general toate firmele care vând produse online au returnarea cum am zis mai …" at bounding box center [510, 565] width 548 height 90
click at [404, 322] on div "I order a lot of products online, but when I return the package, the courier wh…" at bounding box center [351, 333] width 230 height 51
click at [506, 647] on textarea at bounding box center [525, 651] width 518 height 20
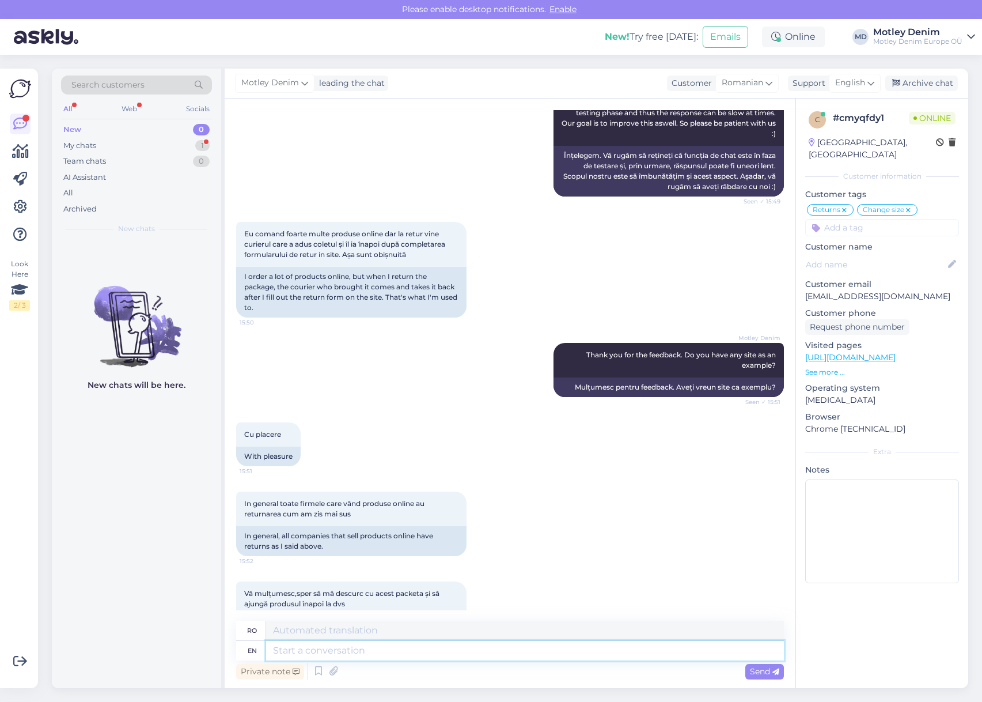
scroll to position [3506, 0]
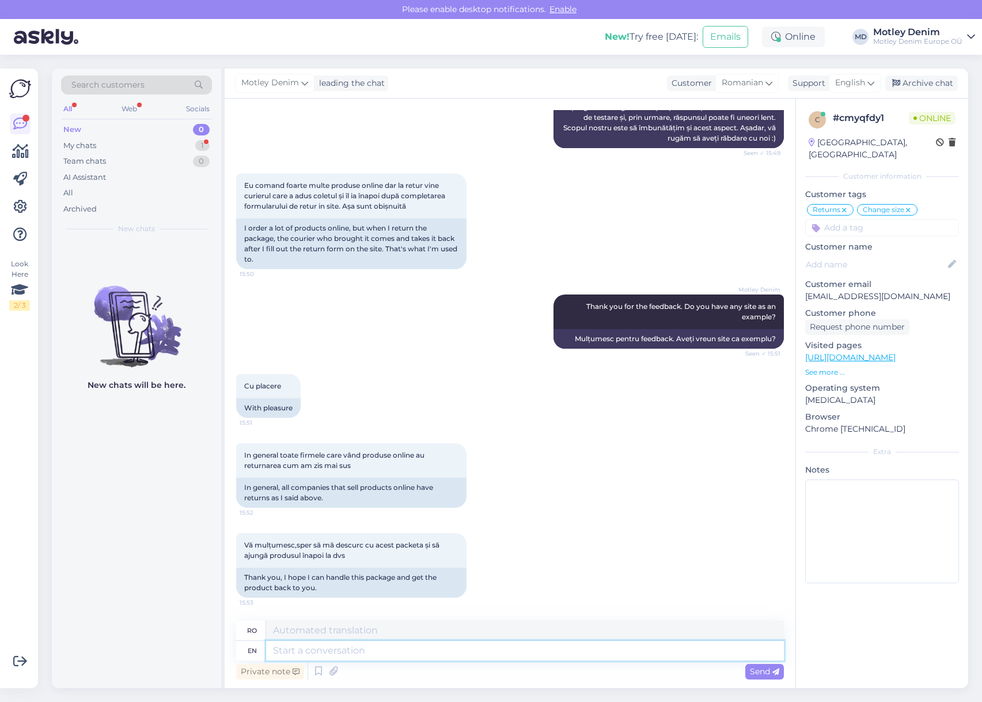
click at [434, 648] on textarea at bounding box center [525, 651] width 518 height 20
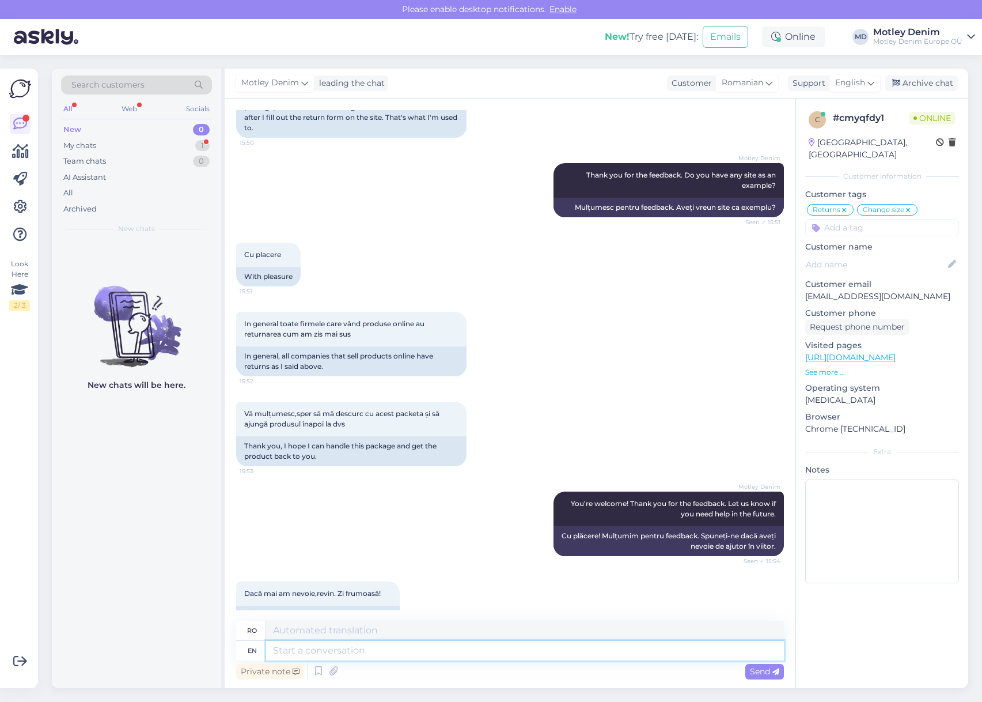
scroll to position [3665, 0]
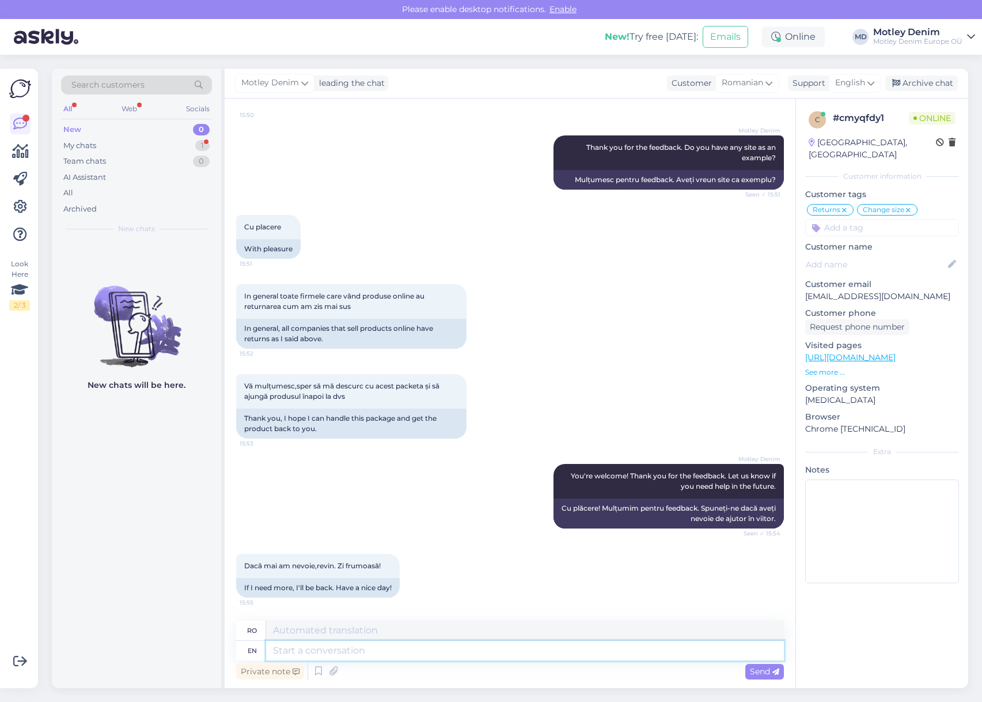
click at [419, 646] on textarea at bounding box center [525, 651] width 518 height 20
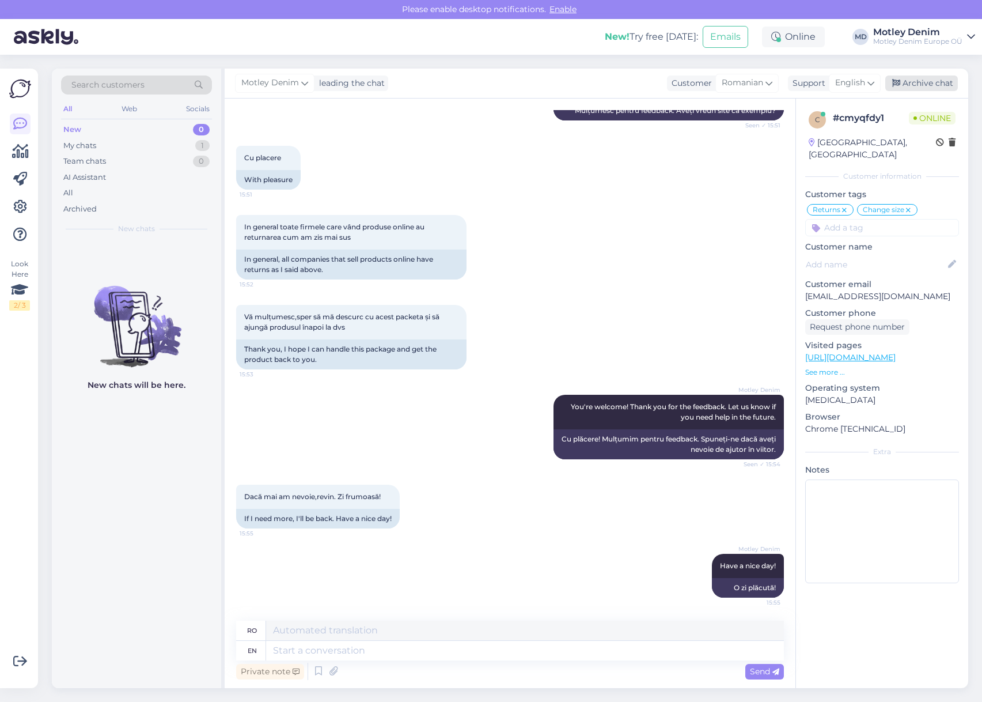
click at [921, 78] on div "Archive chat" at bounding box center [921, 83] width 73 height 16
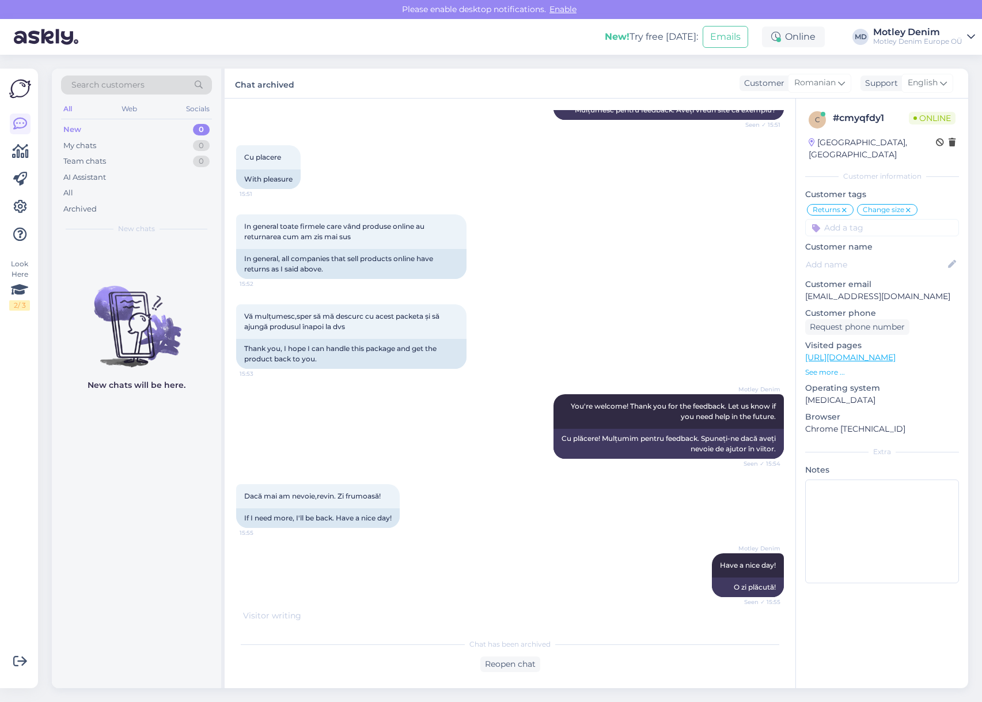
scroll to position [3772, 0]
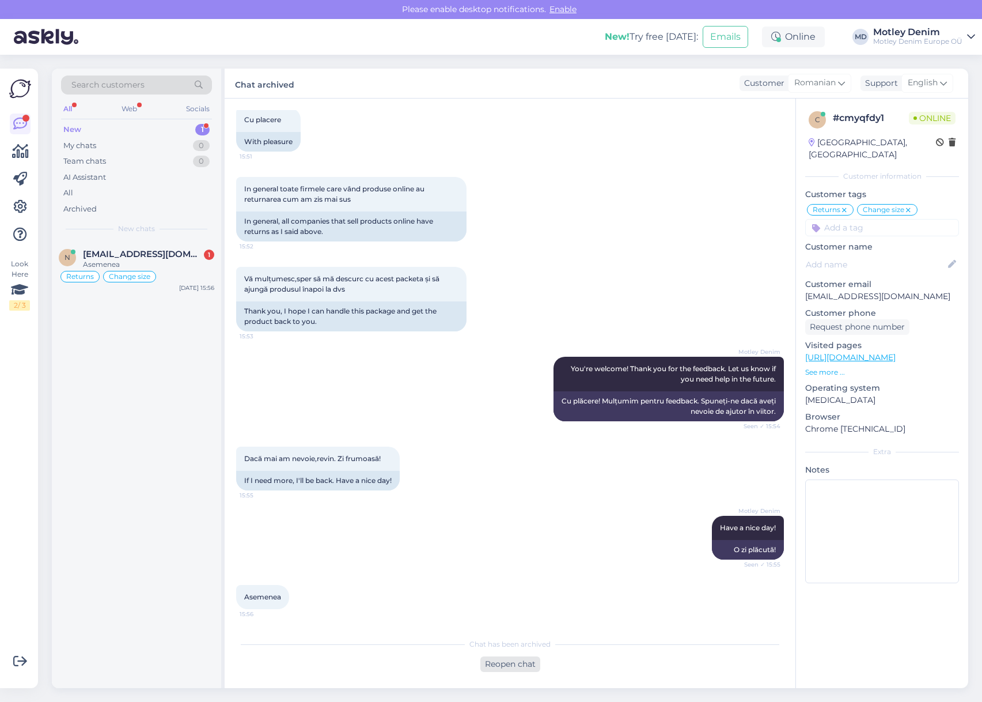
click at [511, 671] on div "Reopen chat" at bounding box center [510, 664] width 60 height 16
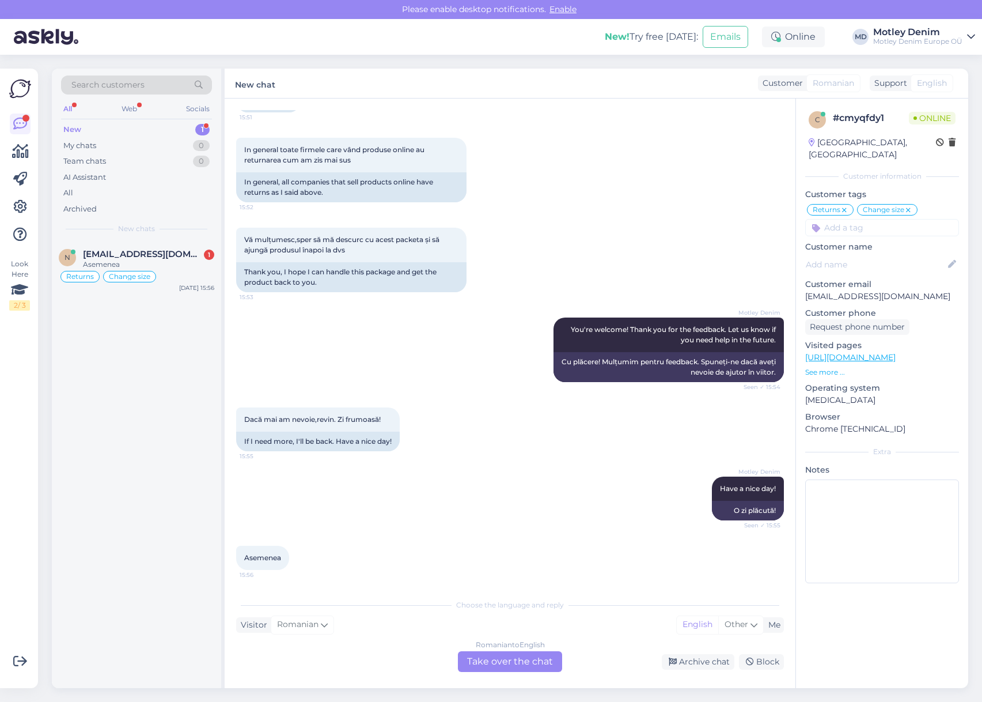
click at [517, 666] on div "Romanian to English Take over the chat" at bounding box center [510, 661] width 104 height 21
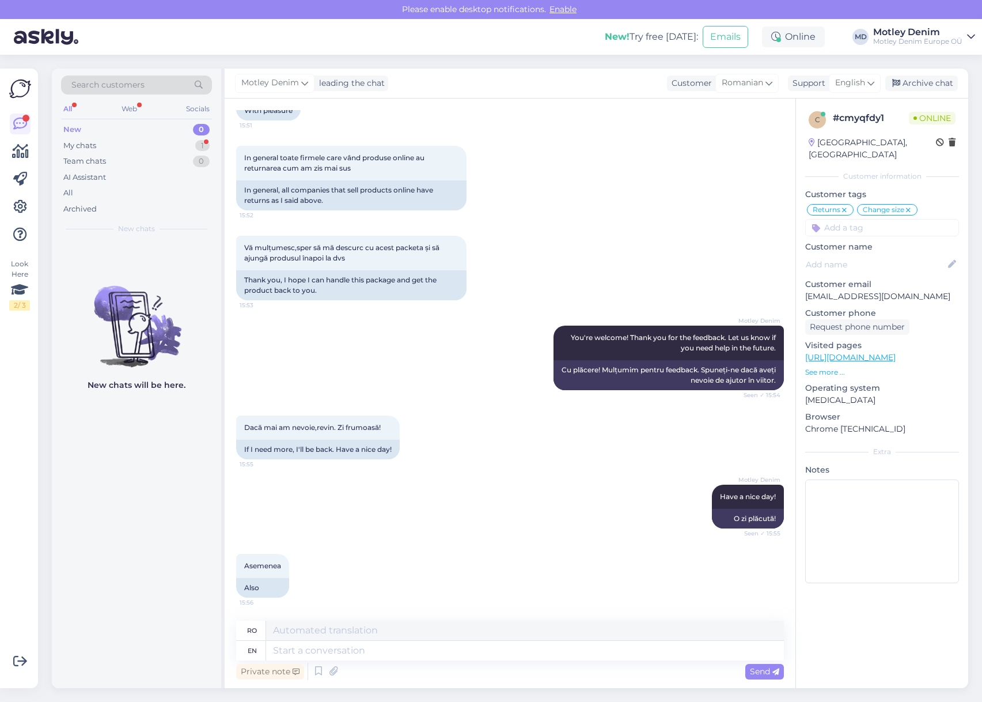
scroll to position [3803, 0]
click at [918, 84] on div "Archive chat" at bounding box center [921, 83] width 73 height 16
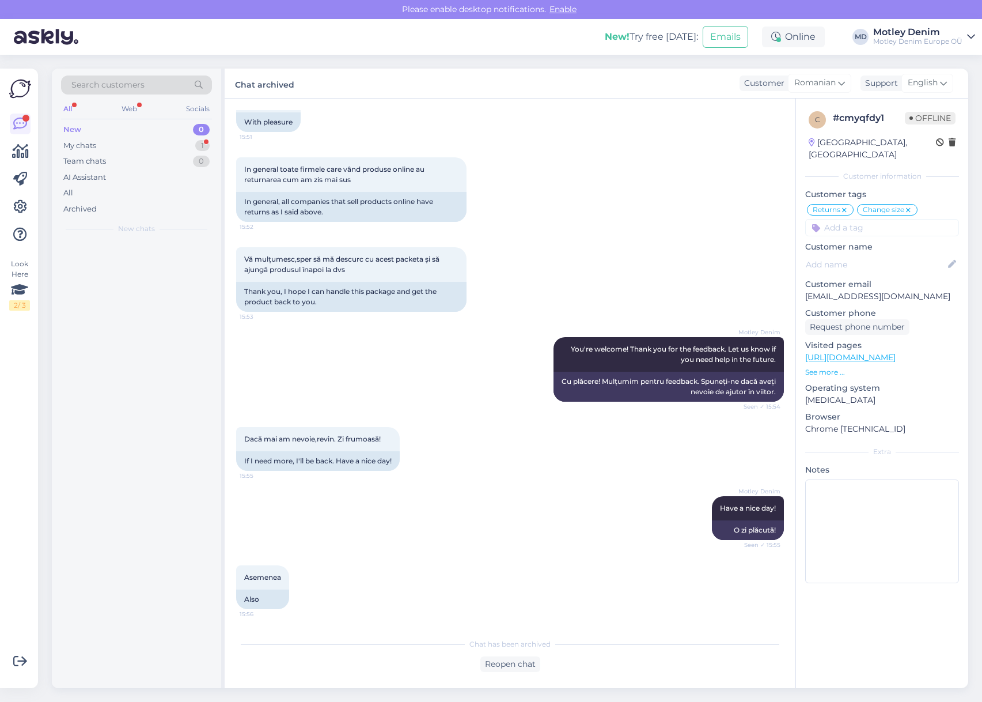
scroll to position [3792, 0]
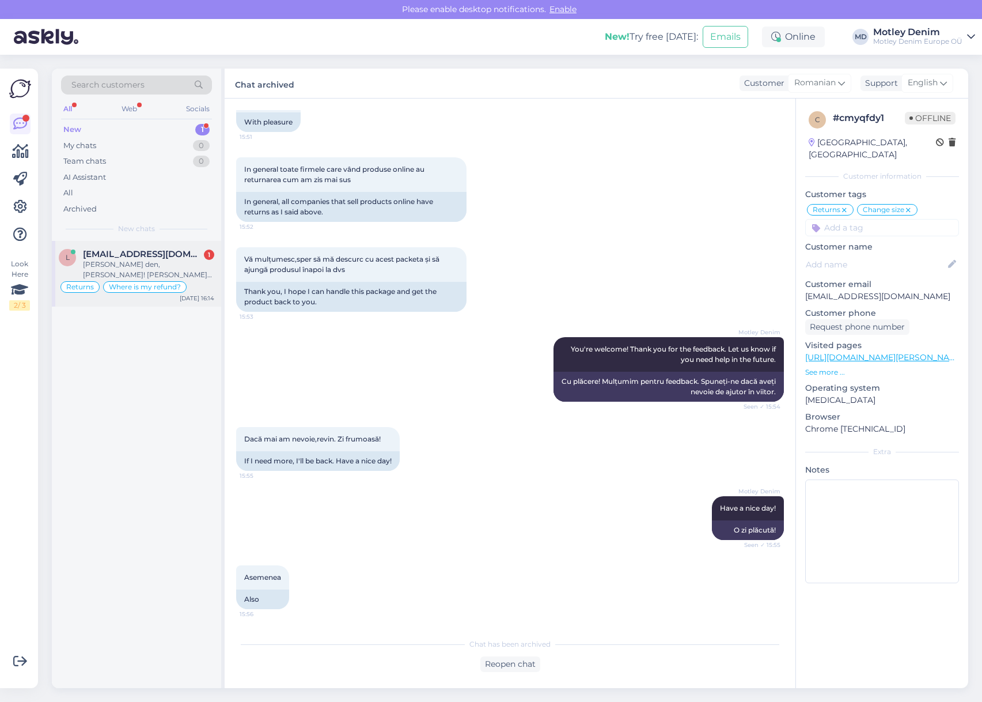
click at [152, 274] on div "[PERSON_NAME] den, [PERSON_NAME]! [PERSON_NAME] potvrzení vratky k objednávce C…" at bounding box center [148, 269] width 131 height 21
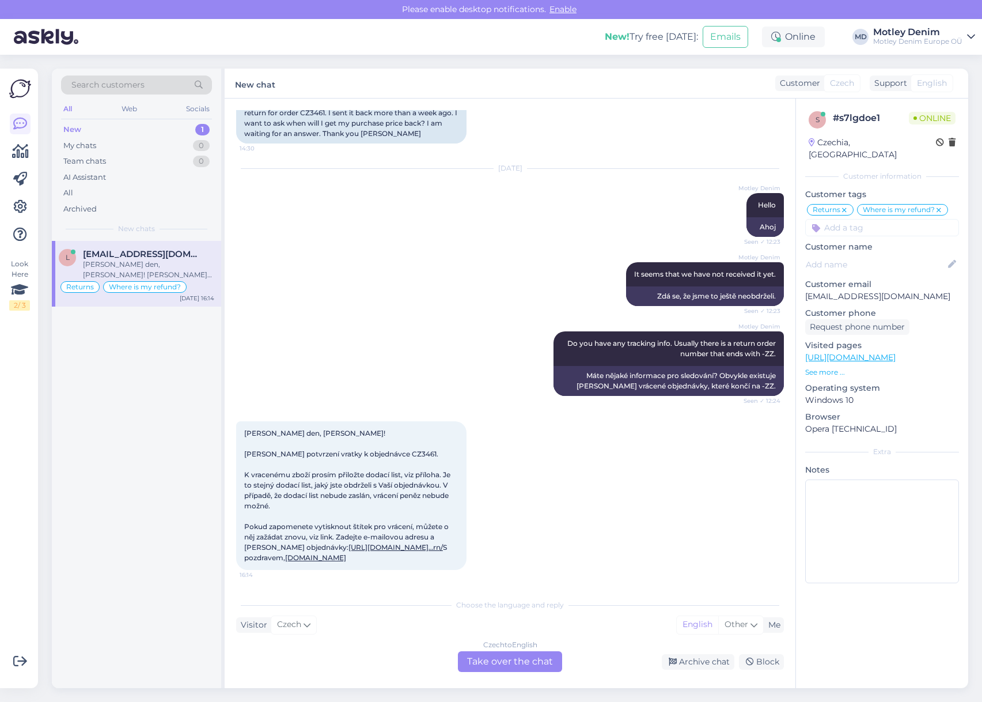
click at [523, 661] on div "Czech to English Take over the chat" at bounding box center [510, 661] width 104 height 21
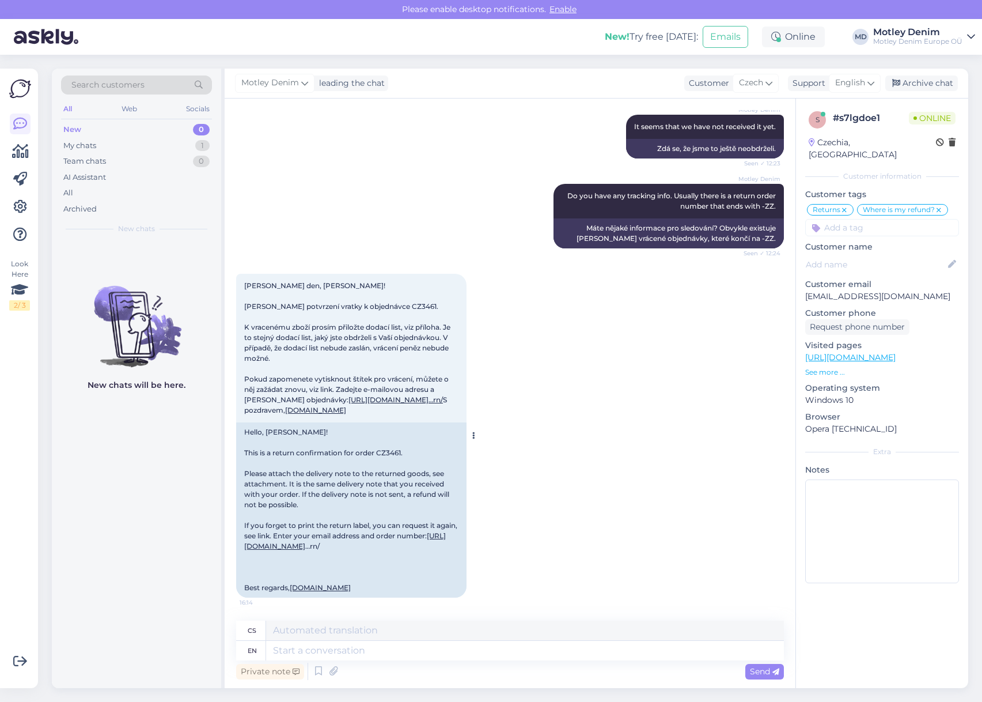
scroll to position [333, 0]
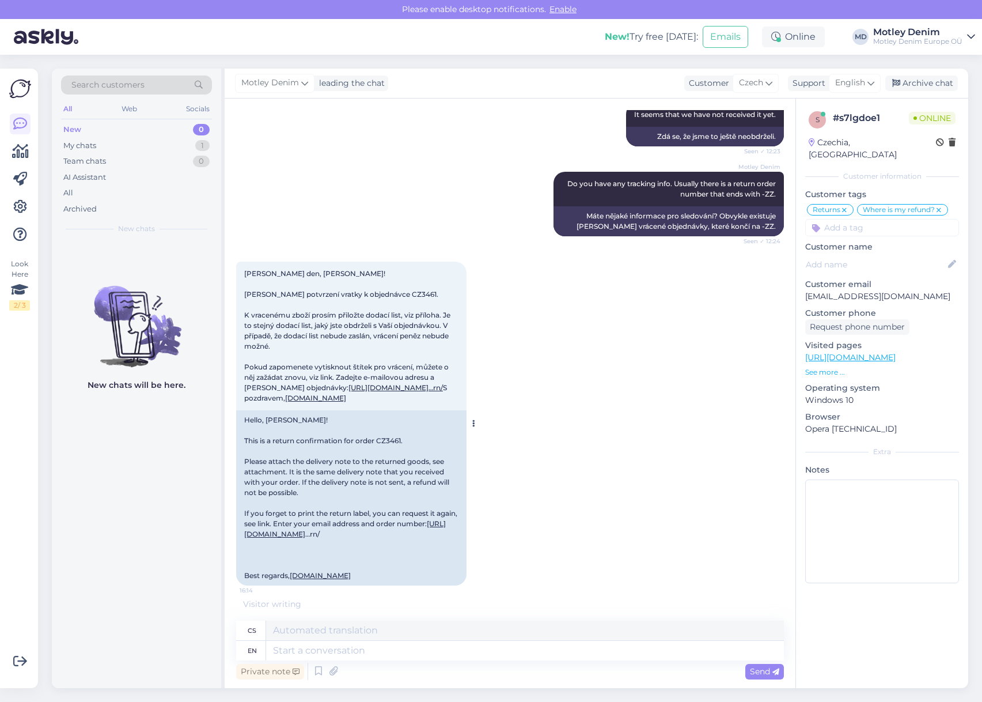
click at [303, 528] on link "[URL][DOMAIN_NAME]" at bounding box center [345, 528] width 202 height 19
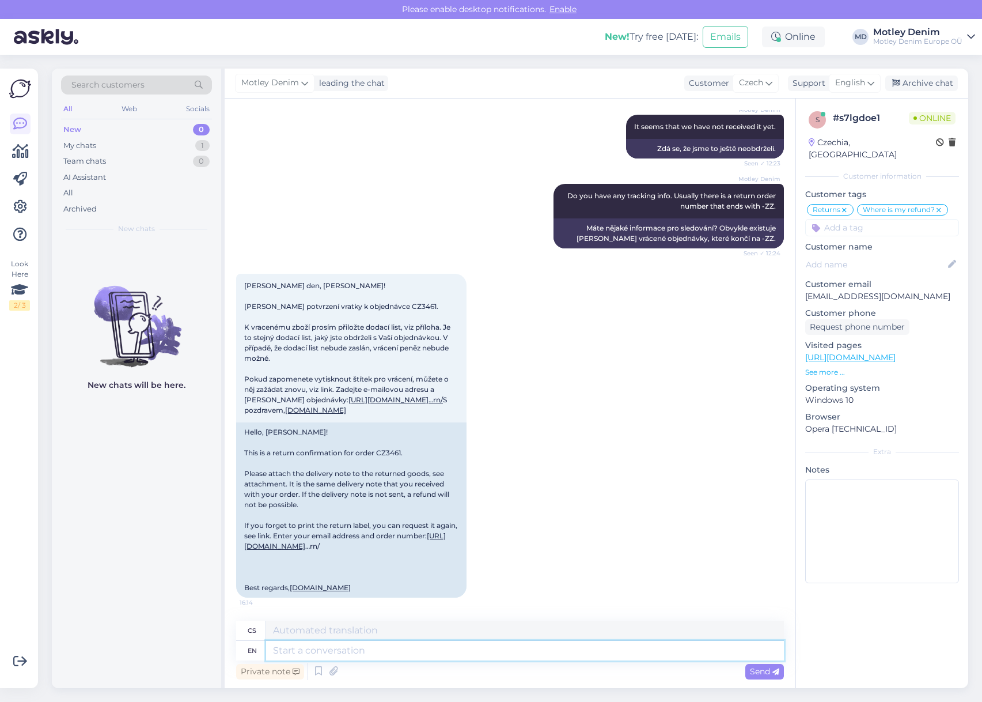
click at [335, 652] on textarea at bounding box center [525, 651] width 518 height 20
click at [393, 281] on span "[PERSON_NAME] den, [PERSON_NAME]! [PERSON_NAME] potvrzení vratky k objednávce C…" at bounding box center [348, 347] width 208 height 133
copy span "CZ3461"
click at [540, 653] on textarea at bounding box center [525, 651] width 518 height 20
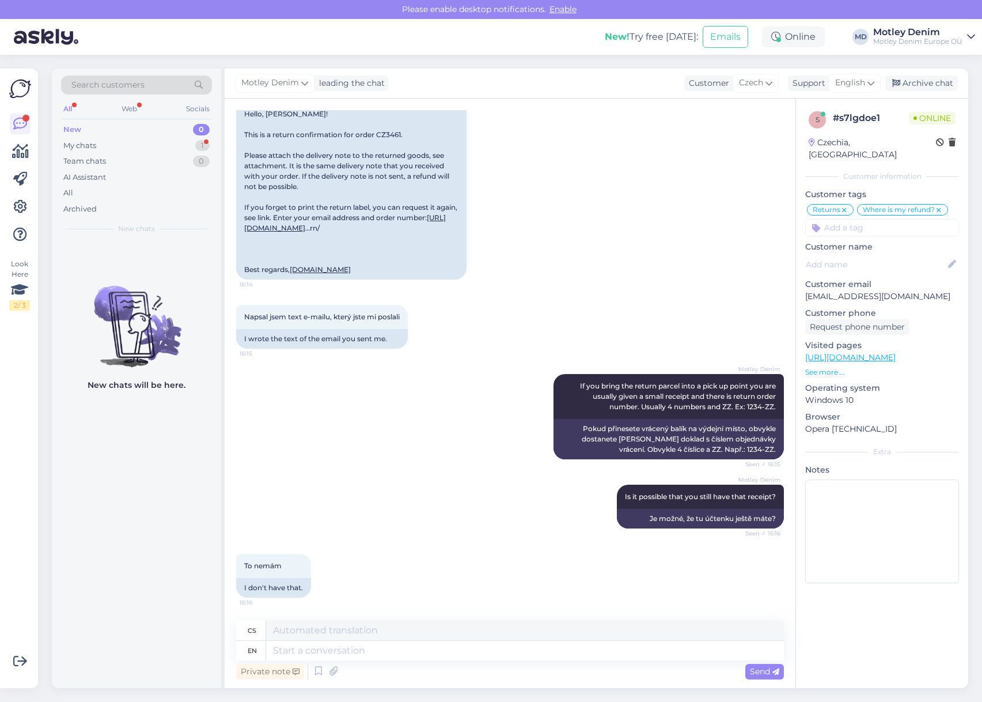
scroll to position [651, 0]
click at [430, 648] on textarea at bounding box center [525, 651] width 518 height 20
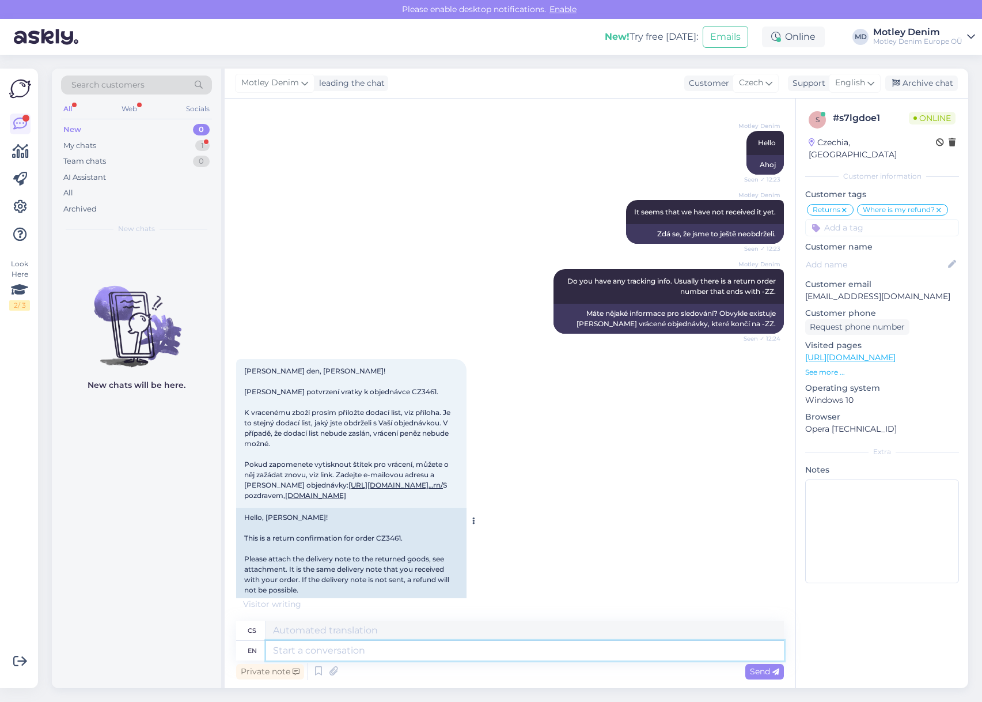
scroll to position [156, 0]
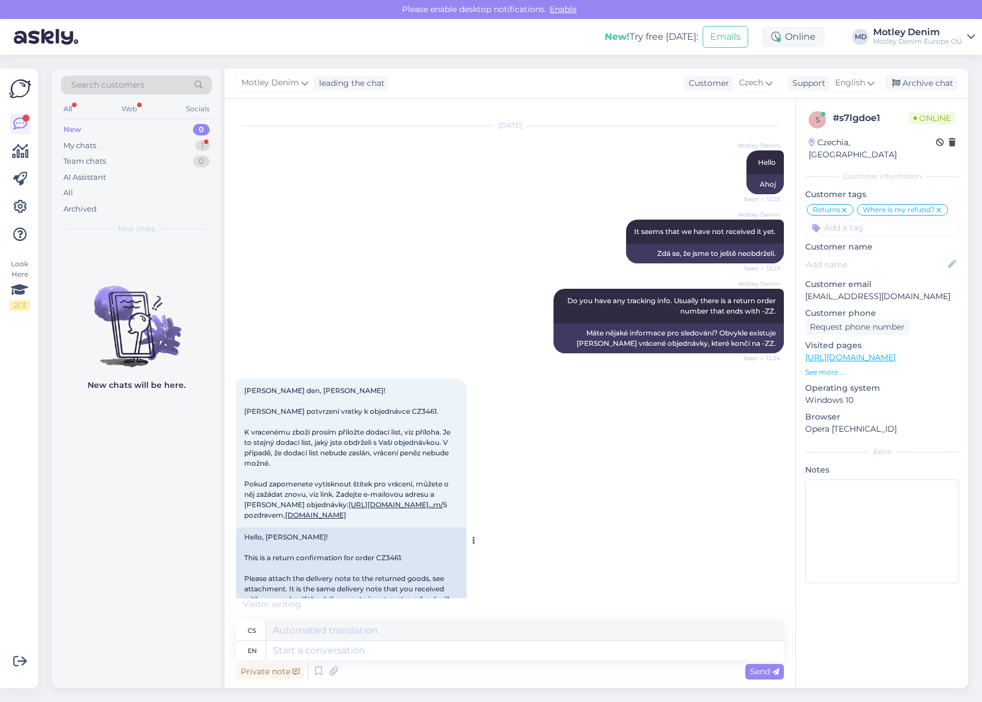
click at [394, 410] on span "[PERSON_NAME] den, [PERSON_NAME]! [PERSON_NAME] potvrzení vratky k objednávce C…" at bounding box center [348, 452] width 208 height 133
copy span "CZ3461"
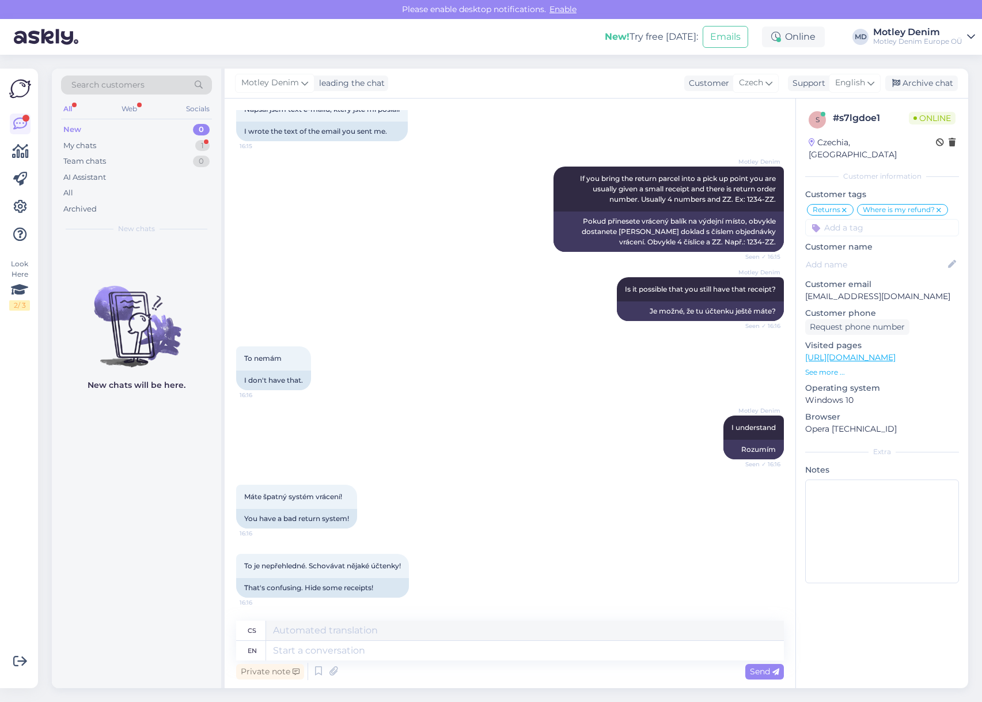
click at [492, 521] on div "Máte špatný systém vrácení! 16:16 You have a bad return system!" at bounding box center [510, 506] width 548 height 69
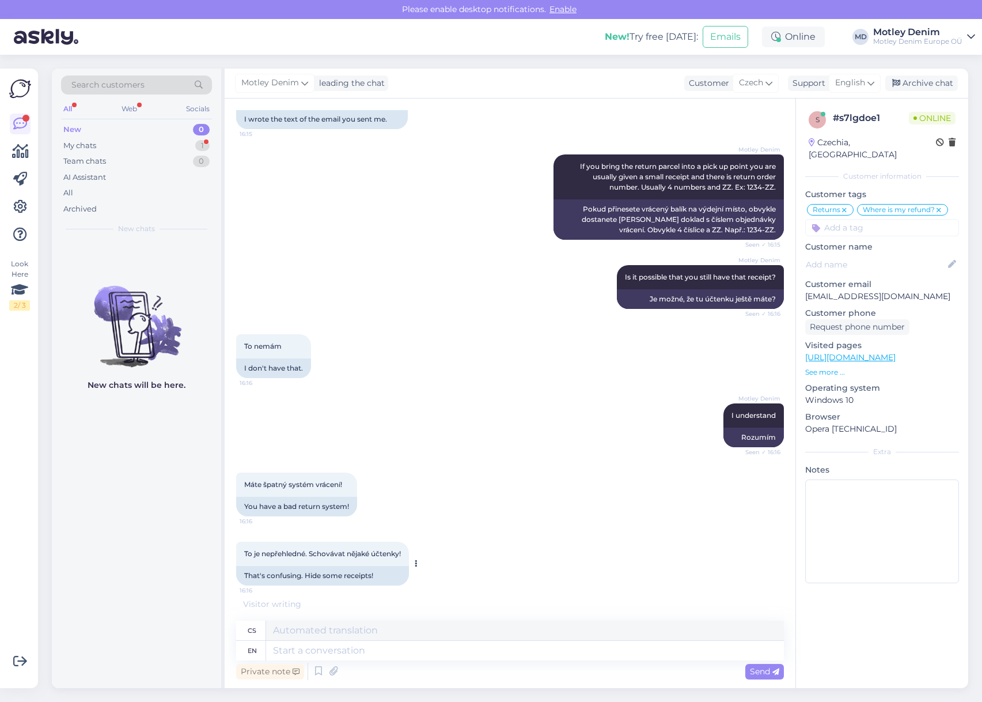
click at [246, 558] on span "To je nepřehledné. Schovávat nějaké účtenky!" at bounding box center [322, 553] width 157 height 9
drag, startPoint x: 246, startPoint y: 564, endPoint x: 397, endPoint y: 559, distance: 151.6
click at [397, 559] on div "To je nepřehledné. Schovávat nějaké účtenky! 16:16" at bounding box center [322, 554] width 173 height 24
copy span "To je nepřehledné. Schovávat nějaké účtenky"
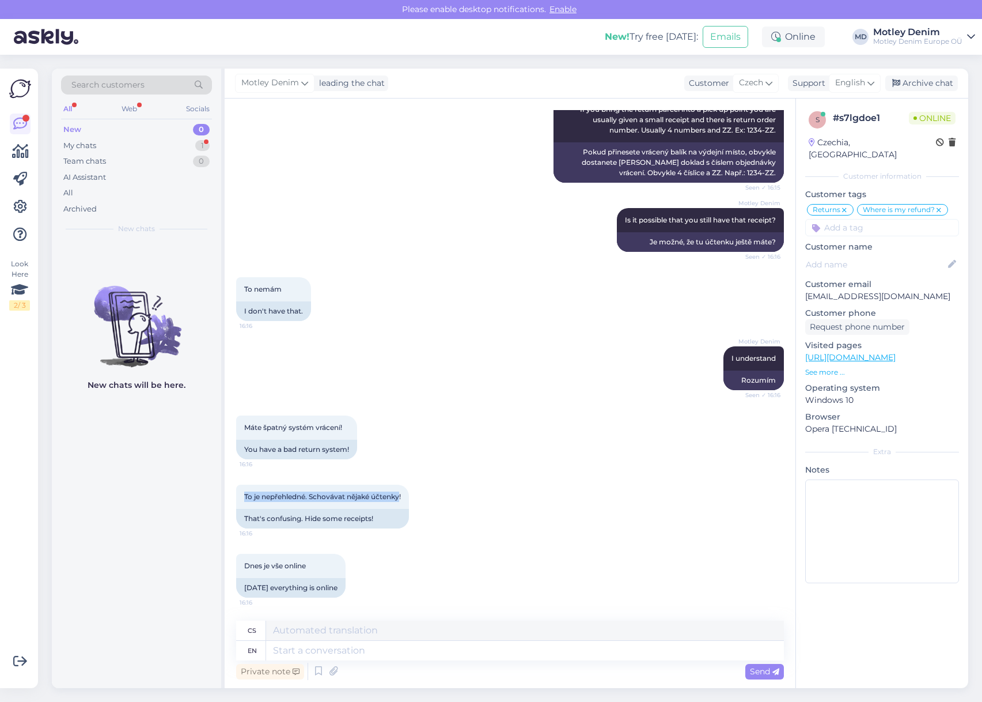
scroll to position [927, 0]
click at [397, 645] on textarea at bounding box center [525, 651] width 518 height 20
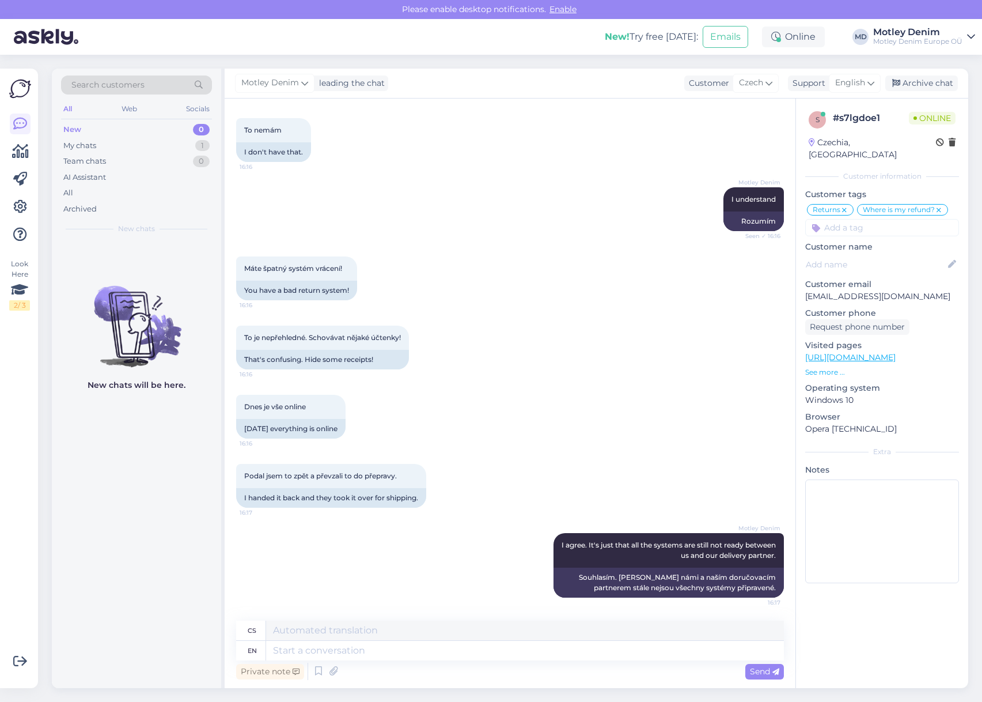
scroll to position [1086, 0]
click at [614, 649] on textarea at bounding box center [525, 651] width 518 height 20
click at [477, 652] on textarea at bounding box center [525, 651] width 518 height 20
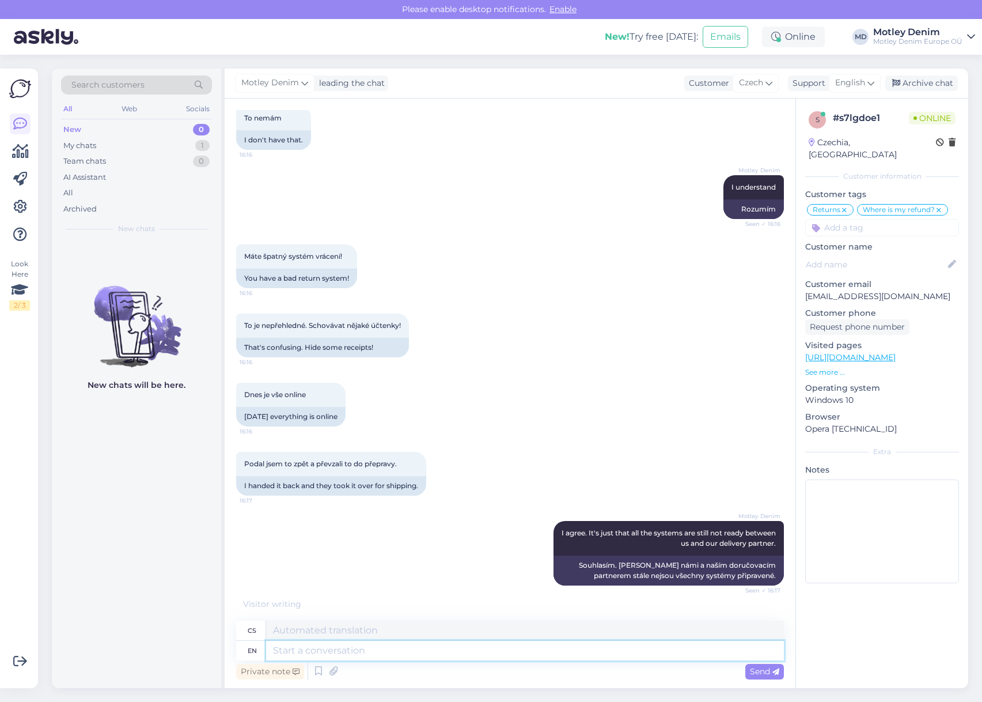
click at [532, 657] on textarea at bounding box center [525, 651] width 518 height 20
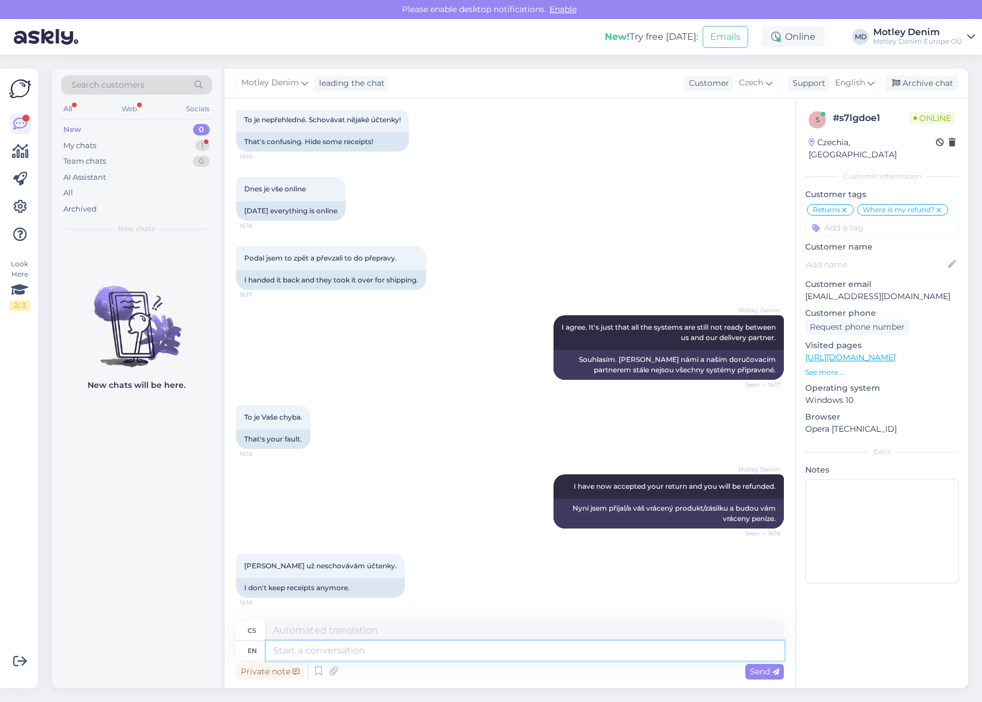
scroll to position [1304, 0]
click at [361, 645] on textarea at bounding box center [525, 651] width 518 height 20
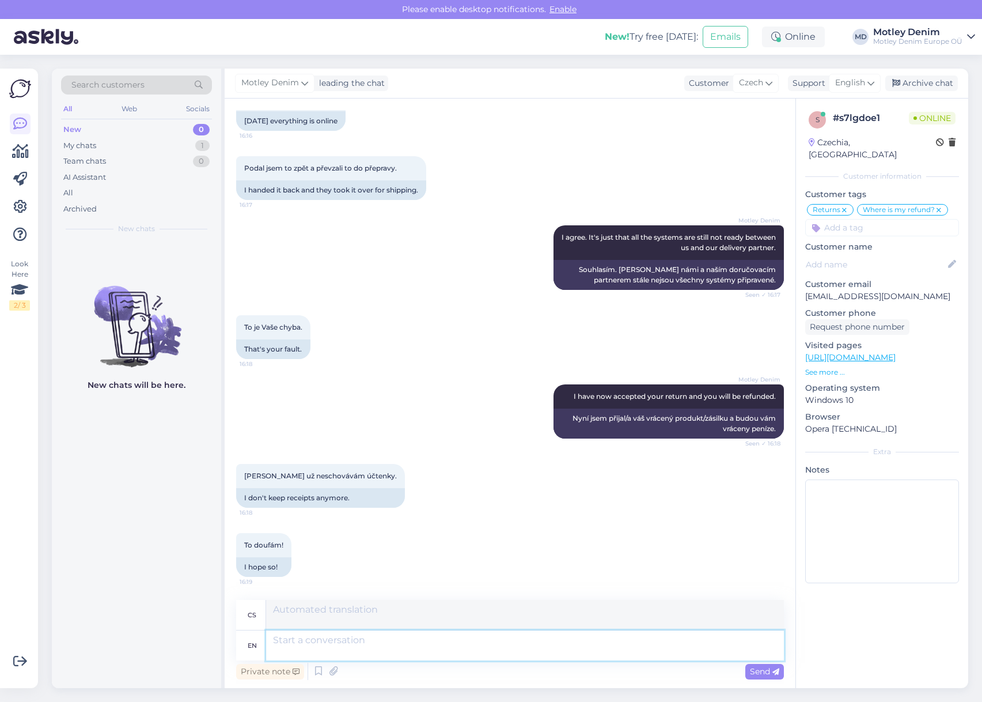
scroll to position [1494, 0]
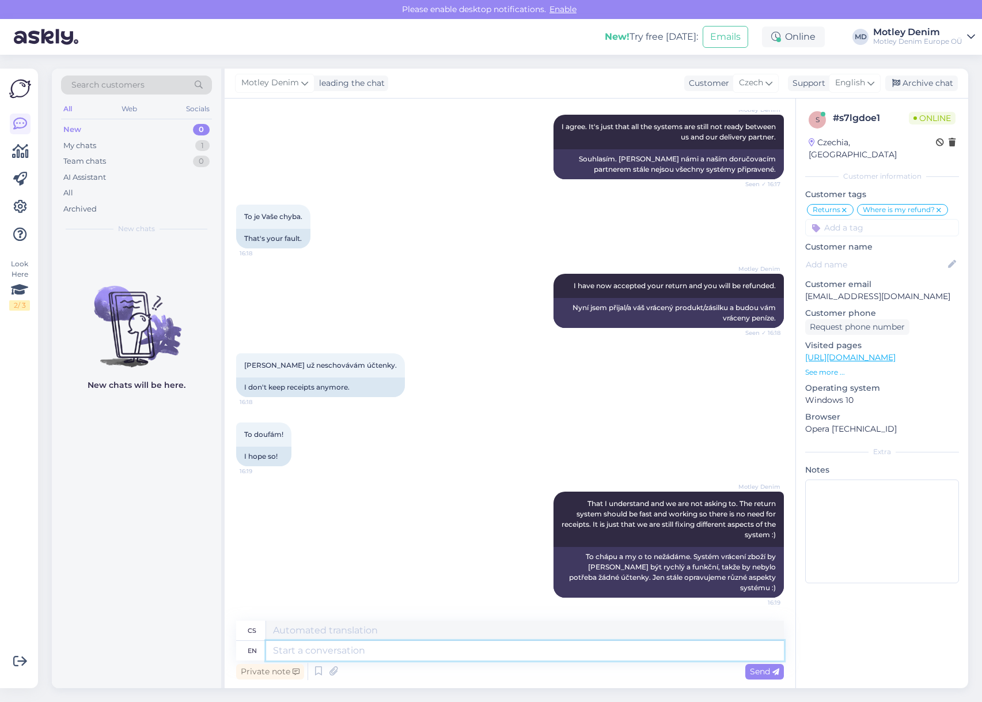
click at [529, 648] on textarea at bounding box center [525, 651] width 518 height 20
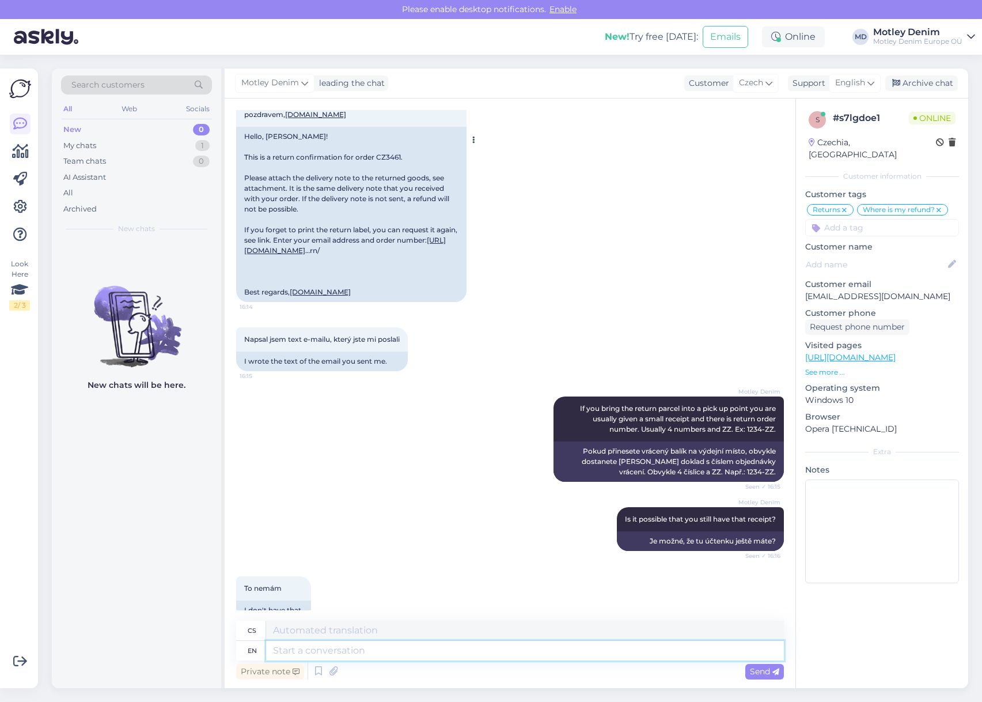
scroll to position [515, 0]
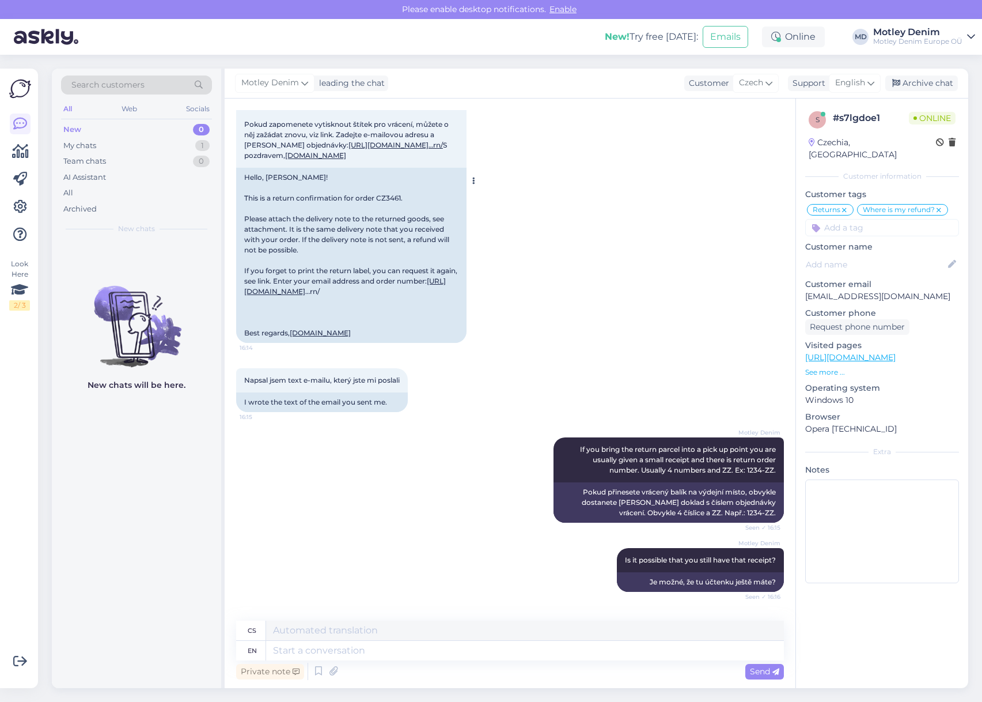
click at [387, 248] on div "Hello, [PERSON_NAME]! This is a return confirmation for order CZ3461. Please at…" at bounding box center [351, 255] width 230 height 175
copy div "CZ3461"
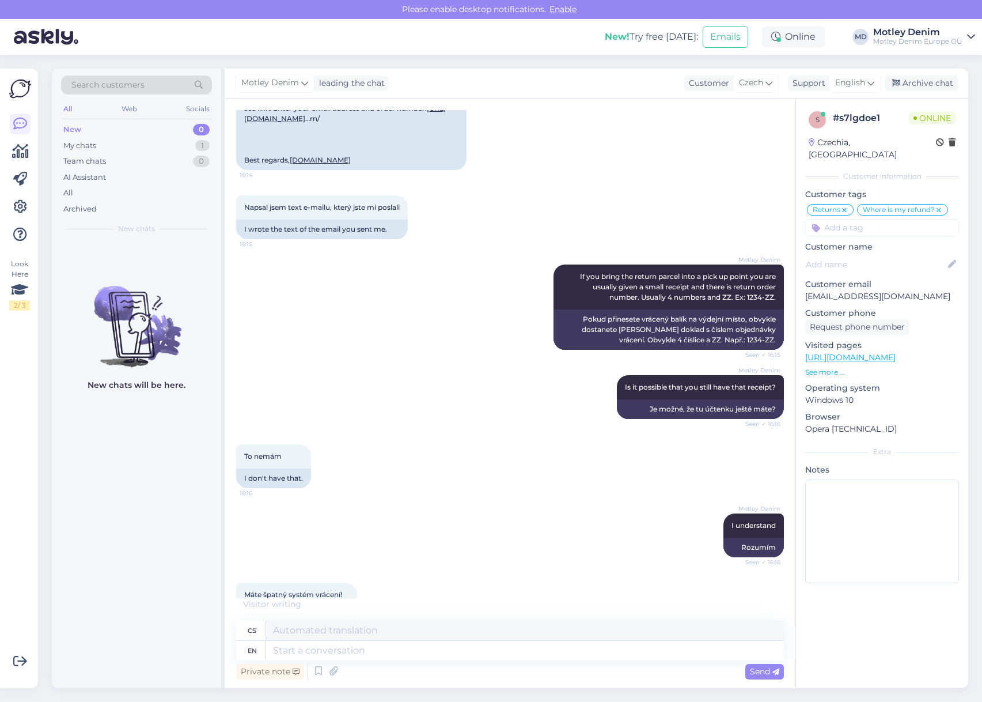
click at [505, 660] on div "Private note Send" at bounding box center [510, 671] width 548 height 22
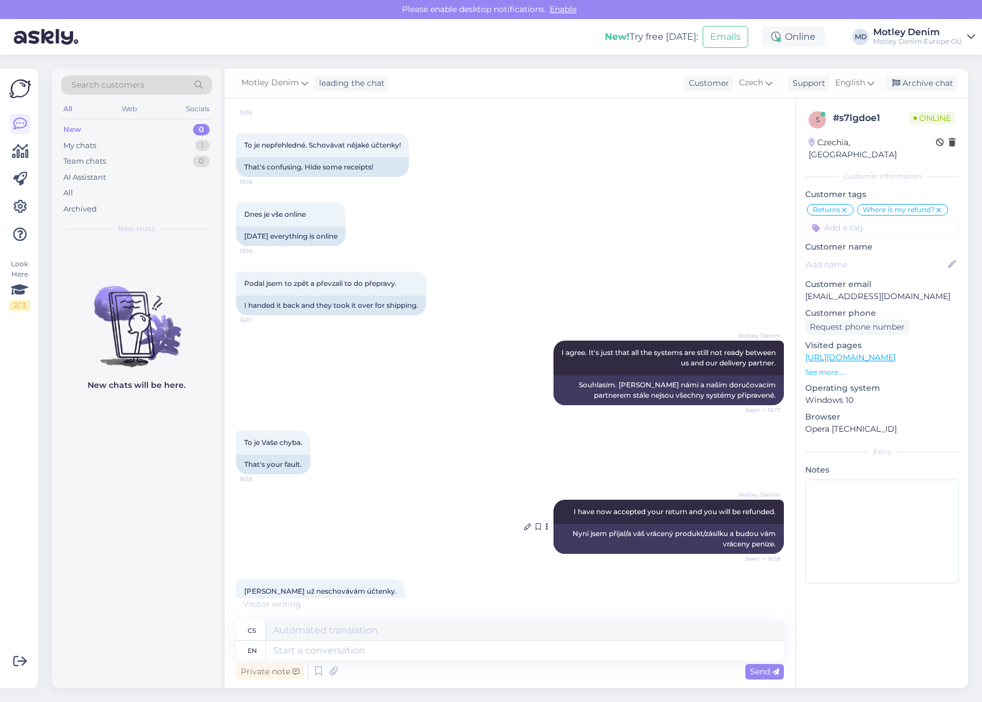
scroll to position [1563, 0]
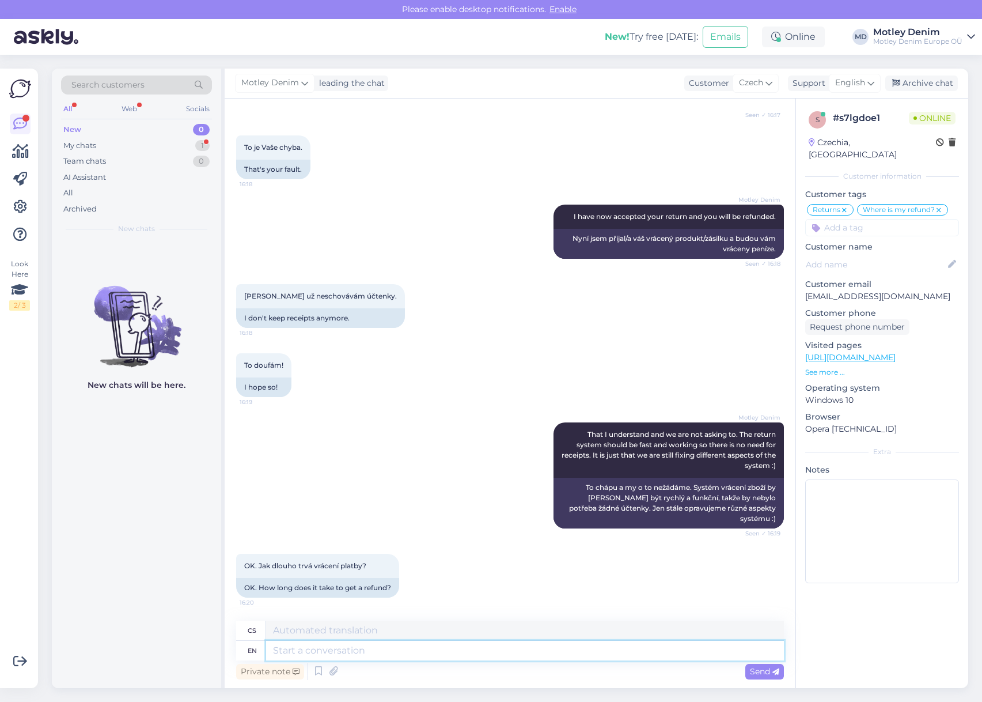
click at [425, 650] on textarea at bounding box center [525, 651] width 518 height 20
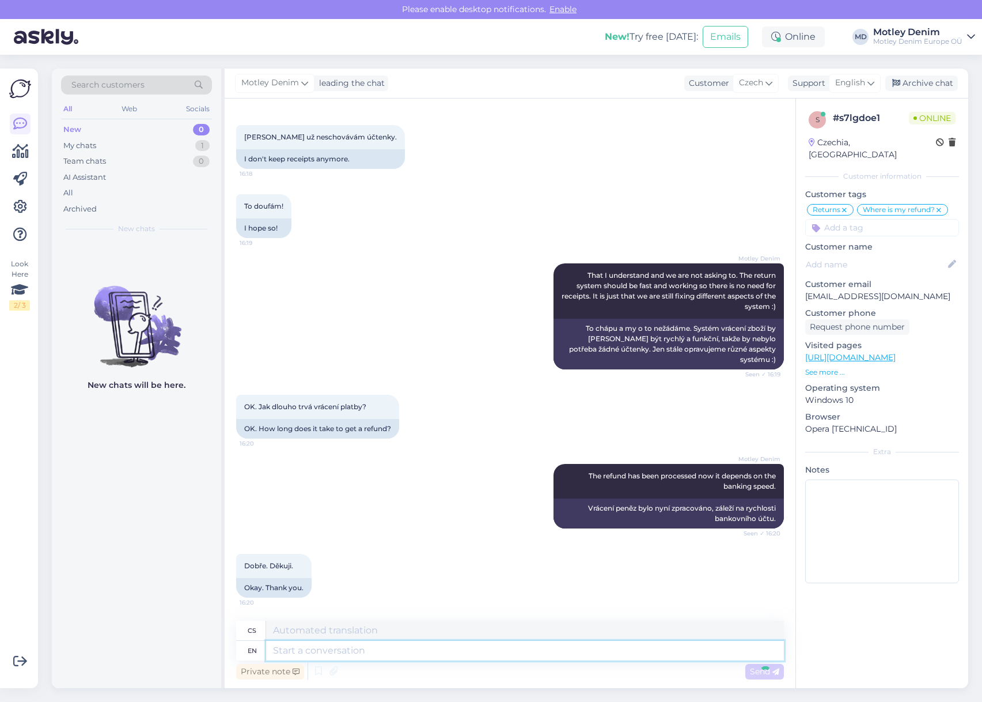
scroll to position [1792, 0]
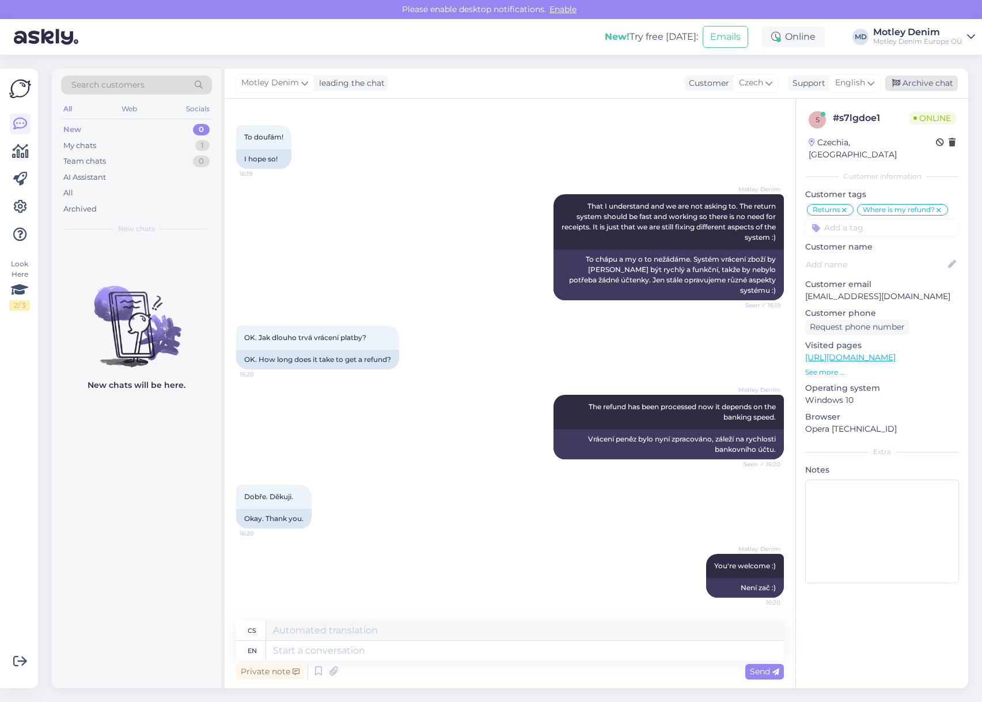
click at [919, 82] on div "Archive chat" at bounding box center [921, 83] width 73 height 16
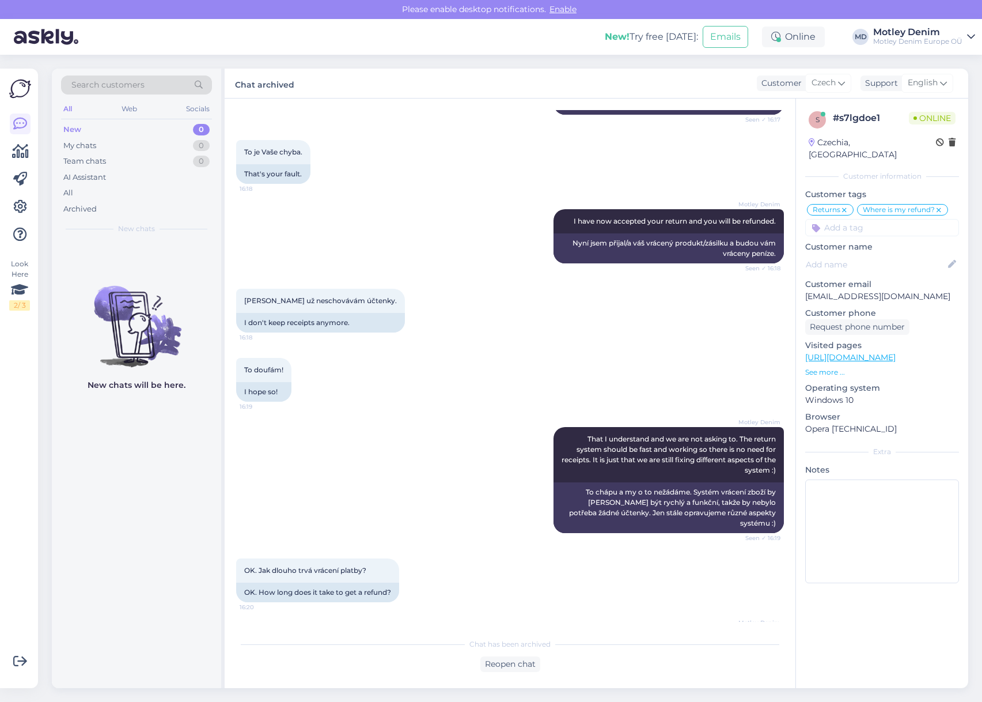
scroll to position [1492, 0]
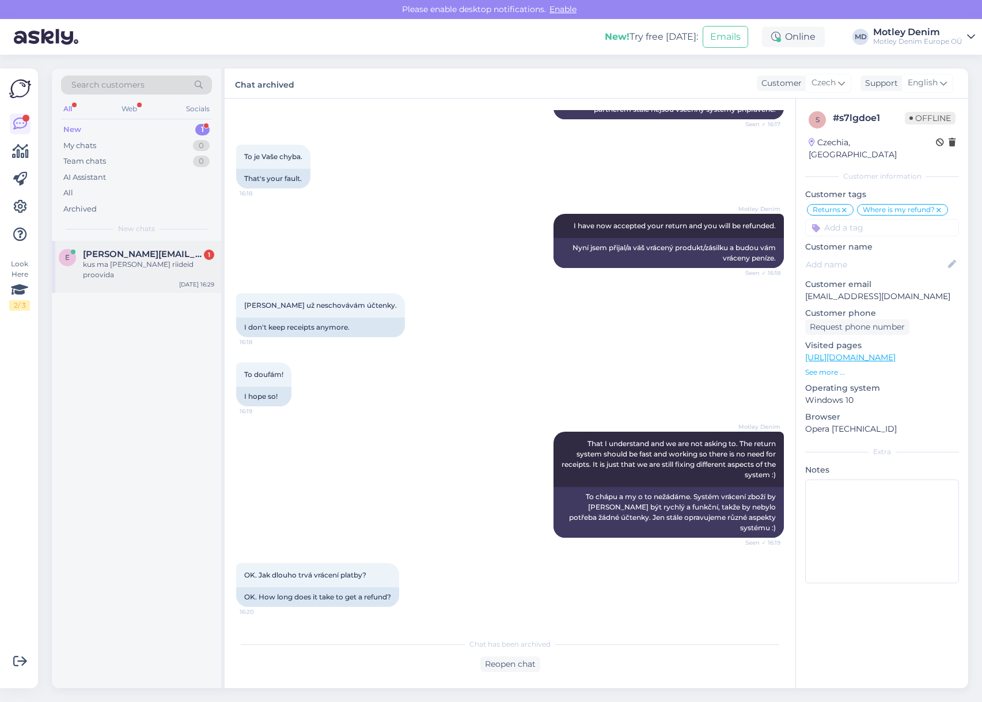
click at [99, 262] on div "kus ma [PERSON_NAME] riideid proovida" at bounding box center [148, 269] width 131 height 21
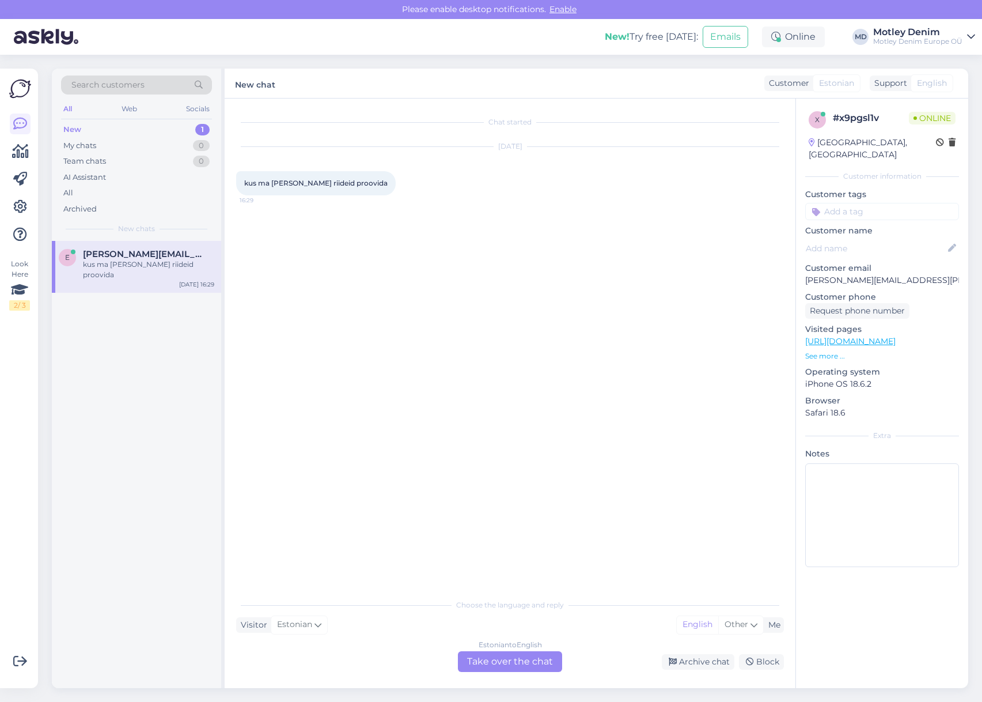
click at [501, 657] on div "Estonian to English Take over the chat" at bounding box center [510, 661] width 104 height 21
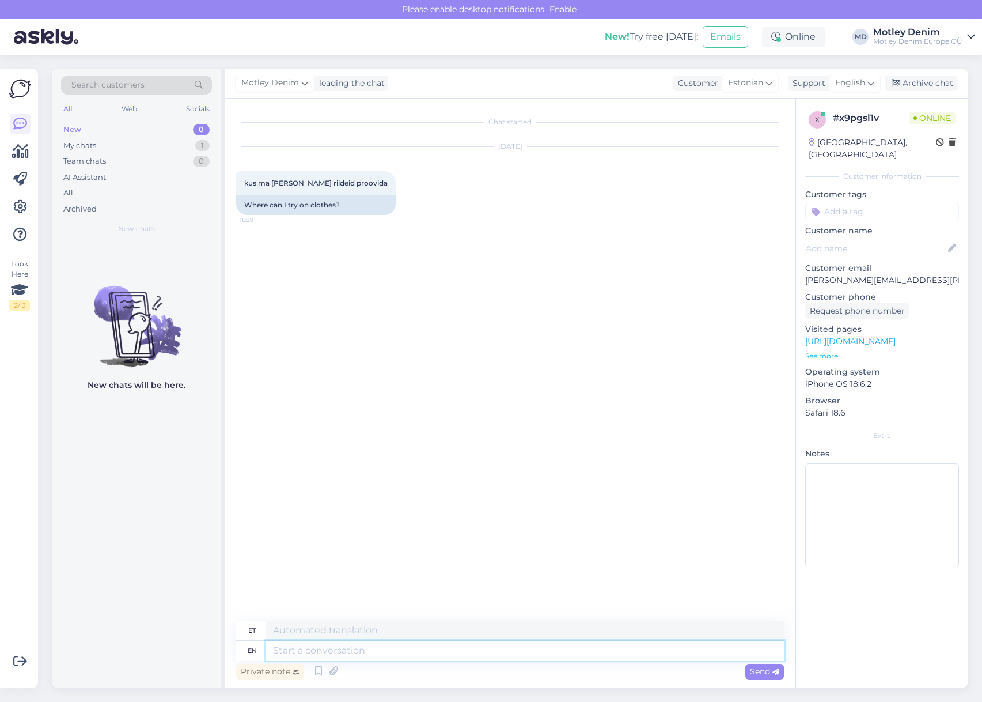
click at [478, 650] on textarea at bounding box center [525, 651] width 518 height 20
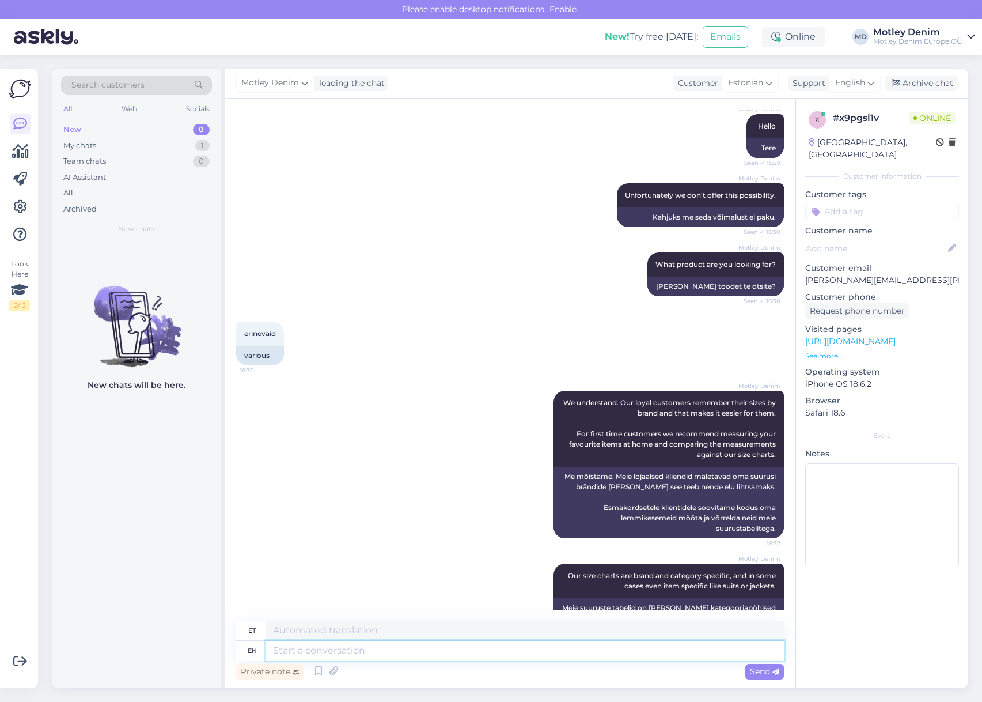
scroll to position [157, 0]
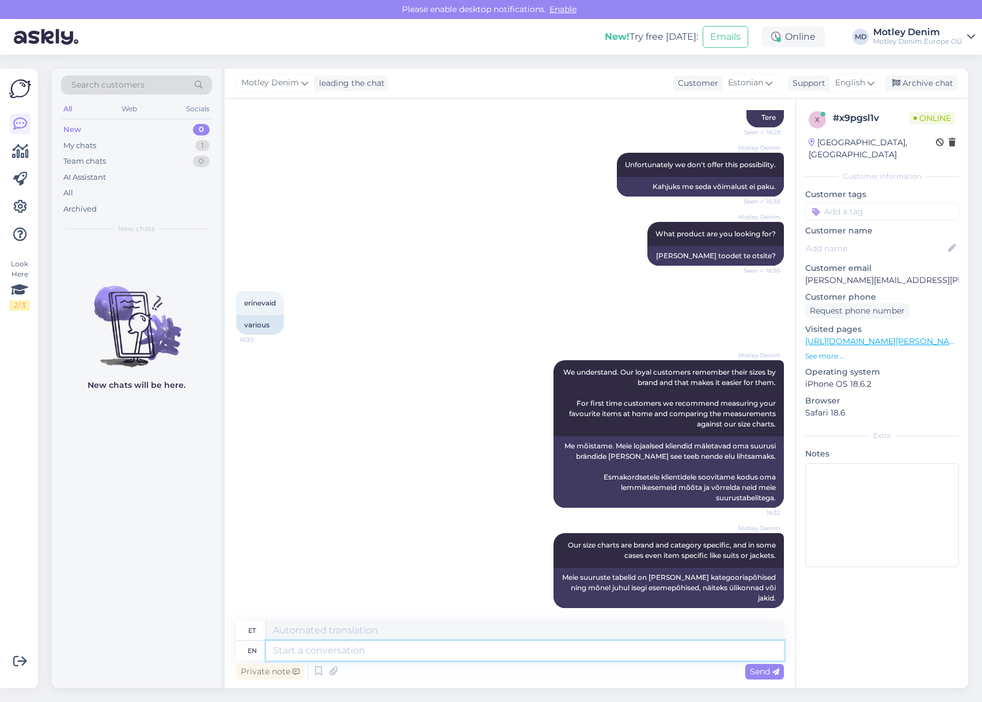
click at [611, 647] on textarea at bounding box center [525, 651] width 518 height 20
click at [623, 651] on textarea at bounding box center [525, 651] width 518 height 20
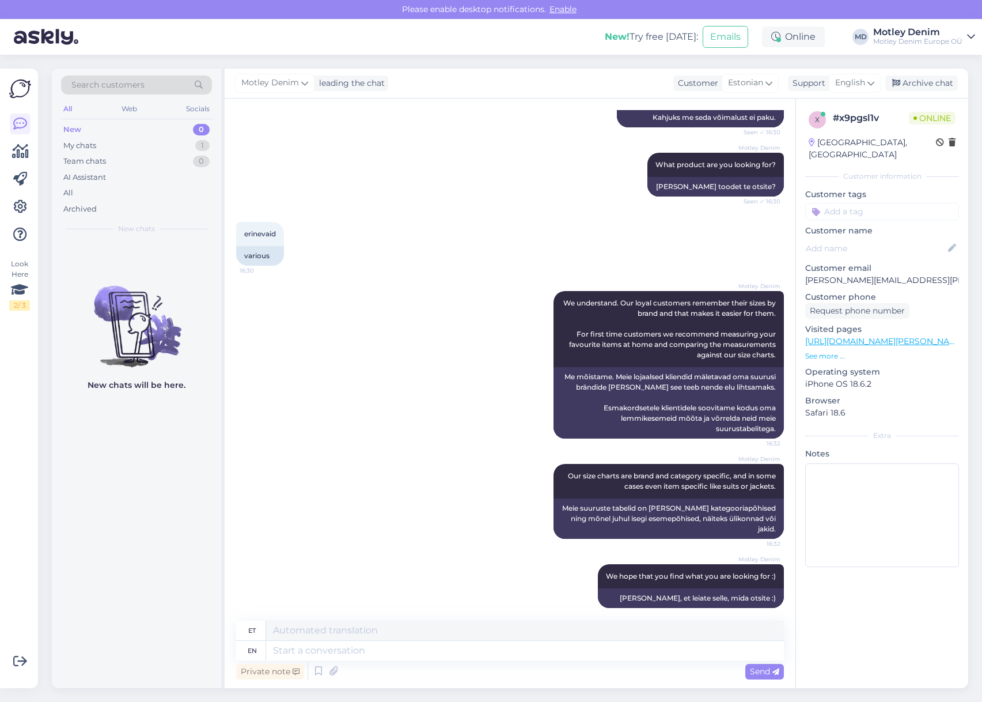
click at [847, 203] on input at bounding box center [882, 211] width 154 height 17
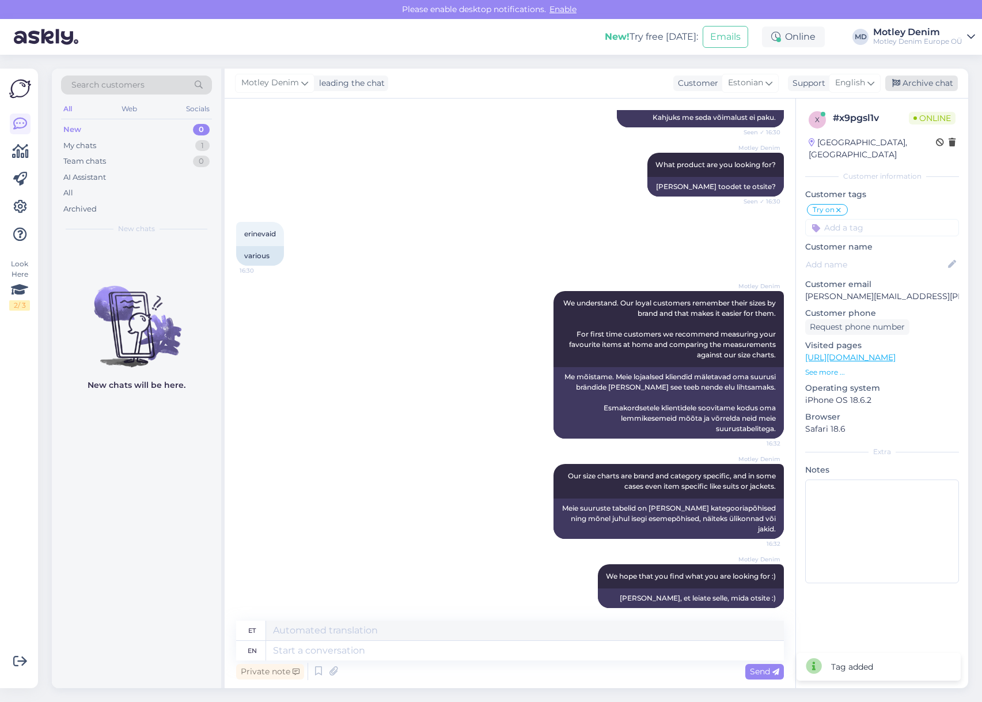
click at [913, 80] on div "Archive chat" at bounding box center [921, 83] width 73 height 16
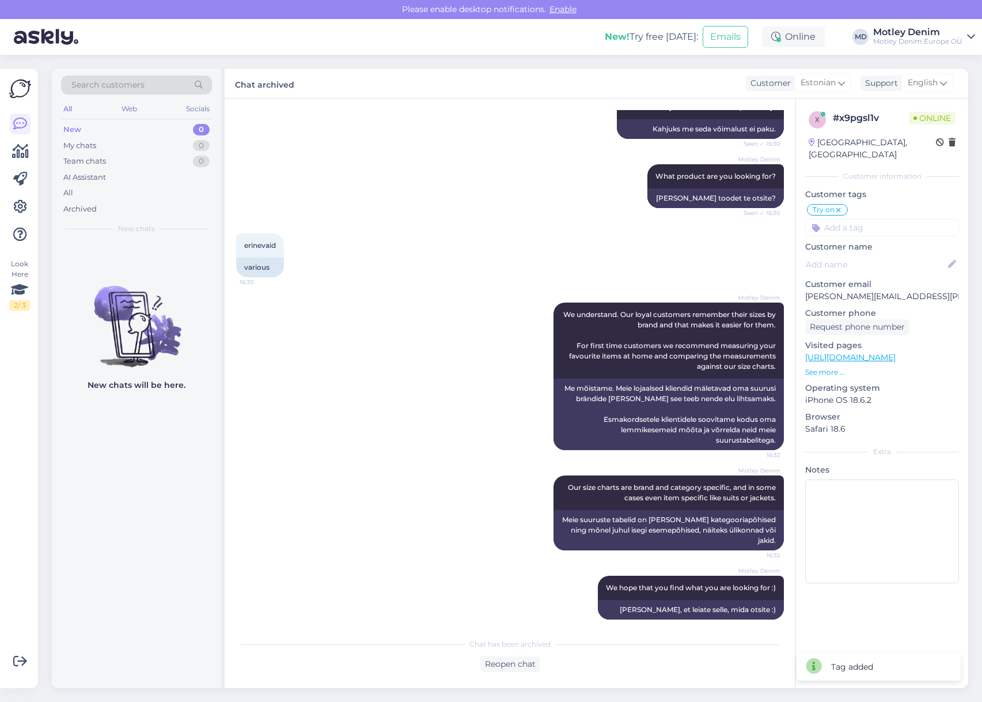
click at [440, 170] on div "Motley Denim What product are you looking for? Seen ✓ 16:30 Millist toodet te o…" at bounding box center [510, 186] width 548 height 69
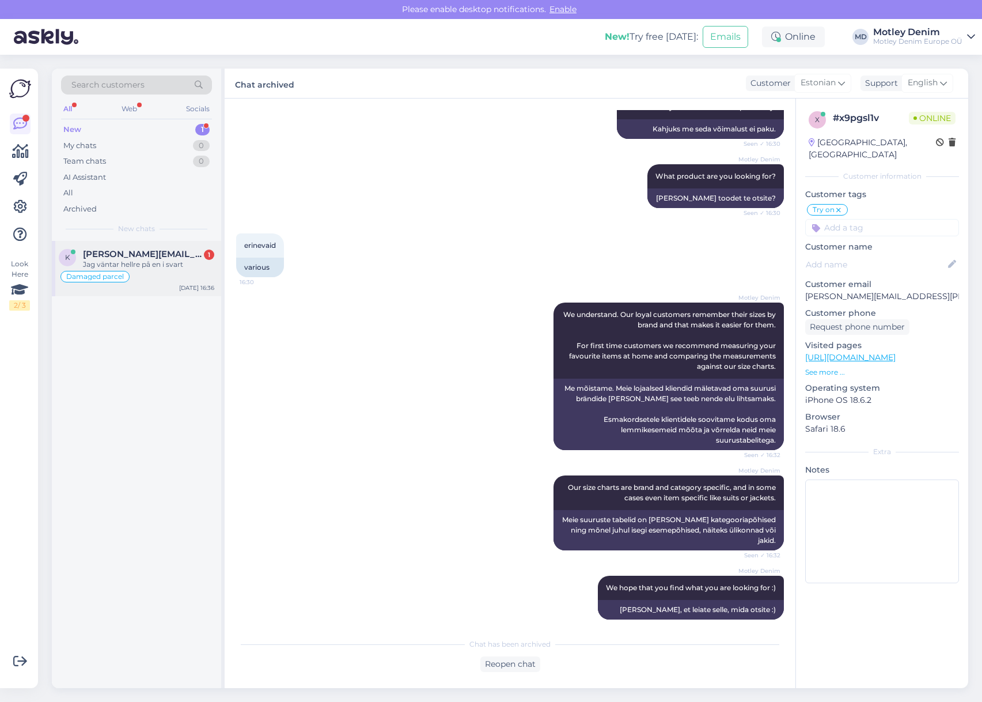
click at [160, 244] on div "k [PERSON_NAME][EMAIL_ADDRESS][DOMAIN_NAME] 1 Jag väntar hellre på en i svart D…" at bounding box center [136, 268] width 169 height 55
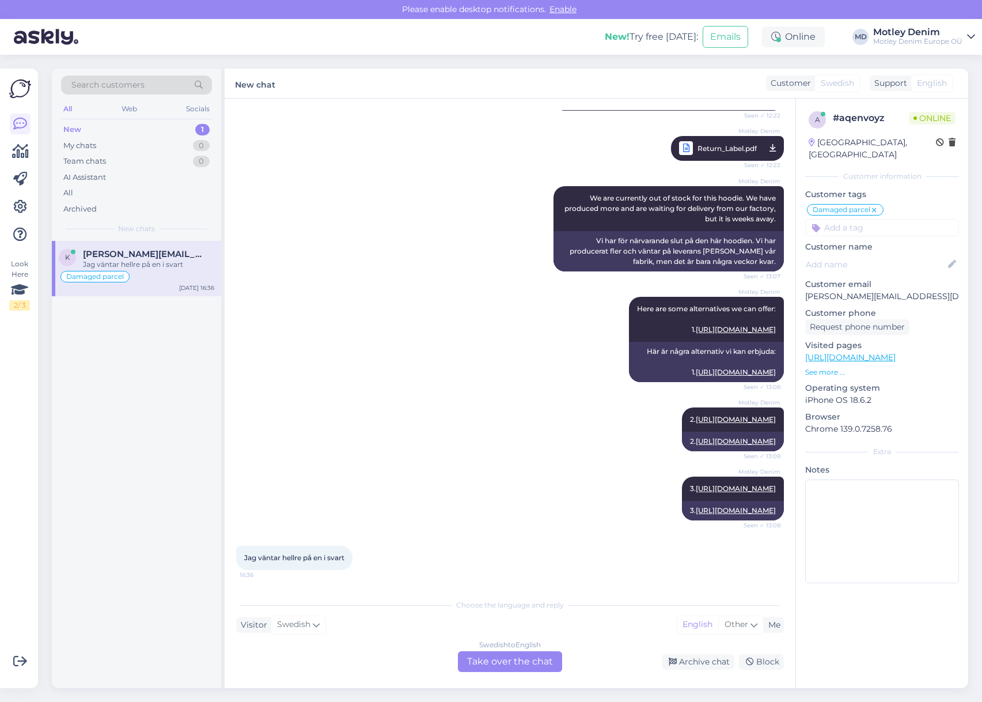
click at [506, 661] on div "Swedish to English Take over the chat" at bounding box center [510, 661] width 104 height 21
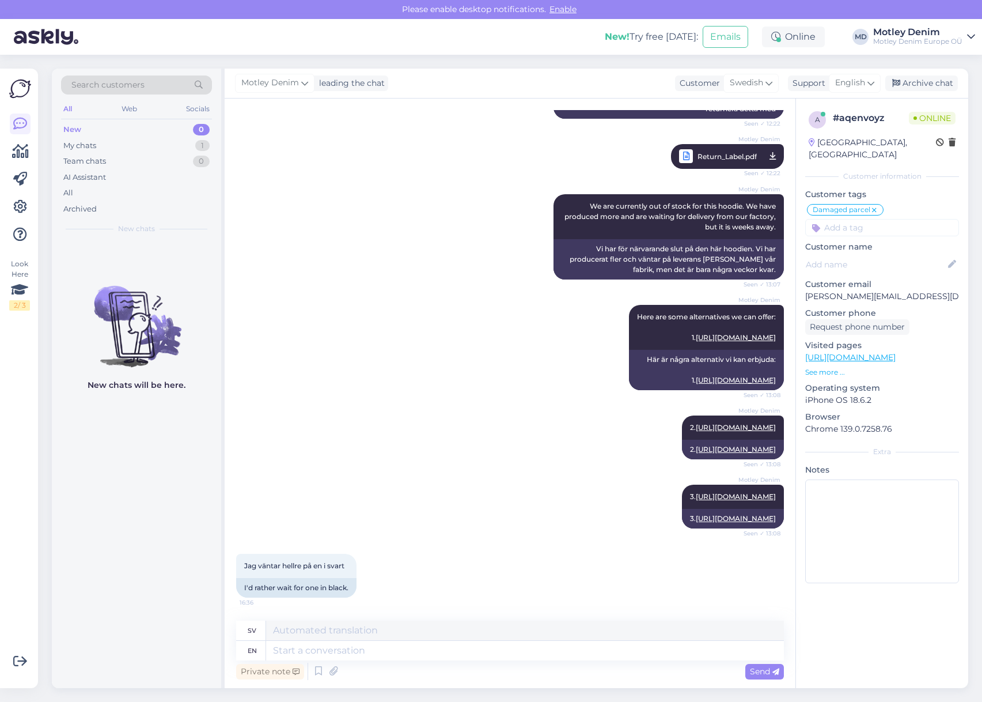
scroll to position [1095, 0]
click at [397, 480] on div "Motley Denim 3. [URL][DOMAIN_NAME] Seen ✓ 13:08 3. [URL][DOMAIN_NAME]" at bounding box center [510, 506] width 548 height 69
click at [380, 657] on textarea at bounding box center [525, 651] width 518 height 20
click at [388, 652] on textarea at bounding box center [525, 651] width 518 height 20
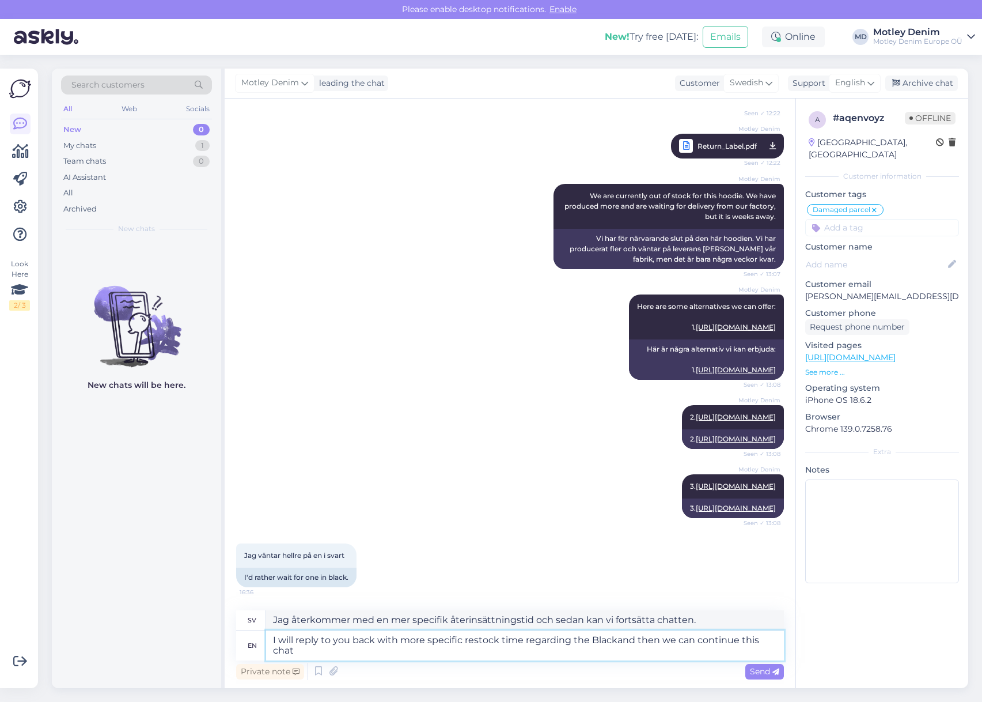
scroll to position [1103, 0]
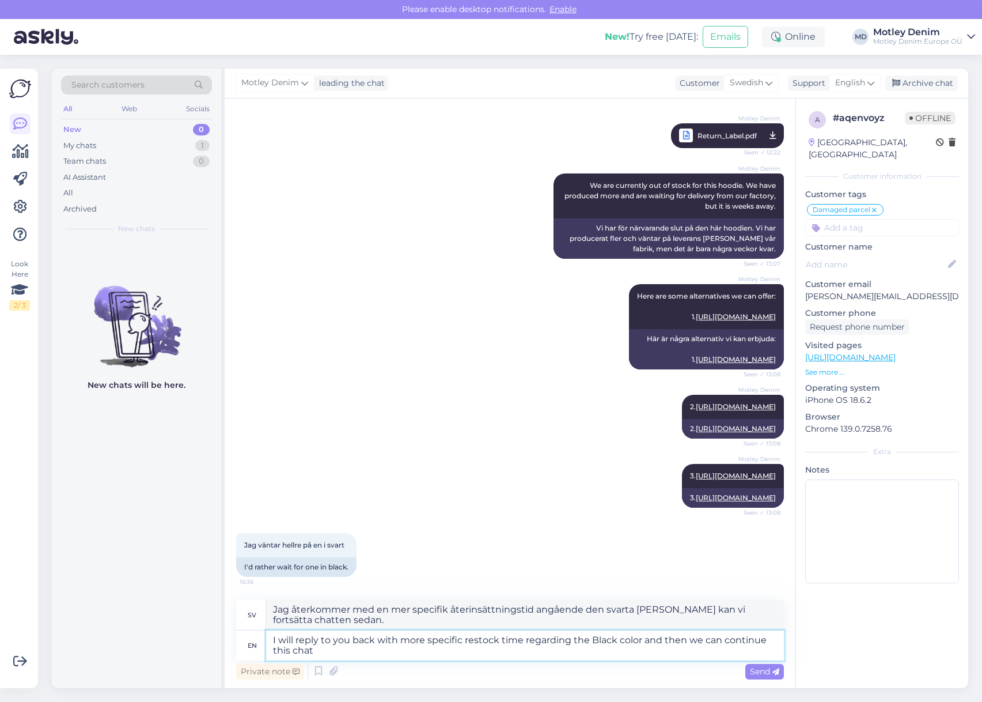
click at [350, 653] on textarea "I will reply to you back with more specific restock time regarding the Black co…" at bounding box center [525, 645] width 518 height 30
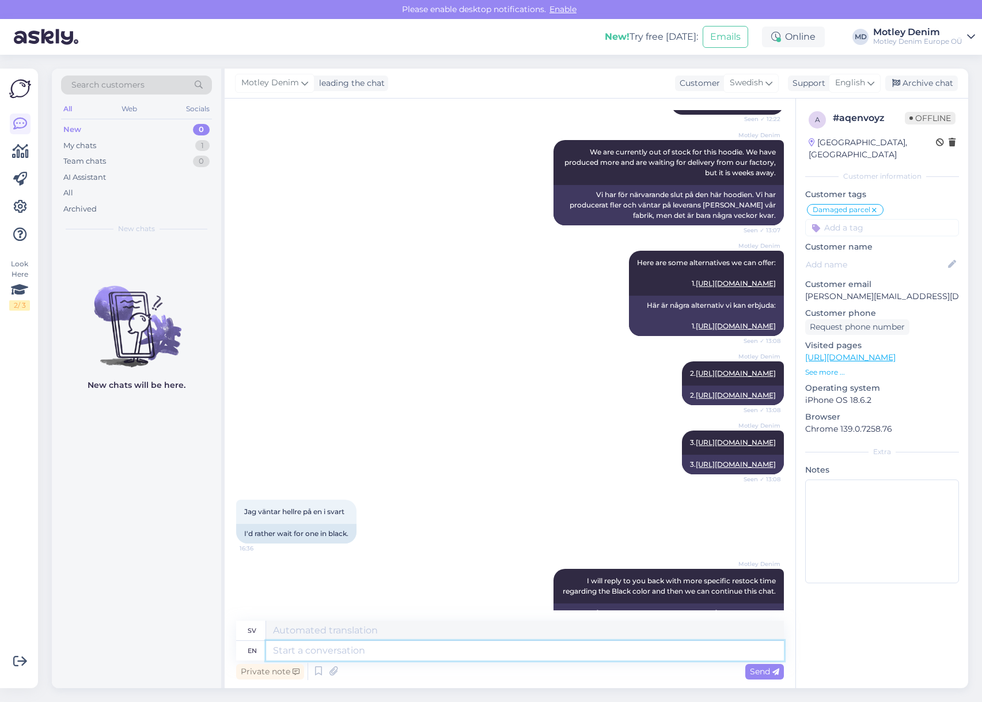
scroll to position [1206, 0]
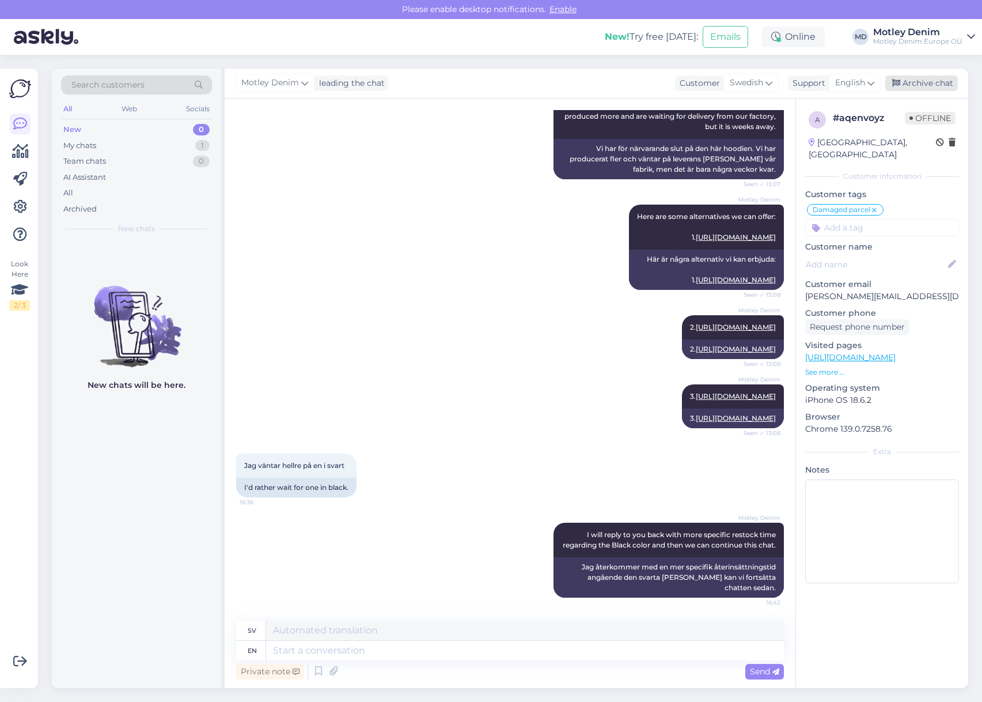
click at [919, 75] on div "Archive chat" at bounding box center [921, 83] width 73 height 16
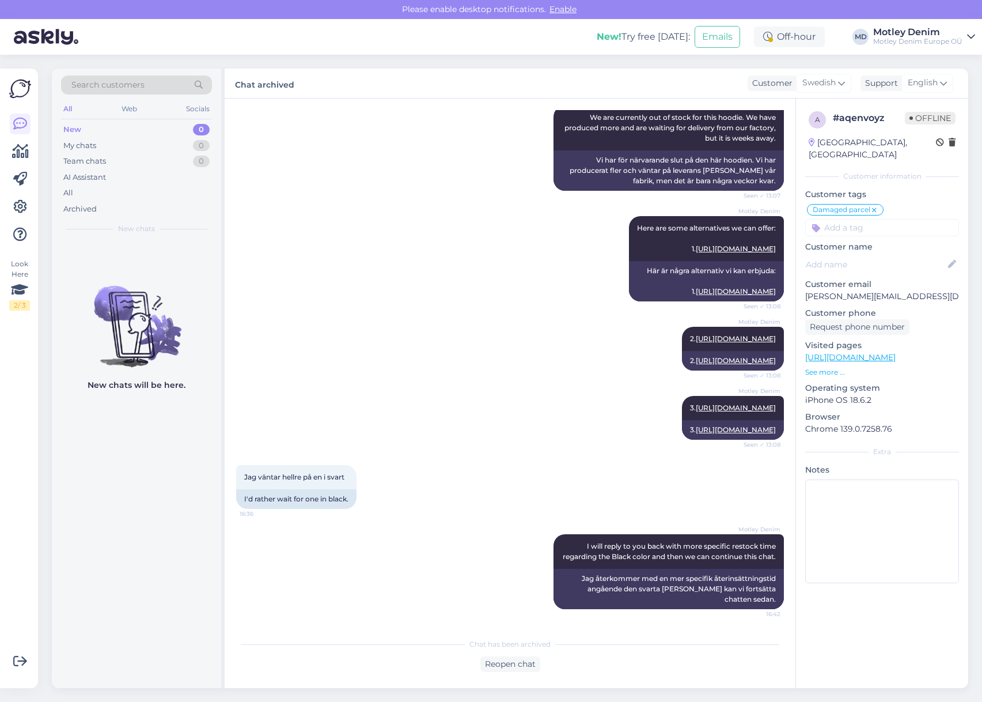
click at [760, 492] on div "Jag väntar hellre på en i svart 16:36 I'd rather wait for one in black." at bounding box center [510, 486] width 548 height 69
click at [490, 340] on div "Motley Denim 2. [URL][DOMAIN_NAME] Seen ✓ 13:08 2. [URL][DOMAIN_NAME]" at bounding box center [510, 348] width 548 height 69
